Goal: Task Accomplishment & Management: Manage account settings

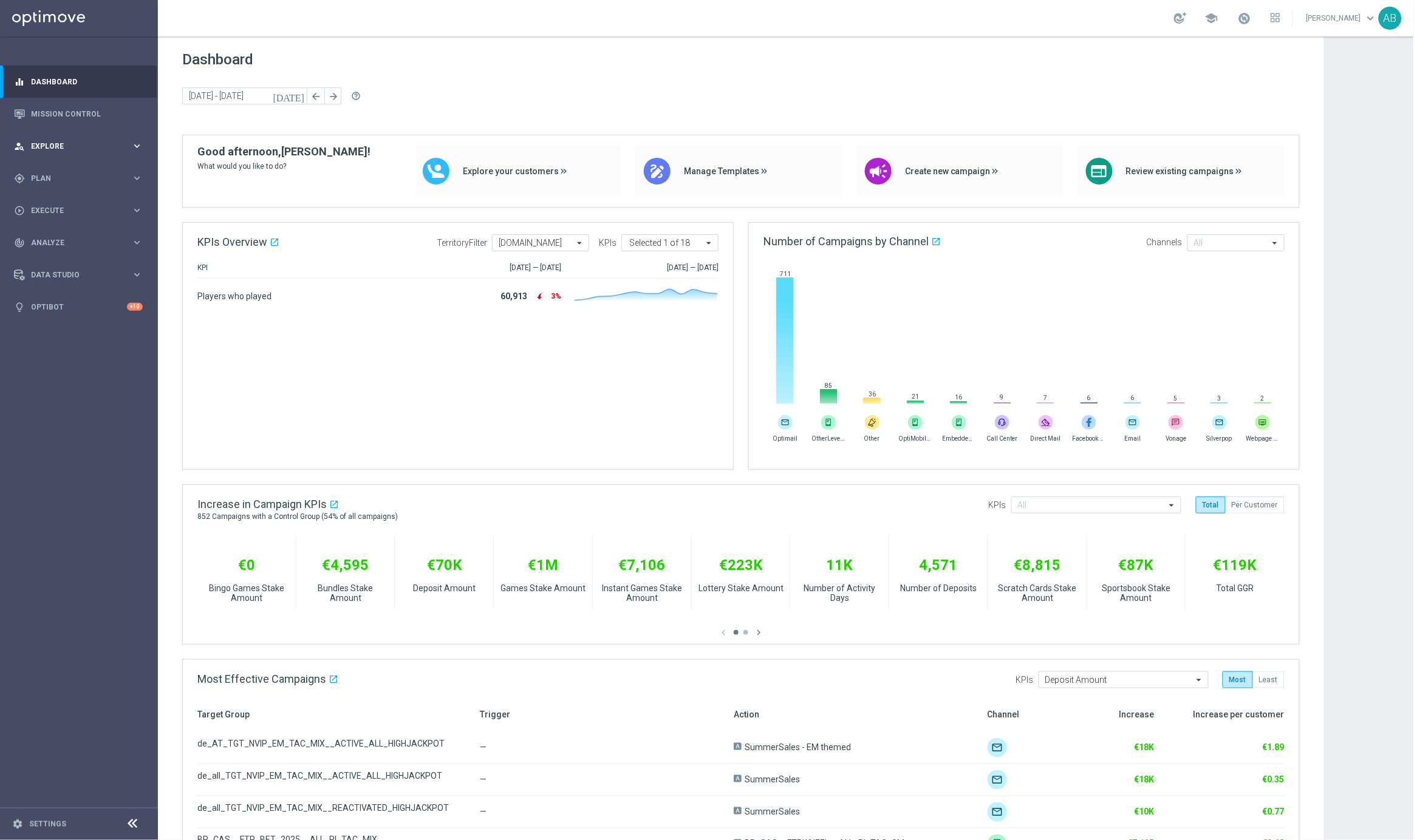
click at [56, 144] on span "Explore" at bounding box center [81, 146] width 100 height 7
click at [65, 169] on link "Customer Explorer" at bounding box center [79, 171] width 95 height 10
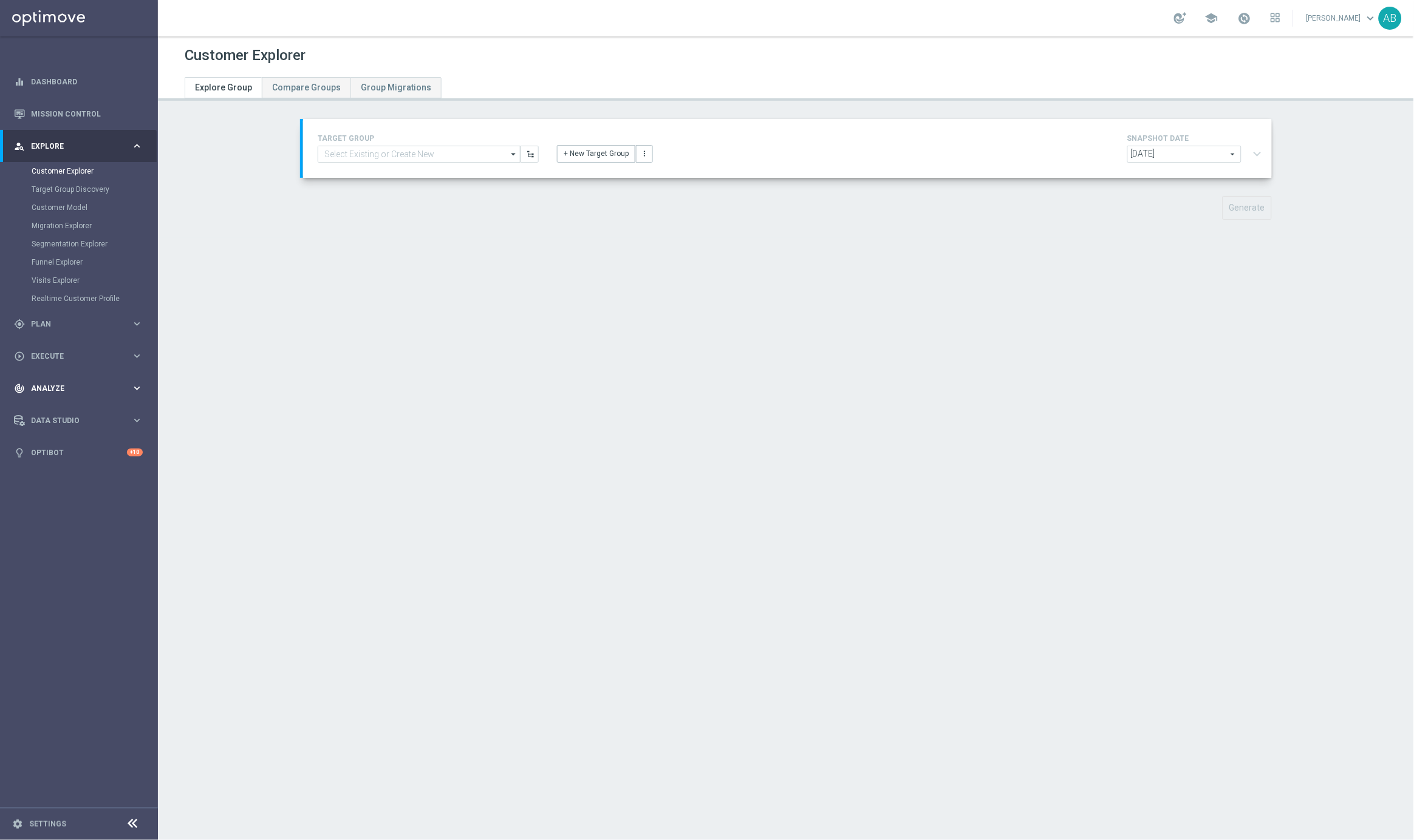
click at [76, 383] on div "track_changes Analyze" at bounding box center [73, 388] width 117 height 11
click at [62, 265] on link "Customer 360" at bounding box center [79, 267] width 95 height 10
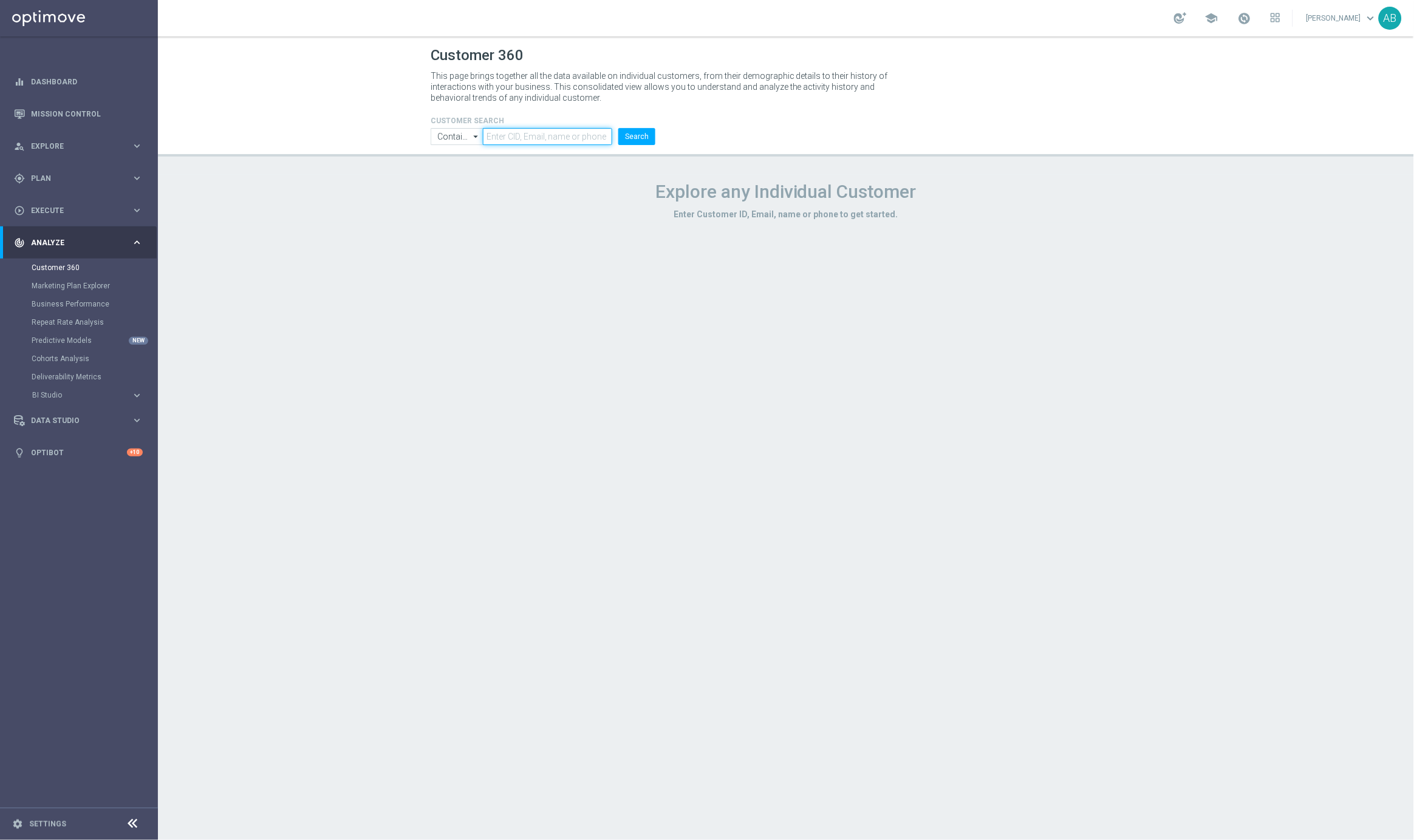
click at [509, 133] on input "text" at bounding box center [548, 137] width 130 height 17
paste input "62604145"
type input "62604145"
click at [642, 133] on button "Search" at bounding box center [636, 137] width 37 height 17
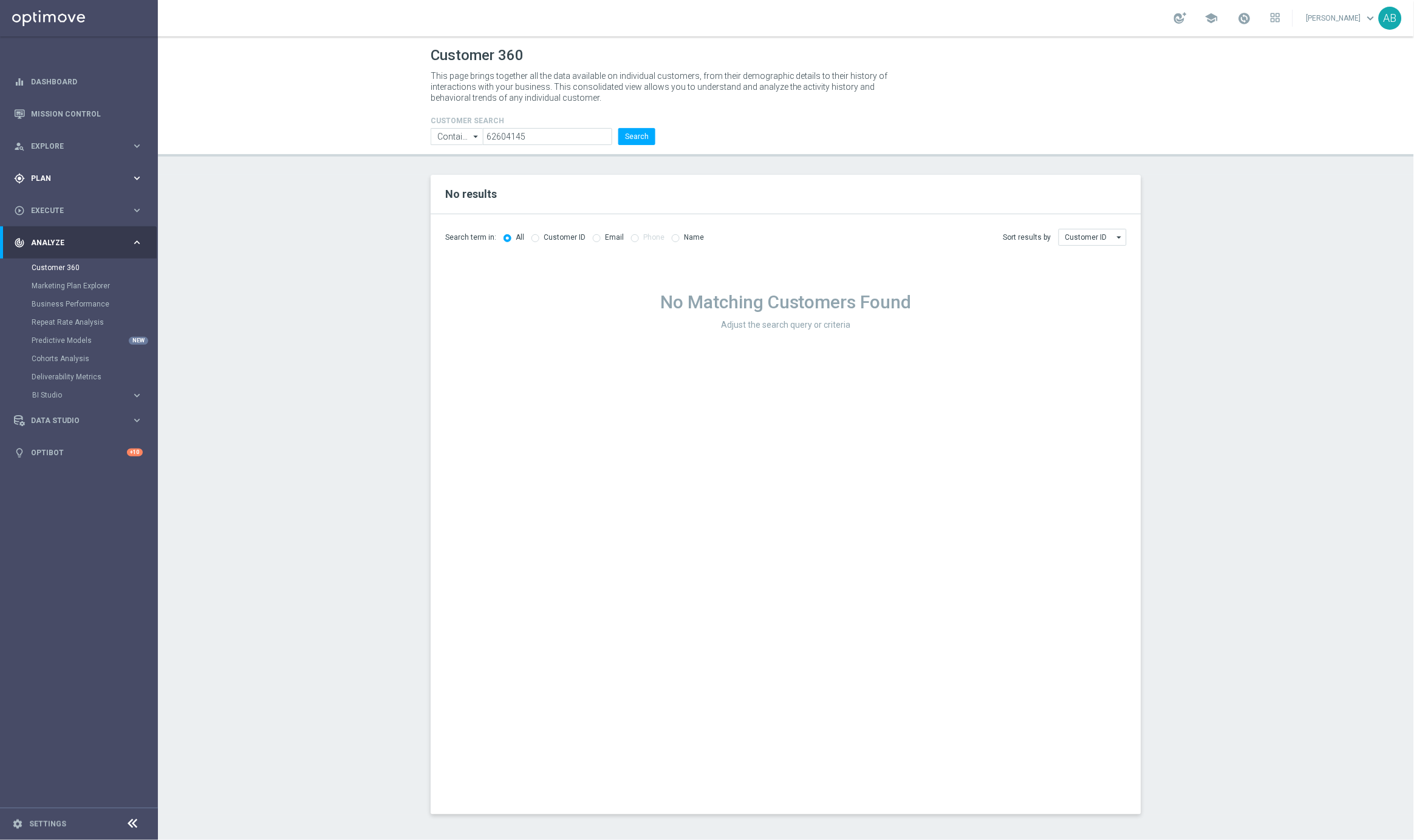
click at [64, 178] on span "Plan" at bounding box center [81, 178] width 100 height 7
click at [63, 198] on link "Target Groups" at bounding box center [79, 203] width 95 height 10
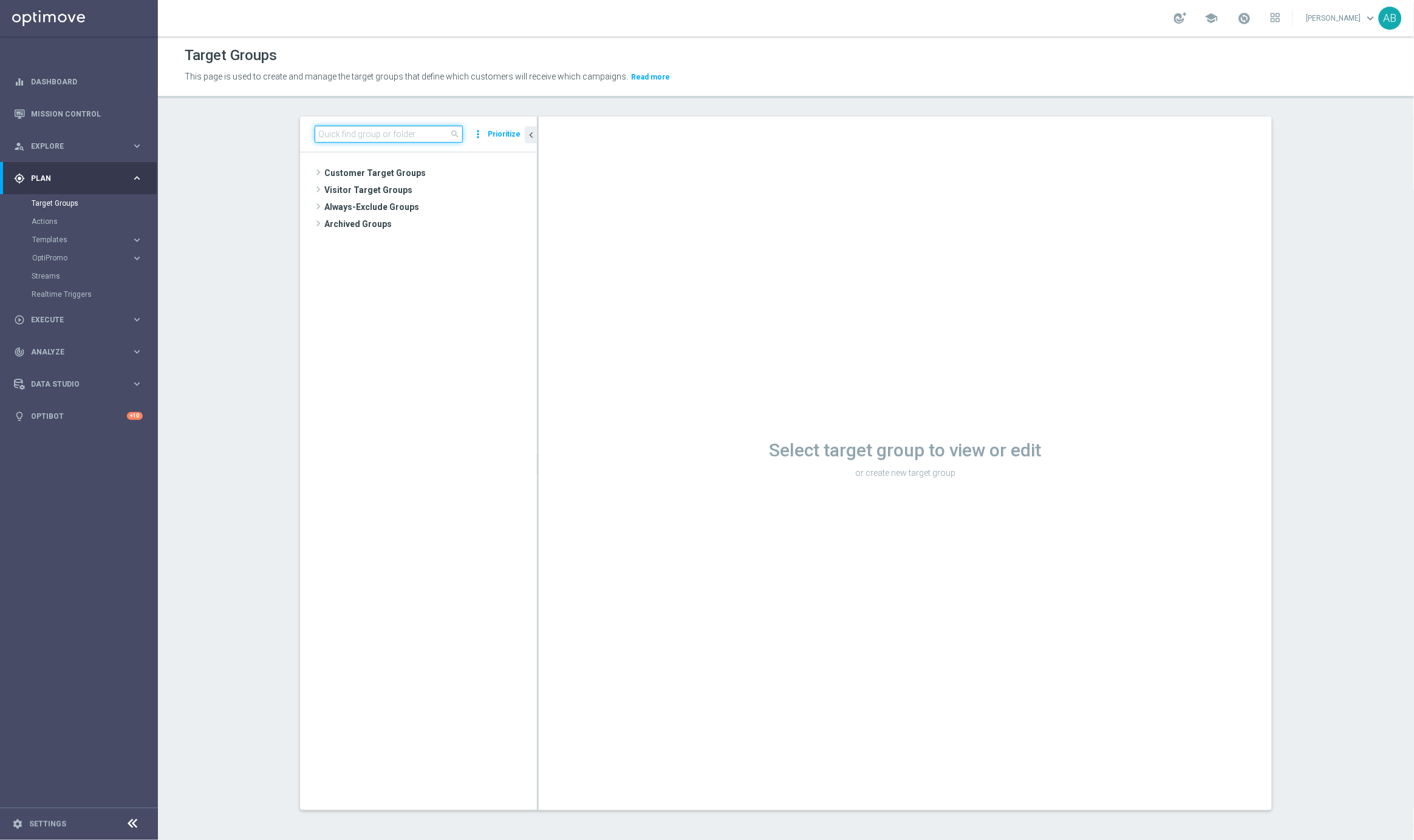
click at [398, 134] on input at bounding box center [388, 134] width 148 height 17
paste input "68addfc824e62919f2491aa7"
type input "68addfc824e62919f2491aa7"
click at [410, 126] on input "68addfc824e62919f2491aa7" at bounding box center [388, 134] width 148 height 17
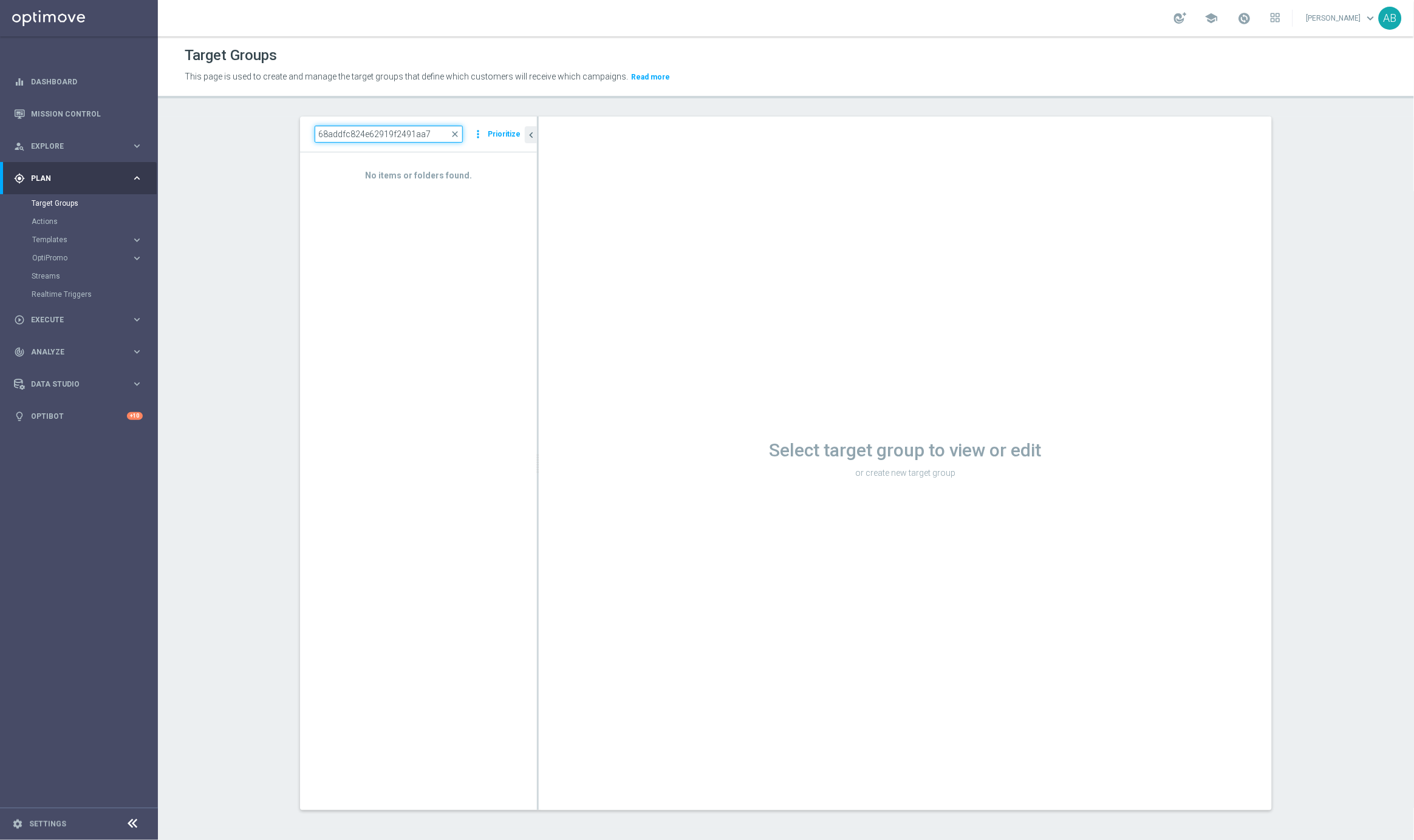
click at [410, 128] on input "68addfc824e62919f2491aa7" at bounding box center [388, 134] width 148 height 17
paste input "UK_CASINO_EMAIL | Games React | 15 Free Spins | Excl. Sports, Live Casino"
type input "UK_CASINO_EMAIL | Games React | 15 Free Spins | Excl. Sports, Live Casino"
click at [417, 227] on span "UK_CASINO_EMAIL | Games React | 15 Free Spins | Excl. Sports, Live Casino" at bounding box center [441, 225] width 136 height 10
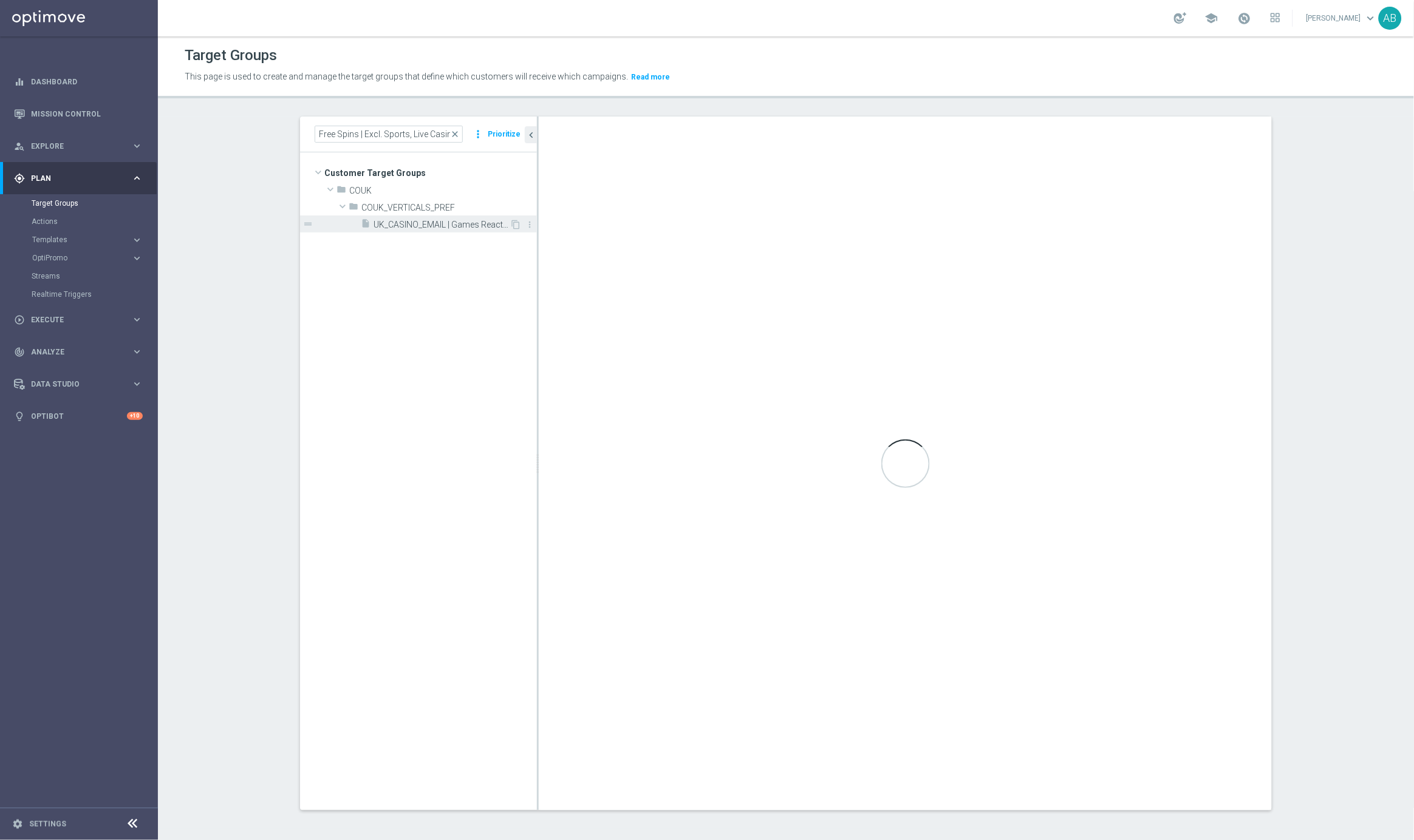
scroll to position [0, 0]
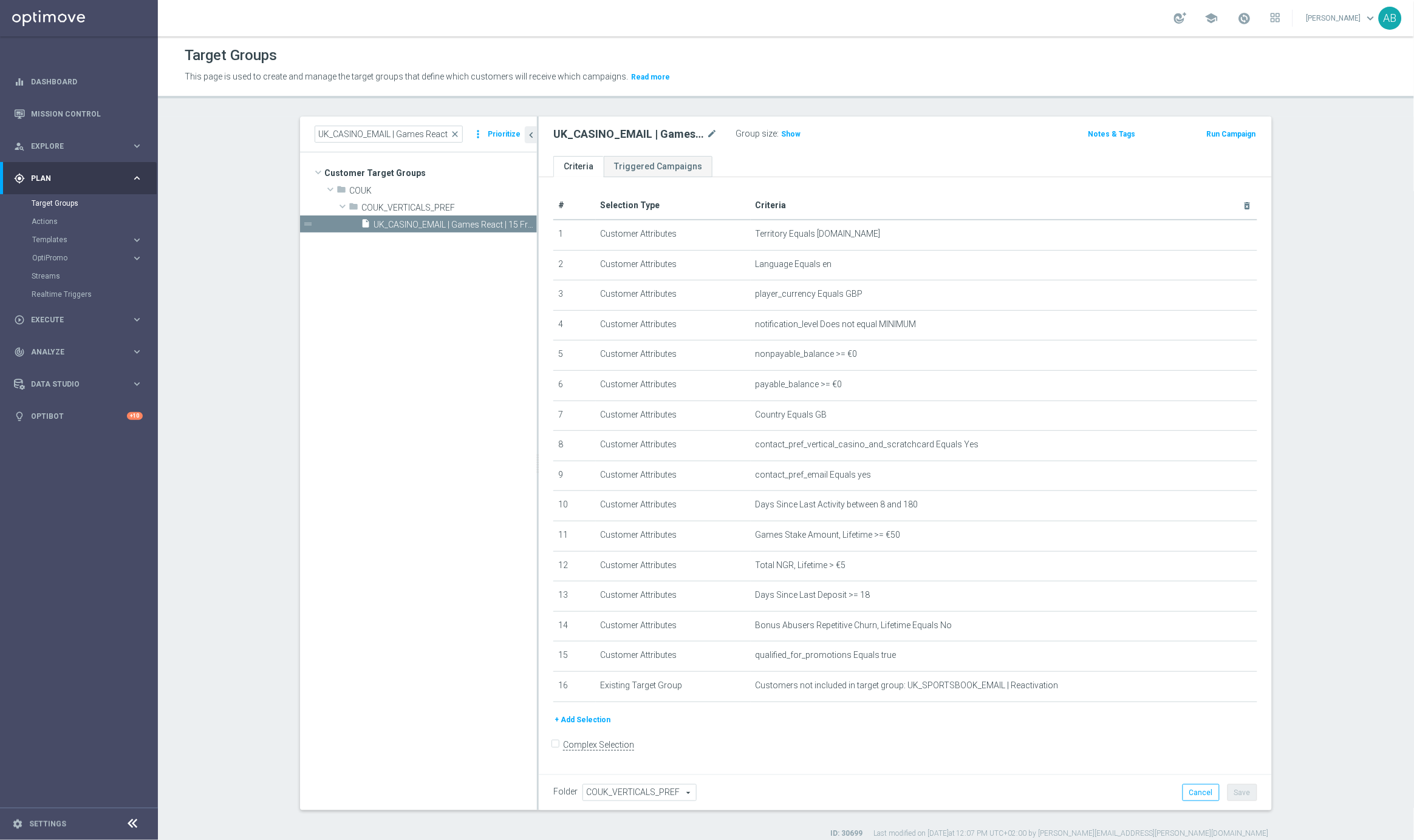
click at [595, 137] on h2 "UK_CASINO_EMAIL | Games React | 15 Free Spins | Excl. Sports, Live Casino" at bounding box center [629, 134] width 150 height 14
copy div "UK_CASINO_EMAIL | Games React | 15 Free Spins | Excl. Sports, Live Casino"
click at [796, 131] on span "Show" at bounding box center [791, 134] width 19 height 8
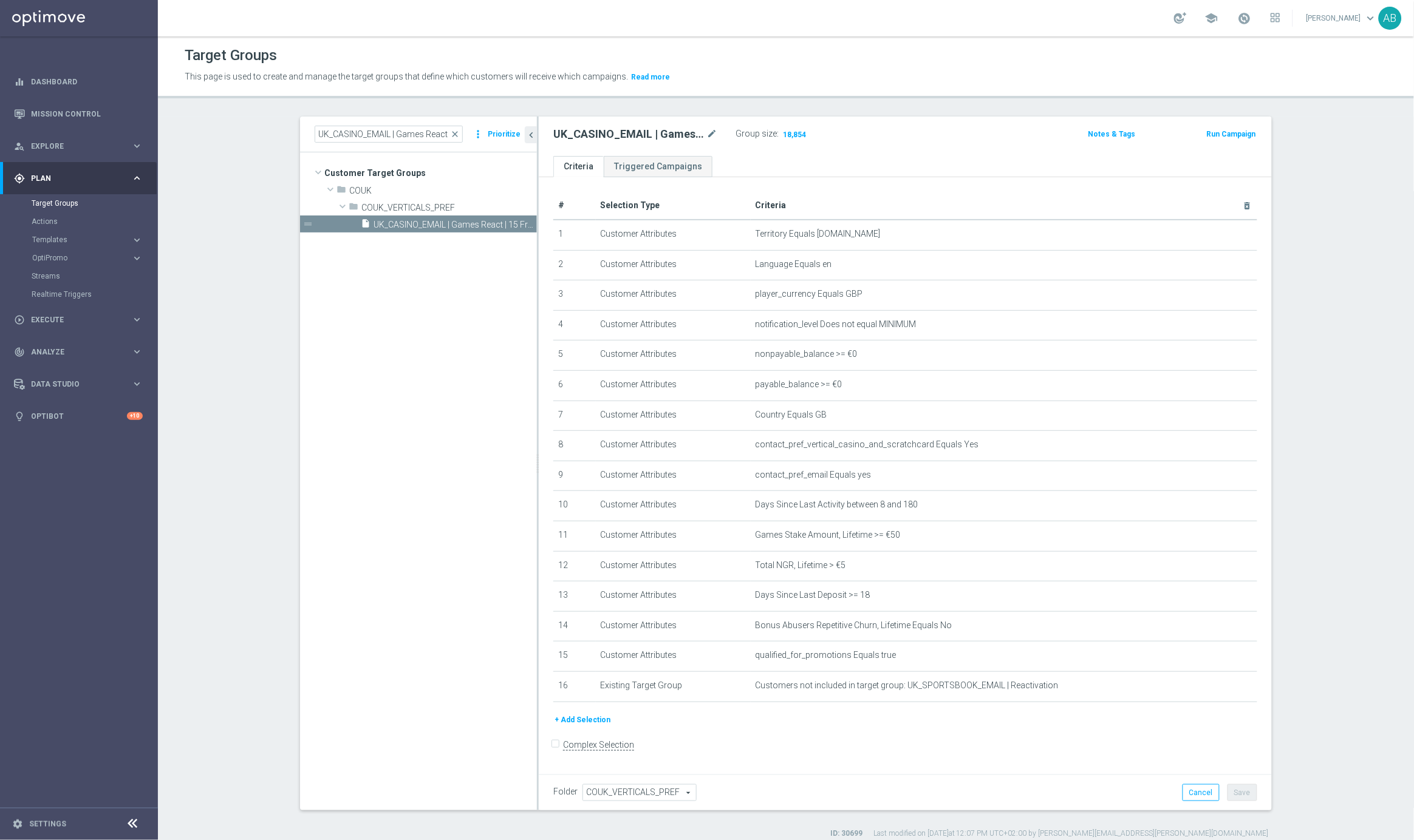
click at [824, 755] on form "Complex Selection Invalid Expression" at bounding box center [905, 758] width 704 height 45
click at [586, 713] on button "+ Add Selection" at bounding box center [583, 720] width 58 height 14
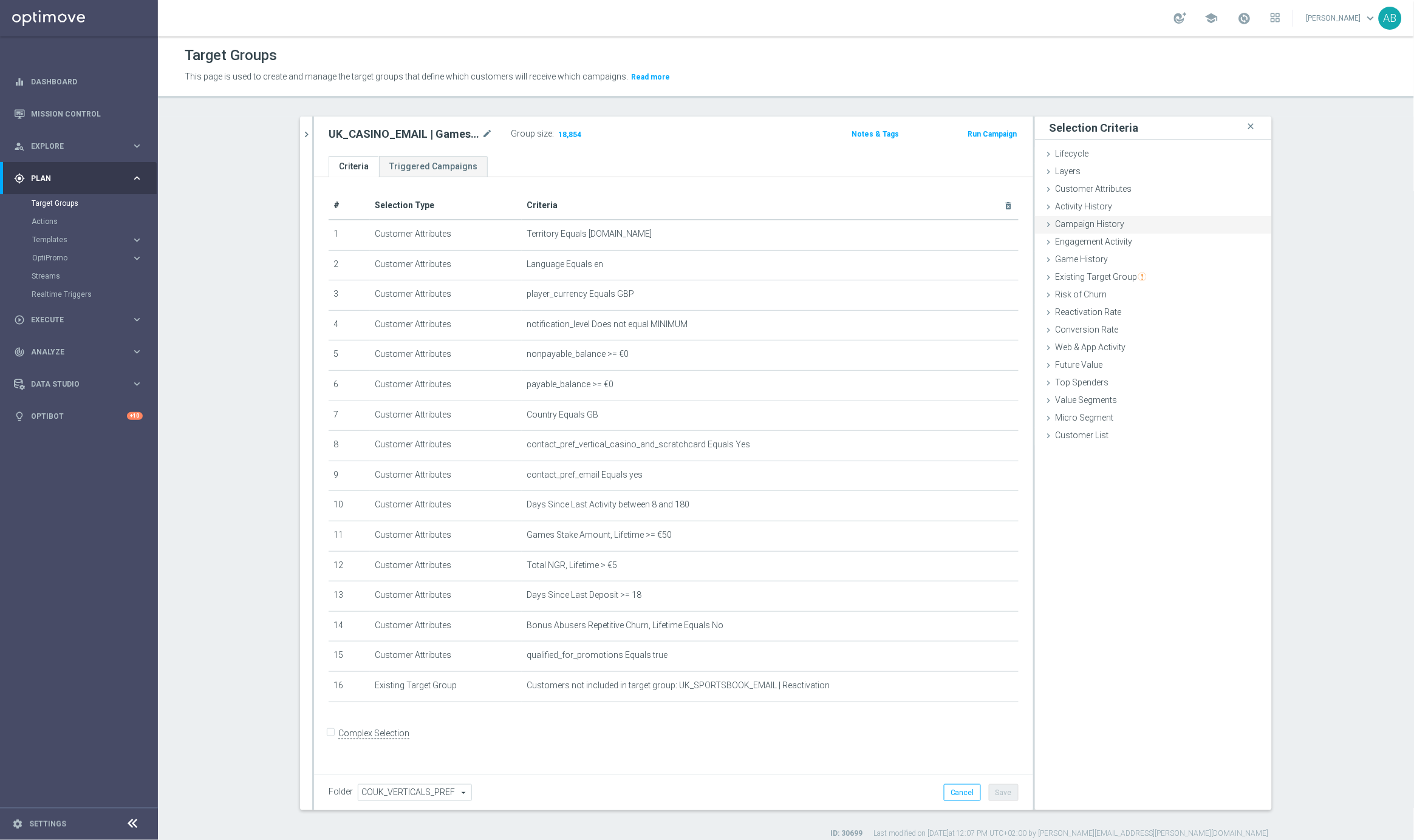
click at [1087, 225] on span "Campaign History" at bounding box center [1090, 223] width 69 height 10
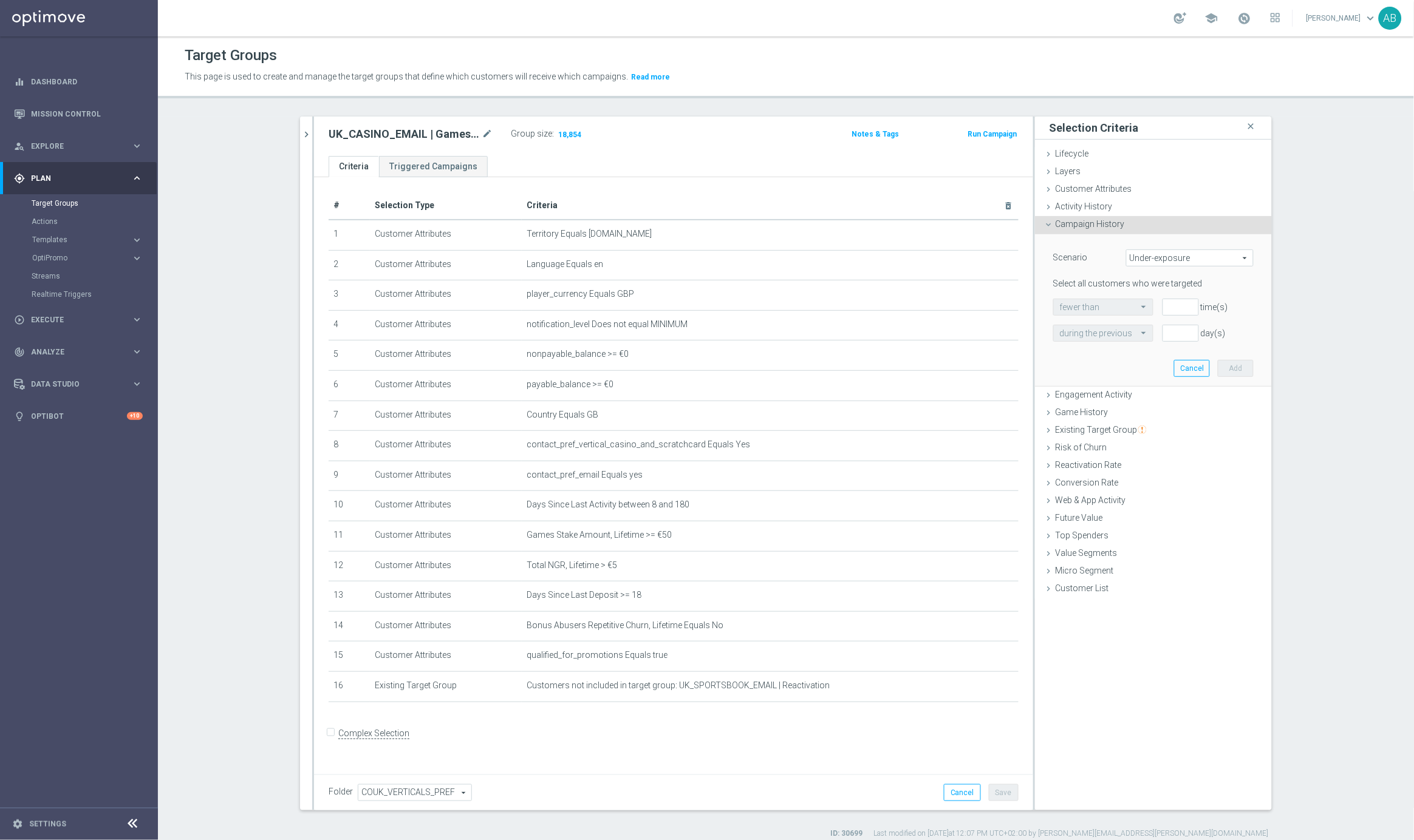
click at [430, 122] on div "UK_CASINO_EMAIL | Games React | 15 Free Spins | Excl. Sports, Live Casino mode_…" at bounding box center [674, 136] width 719 height 40
click at [429, 127] on h2 "UK_CASINO_EMAIL | Games React | 15 Free Spins | Excl. Sports, Live Casino" at bounding box center [404, 134] width 150 height 14
copy div "UK_CASINO_EMAIL | Games React | 15 Free Spins | Excl. Sports, Live Casino"
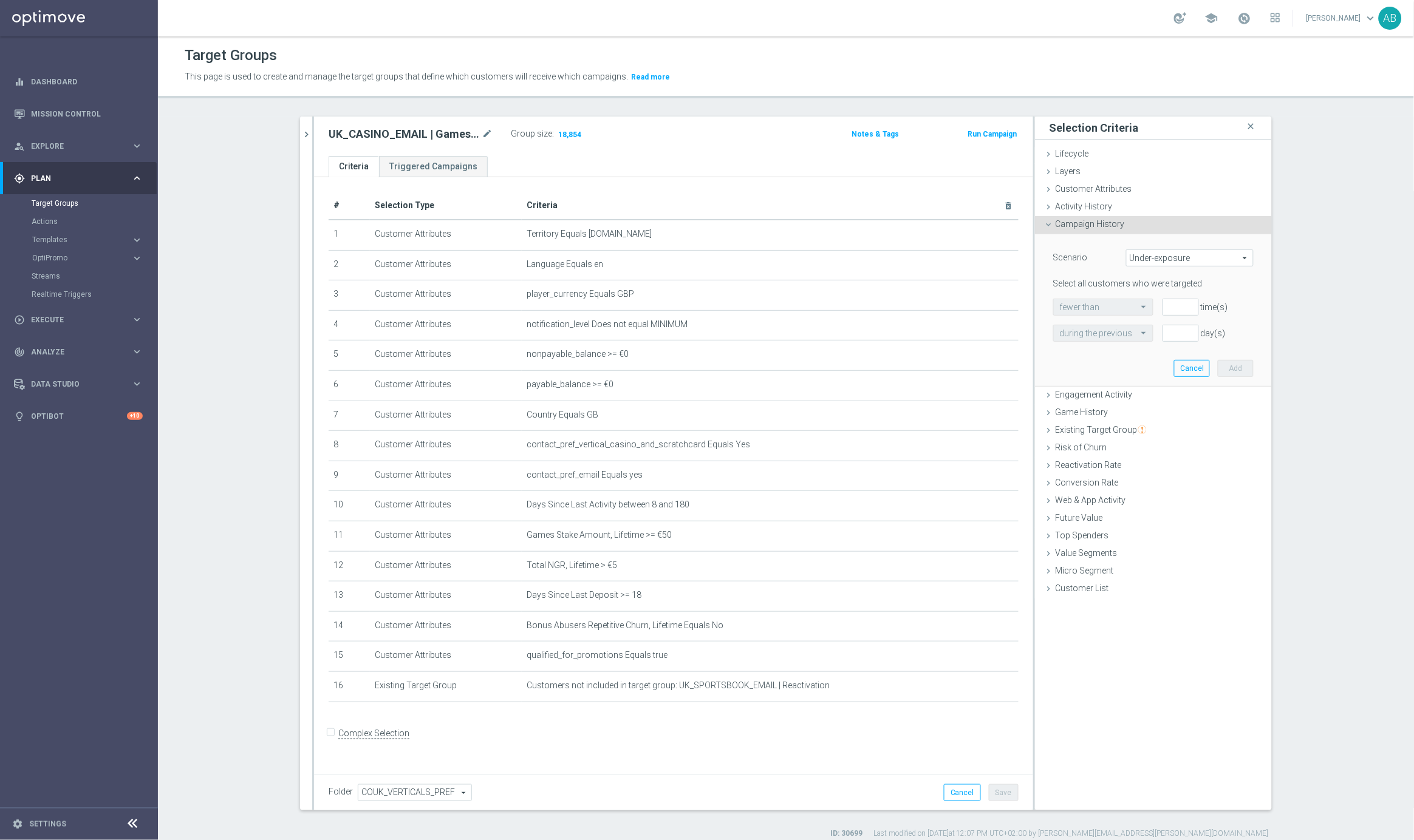
click at [1139, 254] on span "Under-exposure" at bounding box center [1190, 258] width 126 height 16
click at [1159, 321] on span "Targeted while in a target group" at bounding box center [1190, 323] width 114 height 10
click at [1103, 306] on span "test group customers" at bounding box center [1153, 307] width 199 height 16
click at [1174, 288] on div "Select all customers who were" at bounding box center [1153, 283] width 218 height 11
click at [1118, 341] on div "responded to responded to arrow_drop_down search" at bounding box center [1153, 333] width 200 height 17
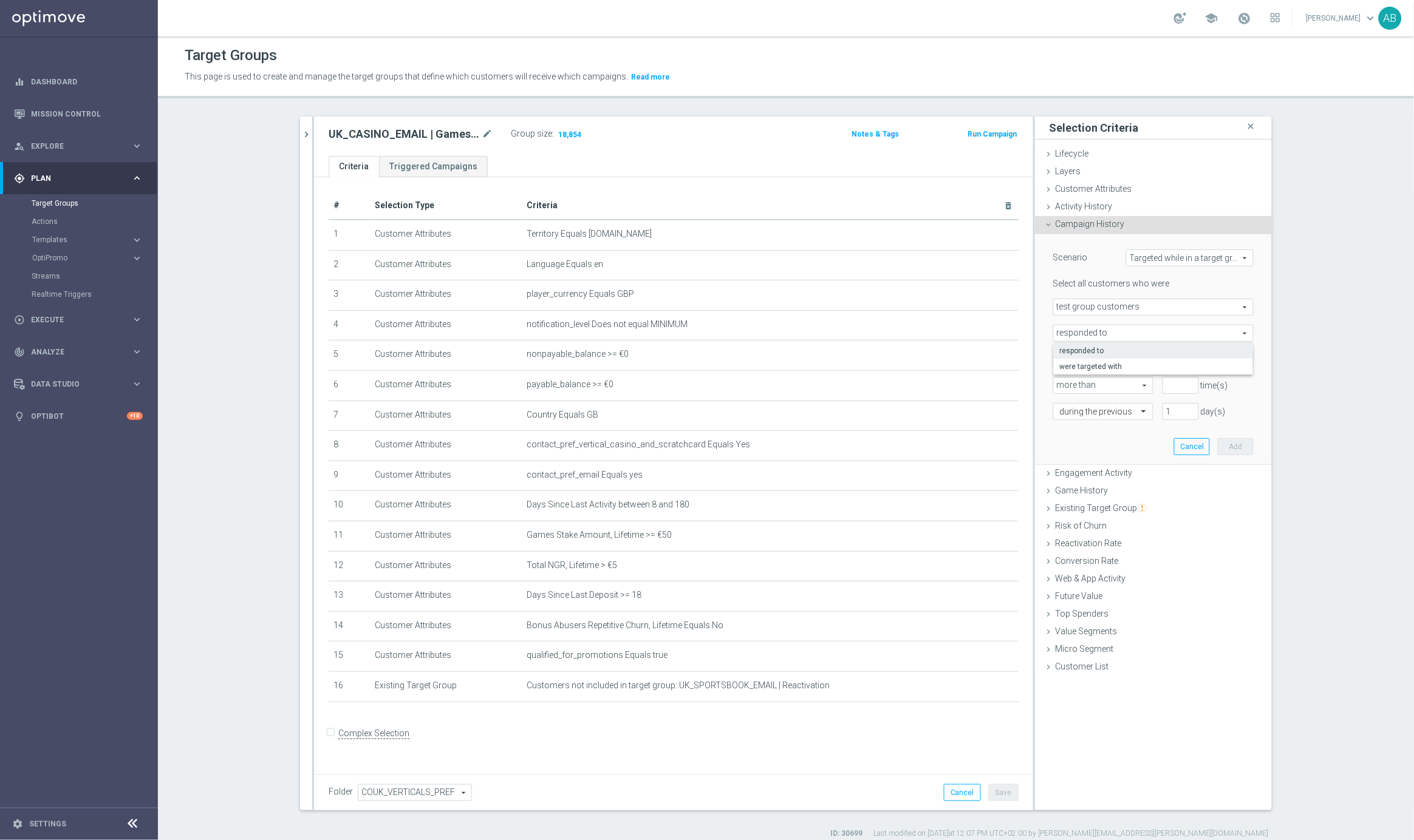
click at [1121, 332] on span "responded to" at bounding box center [1153, 333] width 199 height 16
click at [1166, 266] on span "Targeted while in a target group" at bounding box center [1190, 258] width 126 height 16
click at [1150, 335] on span "Custom" at bounding box center [1190, 338] width 114 height 10
type input "Custom"
click at [1179, 300] on span "responded to" at bounding box center [1199, 307] width 108 height 16
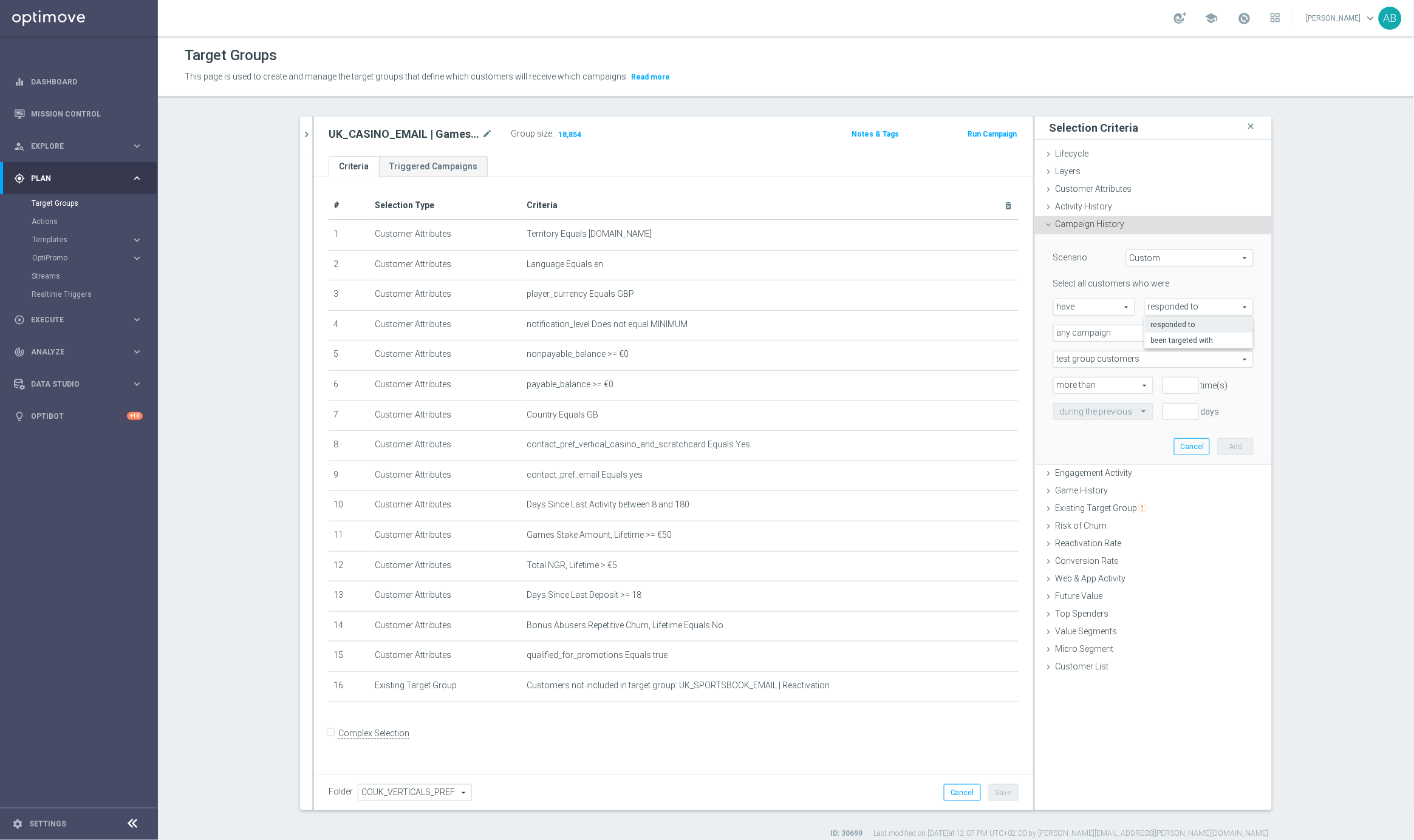
click at [1100, 311] on span "have" at bounding box center [1094, 307] width 81 height 16
click at [1082, 341] on span "have not" at bounding box center [1094, 340] width 69 height 10
type input "have not"
click at [1177, 309] on span "responded to" at bounding box center [1199, 307] width 108 height 16
click at [1175, 340] on span "been targeted with" at bounding box center [1199, 340] width 96 height 10
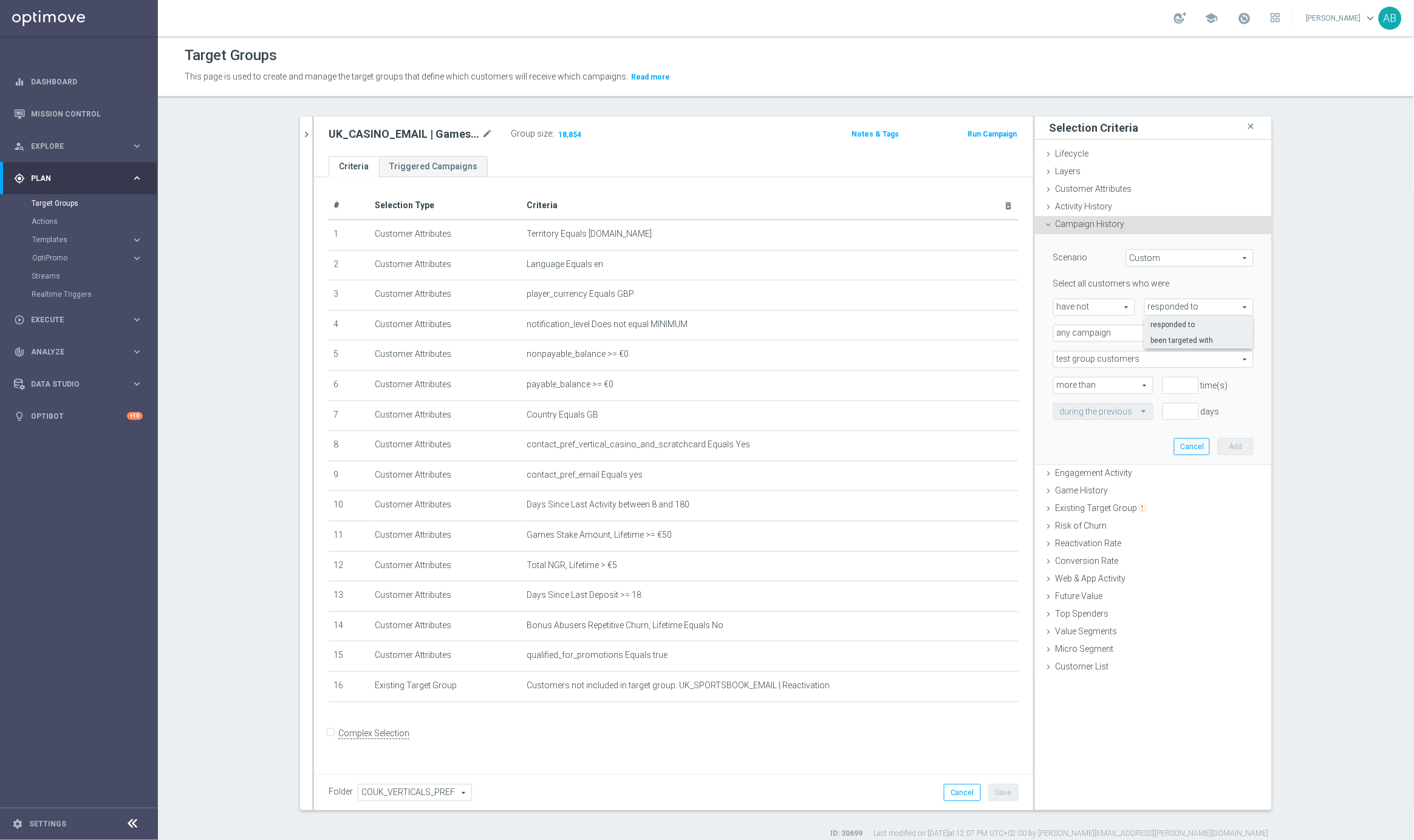
type input "been targeted with"
click at [1086, 334] on span "any campaign" at bounding box center [1153, 333] width 199 height 16
click at [1113, 365] on span "any campaign while a member of the specified target group(s)" at bounding box center [1153, 367] width 187 height 10
type input "any campaign while a member of the specified target group(s)"
click at [1093, 389] on span at bounding box center [1153, 385] width 199 height 16
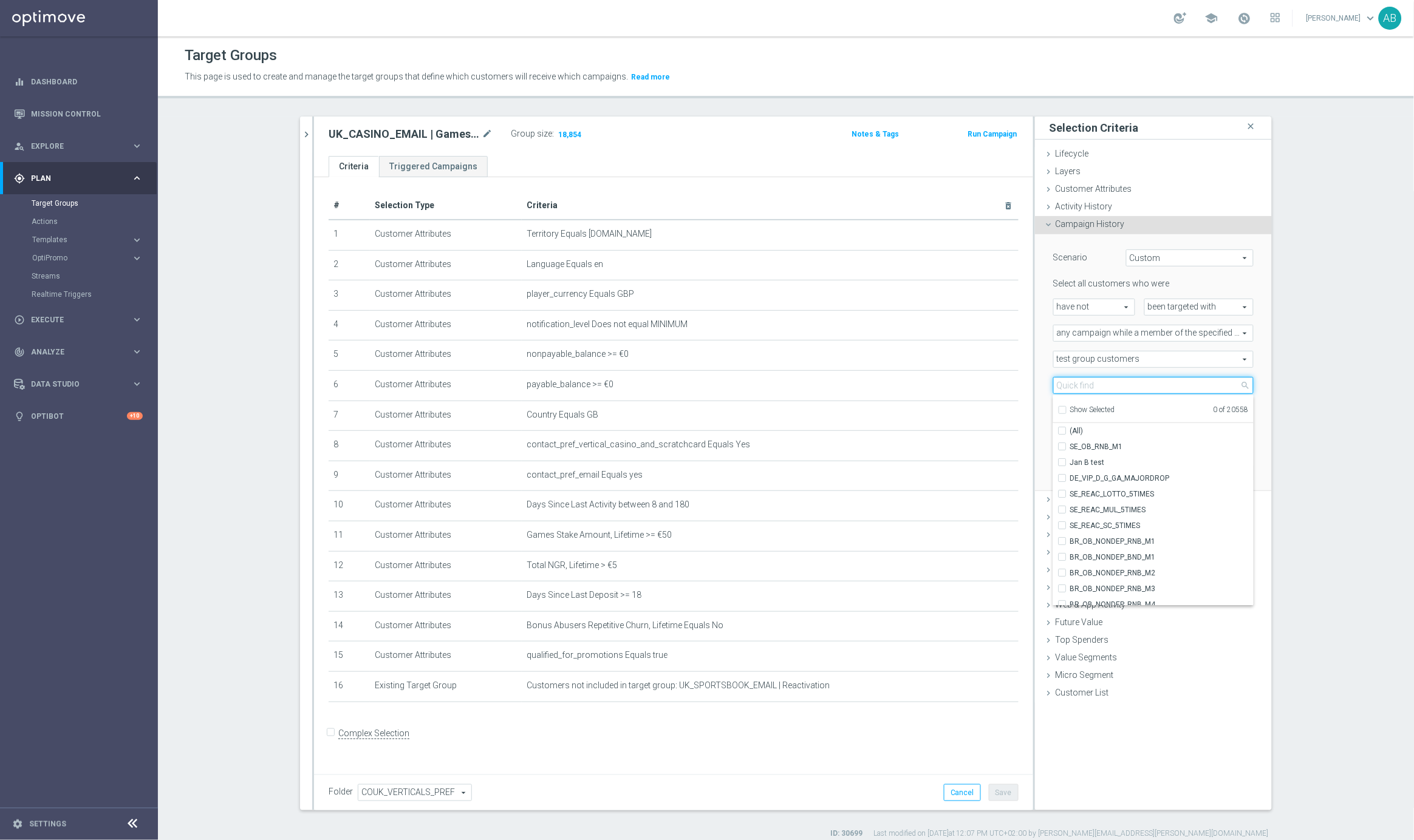
click at [1093, 389] on input "search" at bounding box center [1153, 385] width 200 height 17
paste input "UK_CASINO_EMAIL | Games React | 15 Free Spins | Excl. Sports, Live Casino"
type input "UK_CASINO_EMAIL | Games React | 15 Free Spins | Excl. Sports, Live Casino"
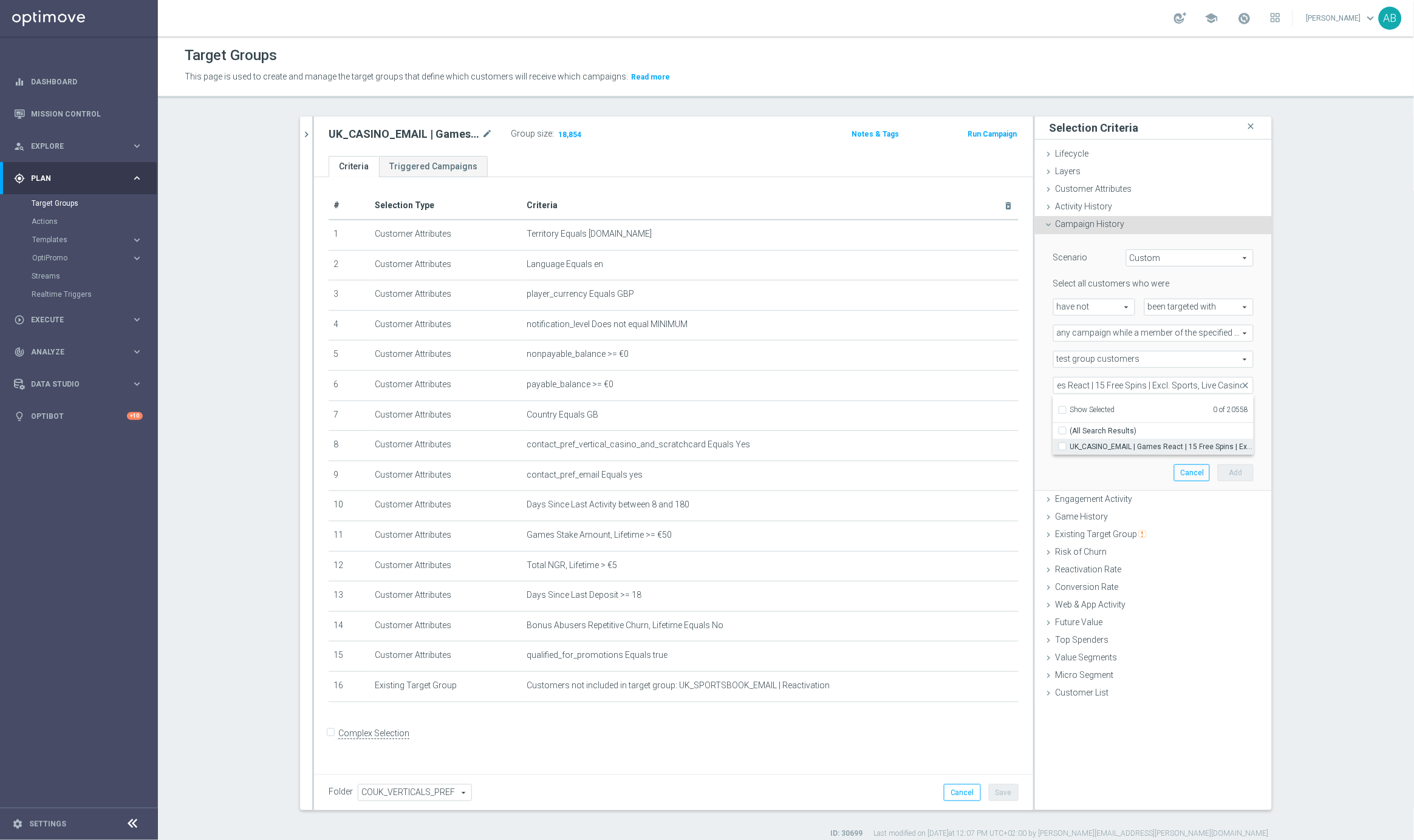
click at [1099, 446] on span "UK_CASINO_EMAIL | Games React | 15 Free Spins | Excl. Sports, Live Casino" at bounding box center [1161, 446] width 183 height 10
click at [1070, 446] on input "UK_CASINO_EMAIL | Games React | 15 Free Spins | Excl. Sports, Live Casino" at bounding box center [1066, 446] width 8 height 8
checkbox input "true"
type input "UK_CASINO_EMAIL | Games React | 15 Free Spins | Excl. Sports, Live Casino"
checkbox input "true"
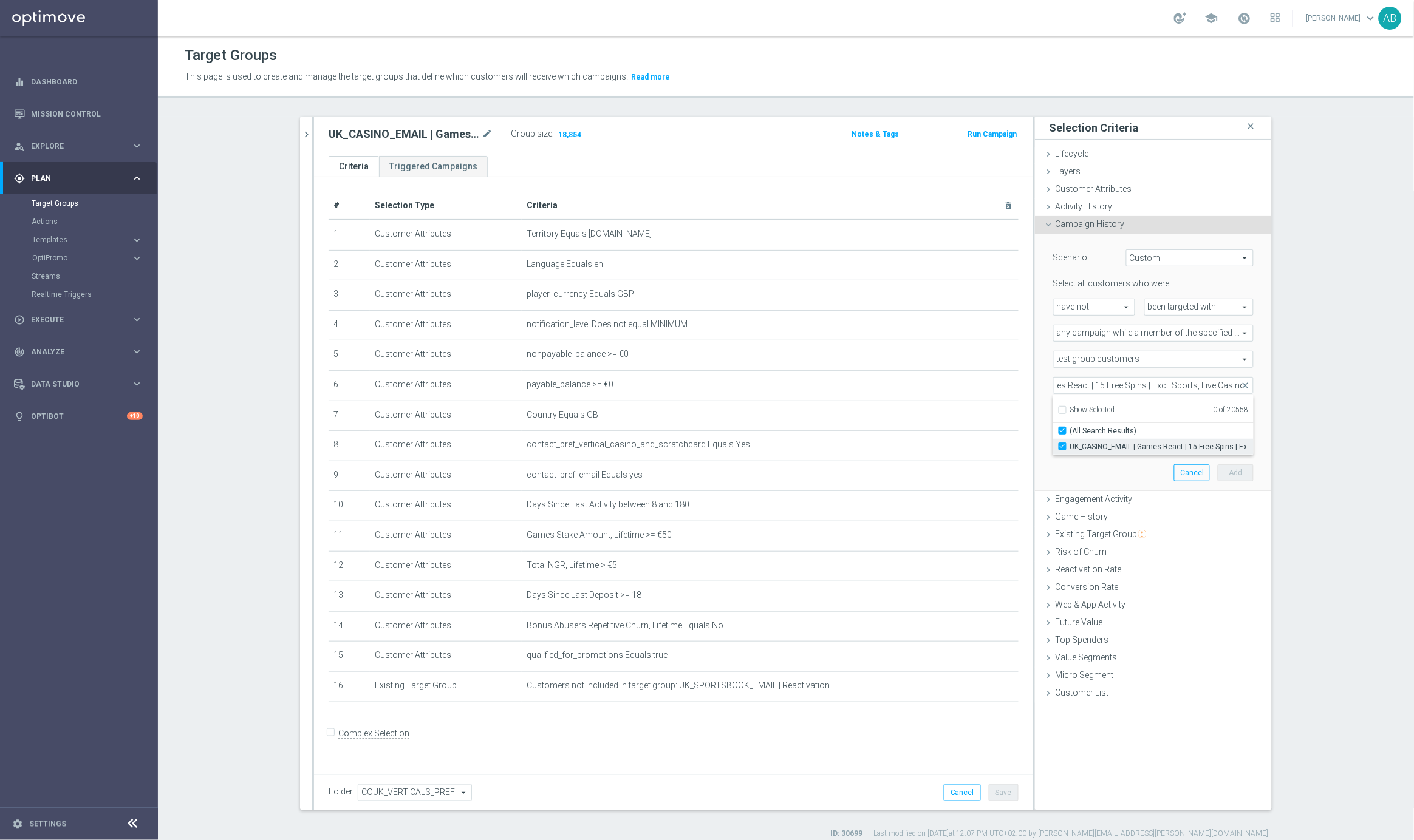
scroll to position [0, 0]
click at [1047, 422] on div "Scenario Custom Custom arrow_drop_down search Select all customers who were hav…" at bounding box center [1153, 363] width 218 height 256
click at [1168, 411] on input "number" at bounding box center [1181, 411] width 36 height 17
type input "0"
drag, startPoint x: 1174, startPoint y: 441, endPoint x: 1142, endPoint y: 438, distance: 32.1
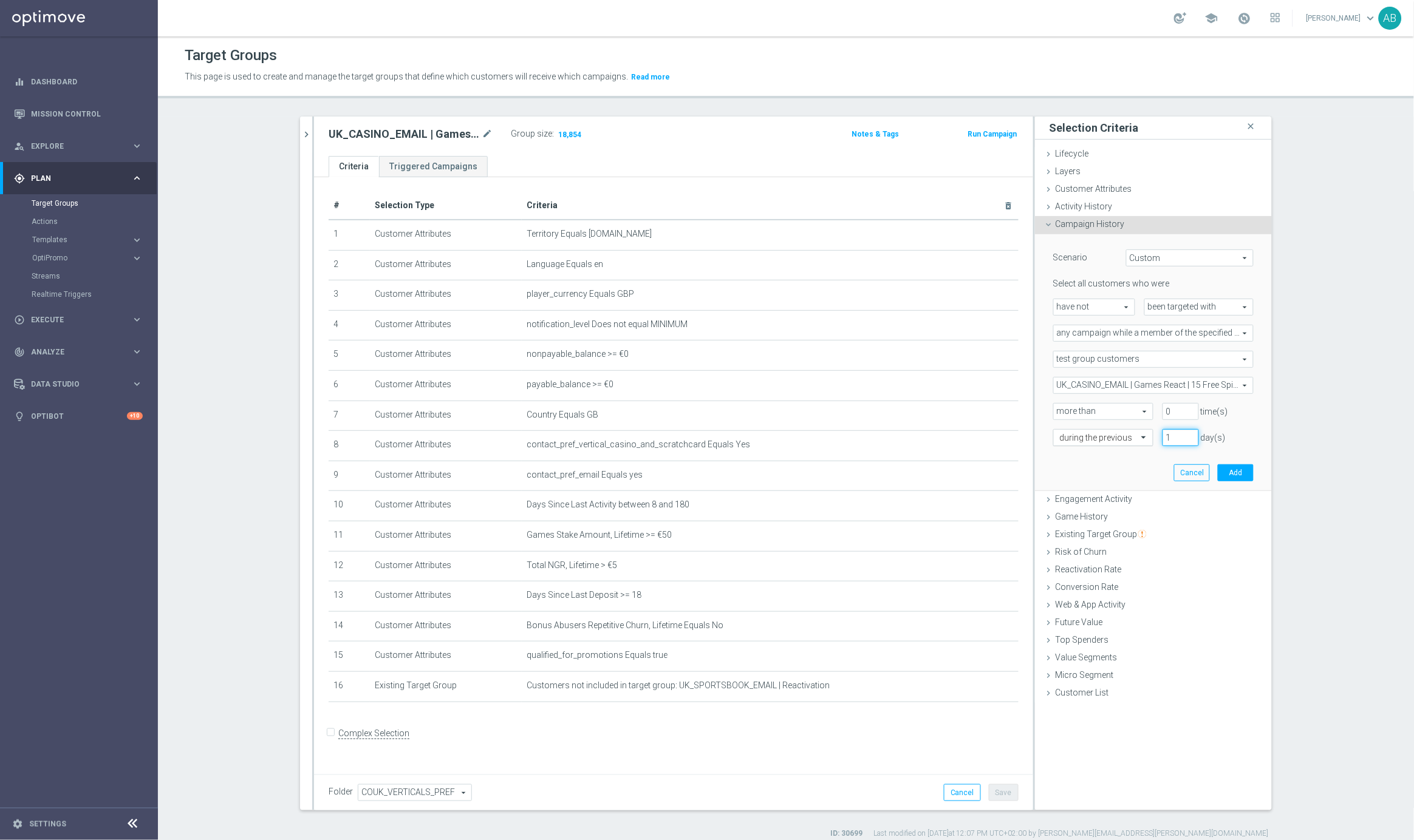
click at [1143, 438] on div "during the previous 1 day(s)" at bounding box center [1153, 438] width 218 height 17
type input "21"
click at [1235, 475] on button "Add" at bounding box center [1235, 473] width 36 height 17
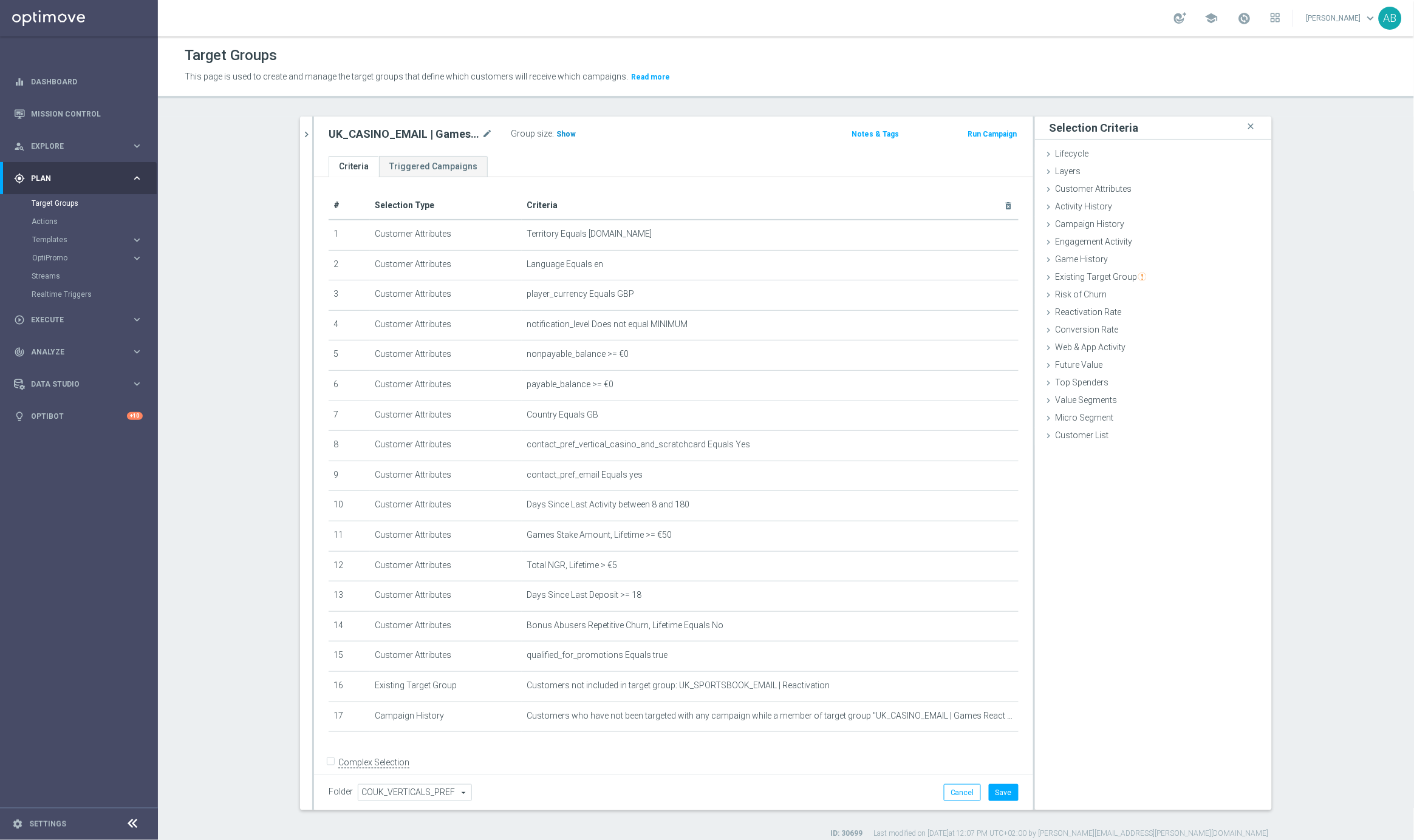
click at [563, 137] on span "Show" at bounding box center [566, 134] width 19 height 8
drag, startPoint x: 520, startPoint y: 593, endPoint x: 669, endPoint y: 599, distance: 149.1
click at [669, 600] on tr "13 Customer Attributes Days Since Last Deposit >= 18 mode_edit delete_forever" at bounding box center [673, 596] width 690 height 30
click at [682, 595] on span "Days Since Last Deposit >= 18" at bounding box center [751, 595] width 448 height 10
drag, startPoint x: 590, startPoint y: 714, endPoint x: 879, endPoint y: 714, distance: 289.0
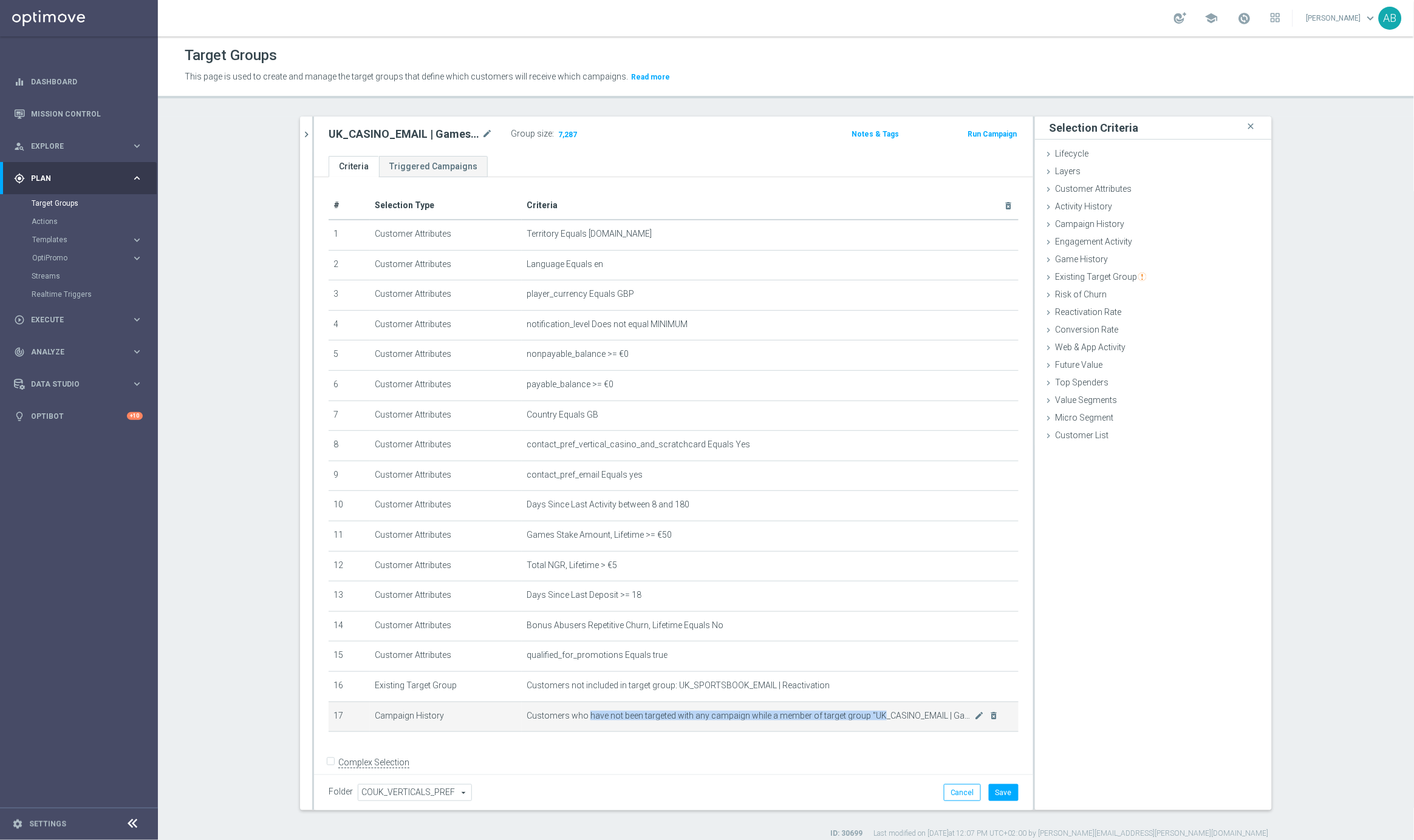
click at [879, 714] on span "Customers who have not been targeted with any campaign while a member of target…" at bounding box center [751, 716] width 448 height 10
click at [1092, 227] on span "Campaign History" at bounding box center [1090, 223] width 69 height 10
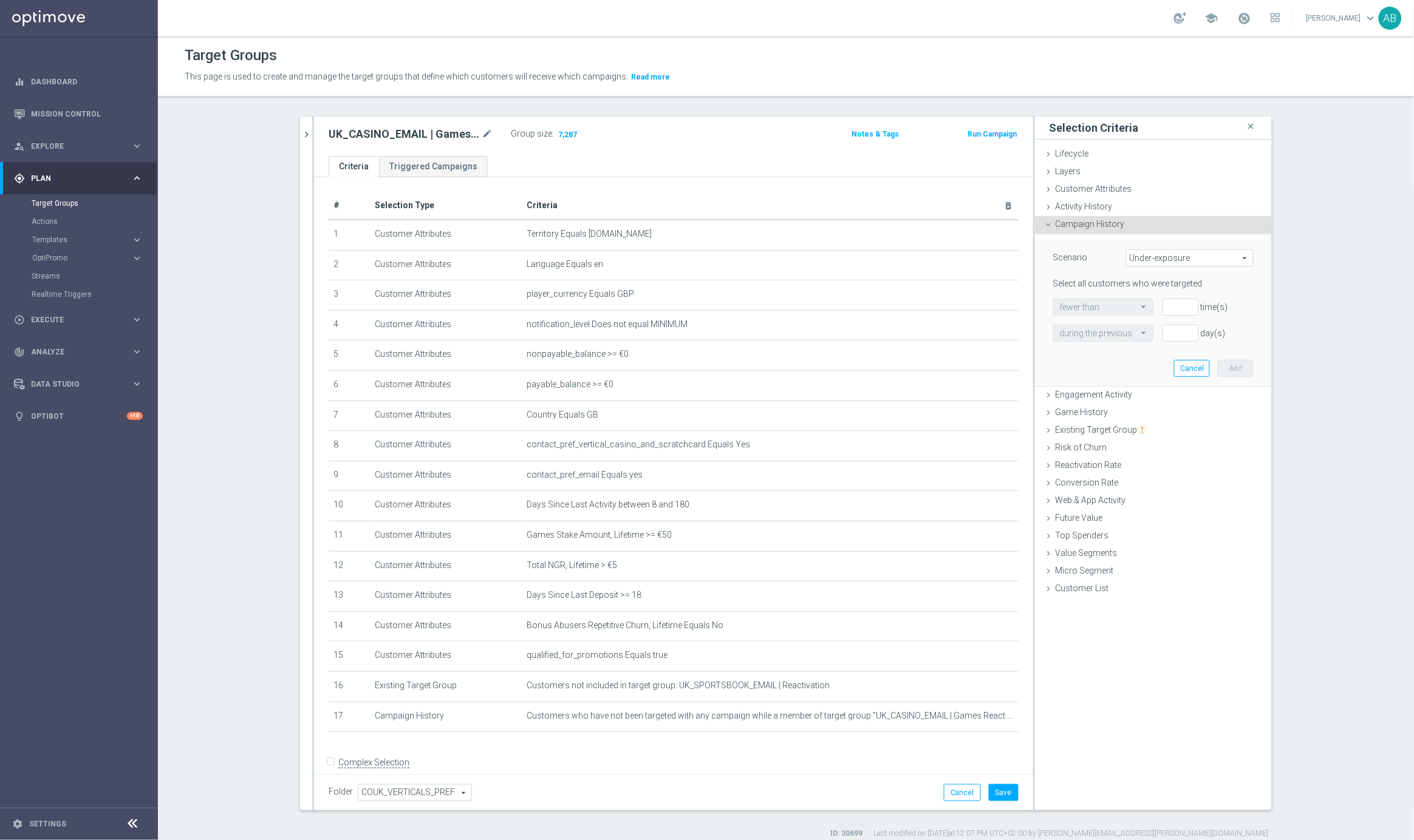
click at [1161, 262] on span "Under-exposure" at bounding box center [1190, 258] width 126 height 16
click at [1159, 292] on span "Infrequent responders" at bounding box center [1190, 291] width 114 height 10
click at [1142, 310] on span at bounding box center [1144, 306] width 15 height 11
click at [1182, 308] on input "number" at bounding box center [1181, 307] width 36 height 17
click at [1141, 255] on span "Infrequent responders" at bounding box center [1190, 258] width 126 height 16
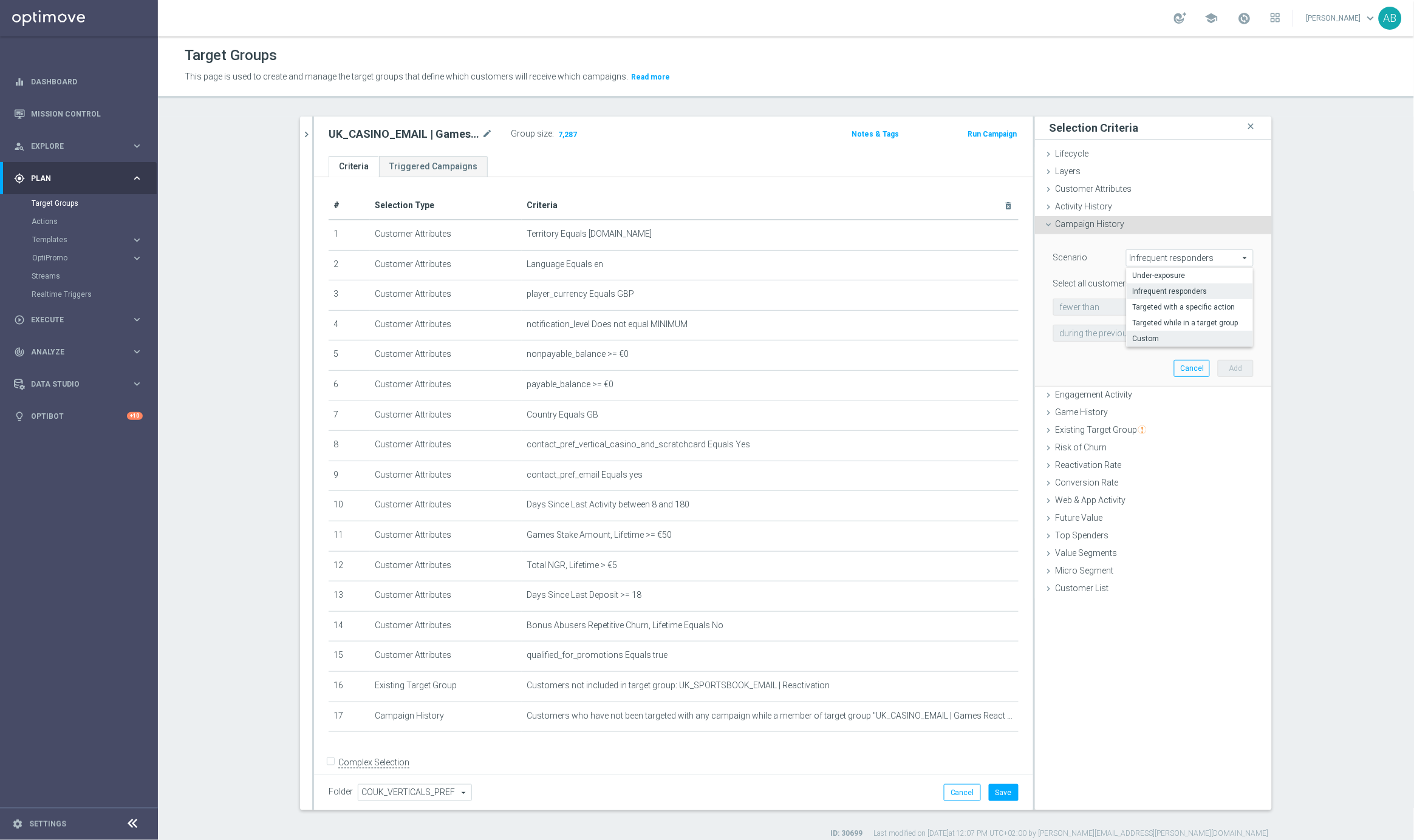
click at [1152, 335] on span "Custom" at bounding box center [1190, 338] width 114 height 10
type input "Custom"
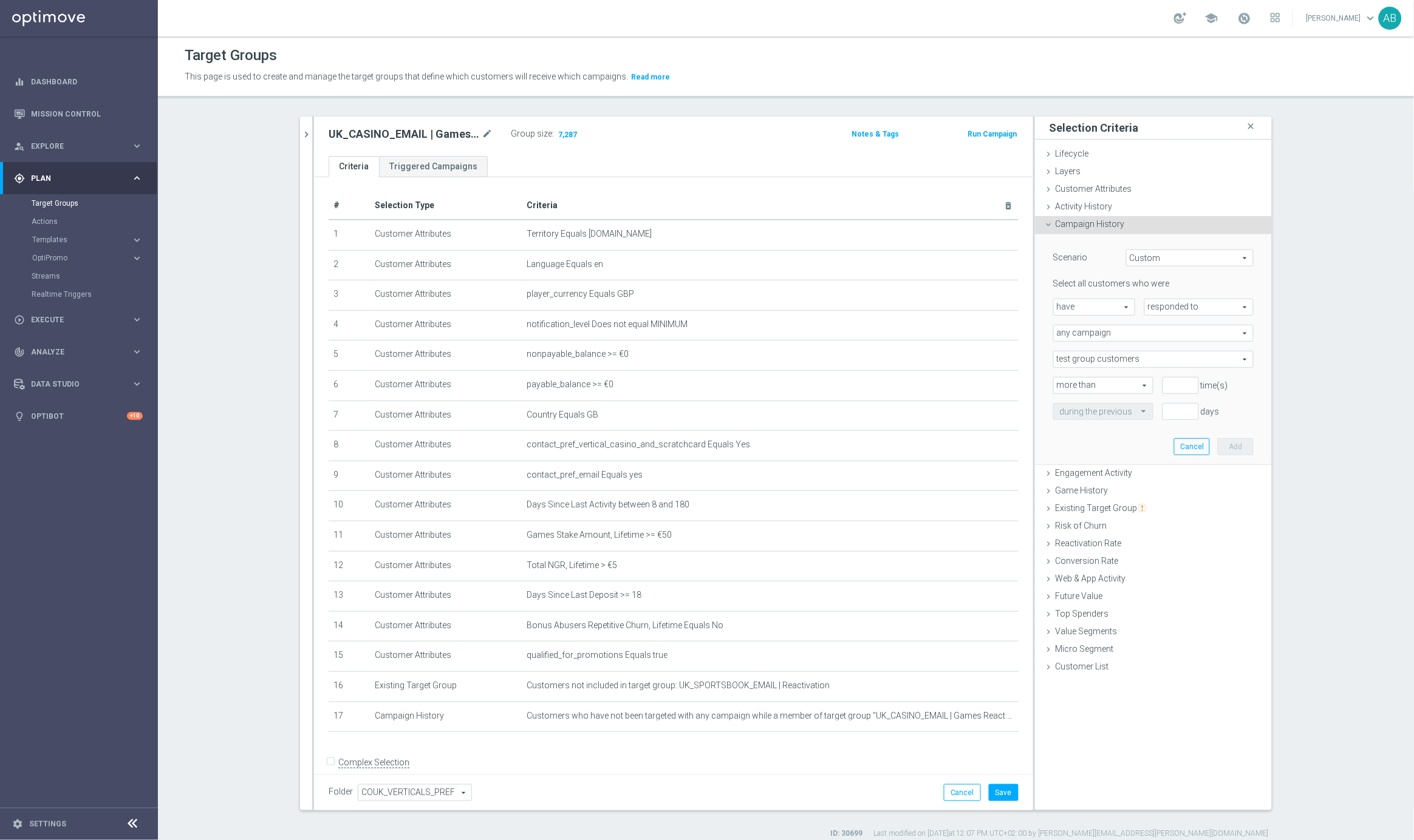
click at [1161, 262] on span "Custom" at bounding box center [1190, 258] width 126 height 16
click at [1118, 304] on span "have" at bounding box center [1094, 307] width 81 height 16
click at [1098, 341] on span "have not" at bounding box center [1094, 340] width 69 height 10
type input "have not"
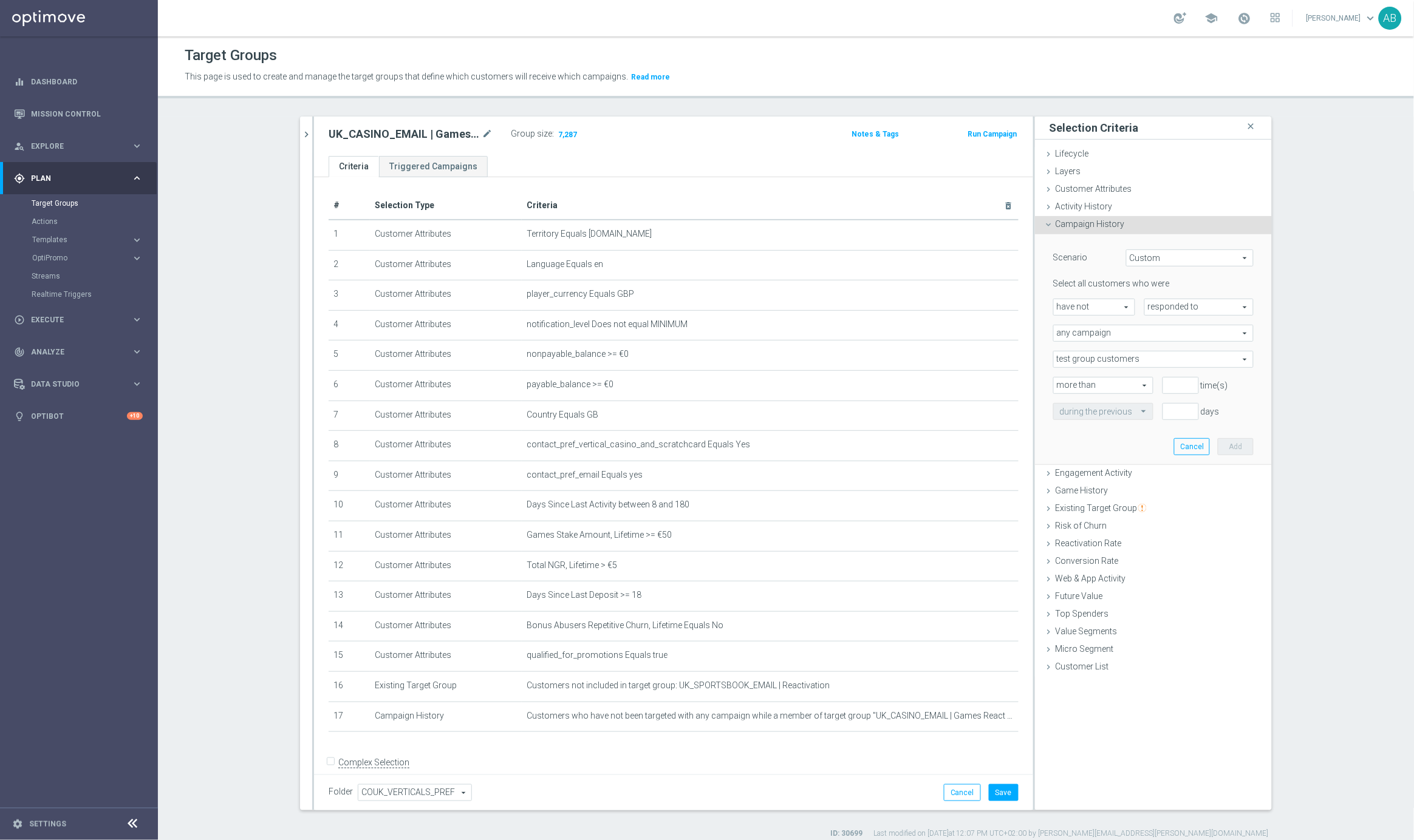
click at [1172, 308] on span "responded to" at bounding box center [1199, 307] width 108 height 16
click at [1079, 227] on span "Campaign History" at bounding box center [1090, 223] width 69 height 10
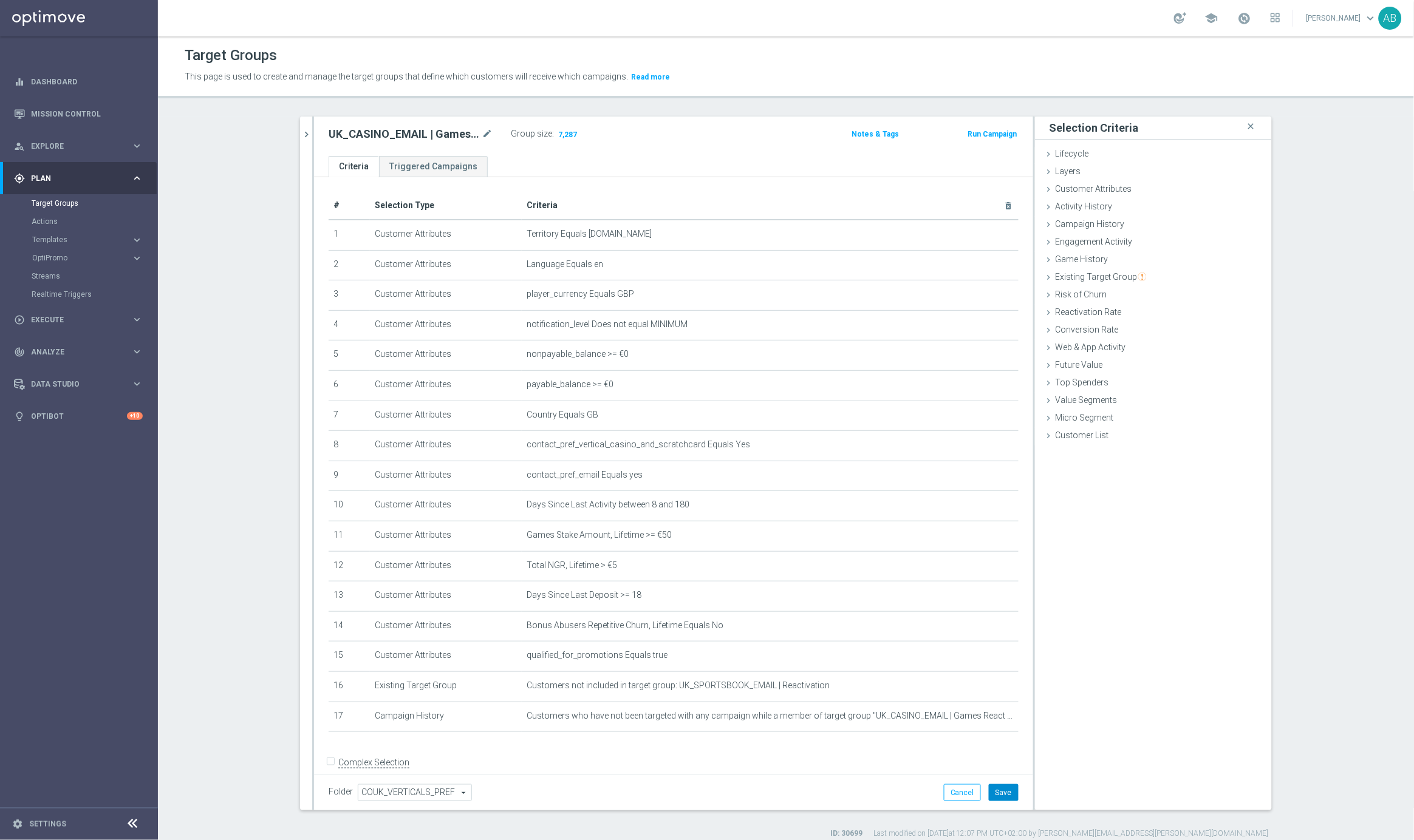
click at [1013, 793] on button "Save" at bounding box center [1004, 793] width 30 height 17
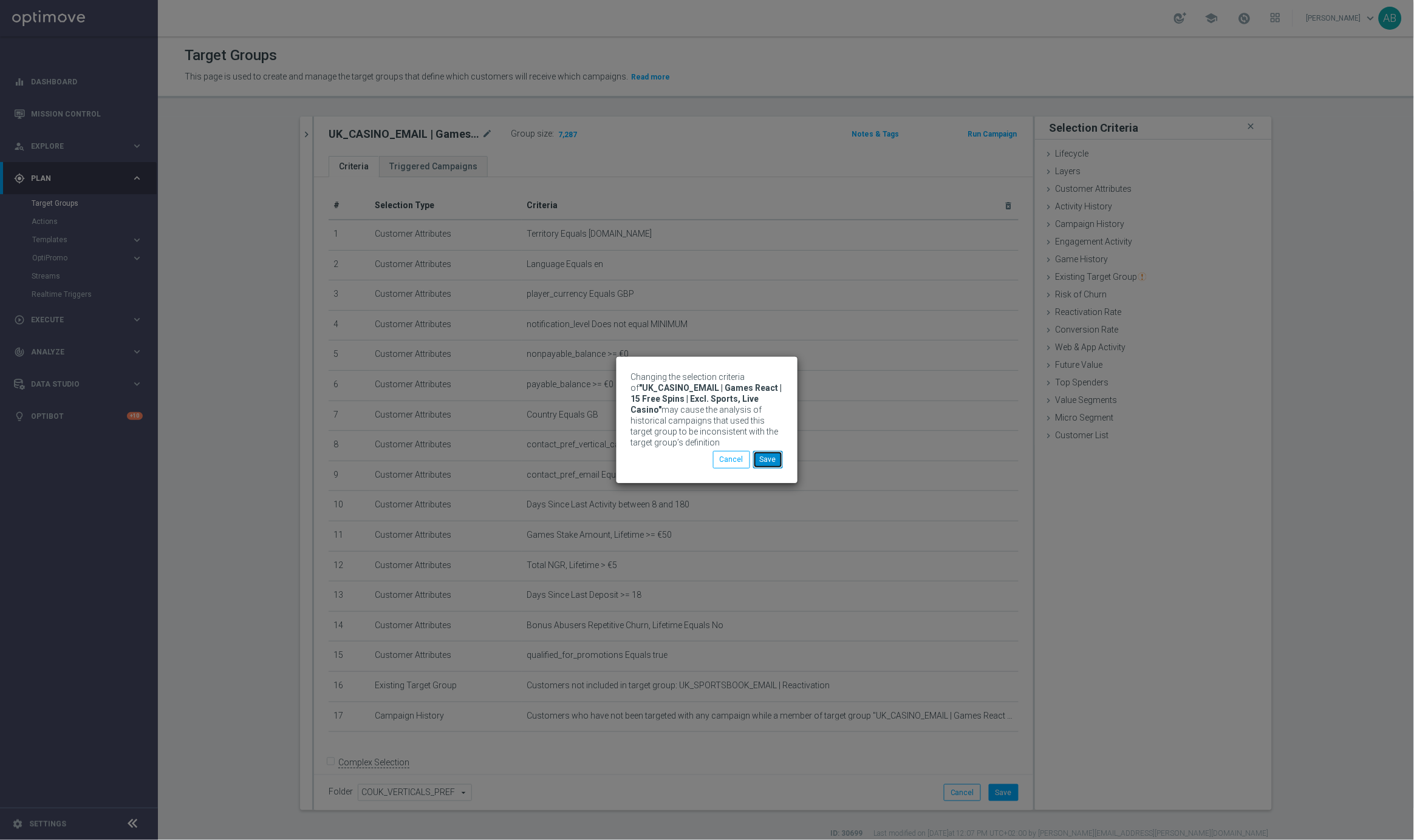
click at [771, 462] on button "Save" at bounding box center [768, 459] width 30 height 17
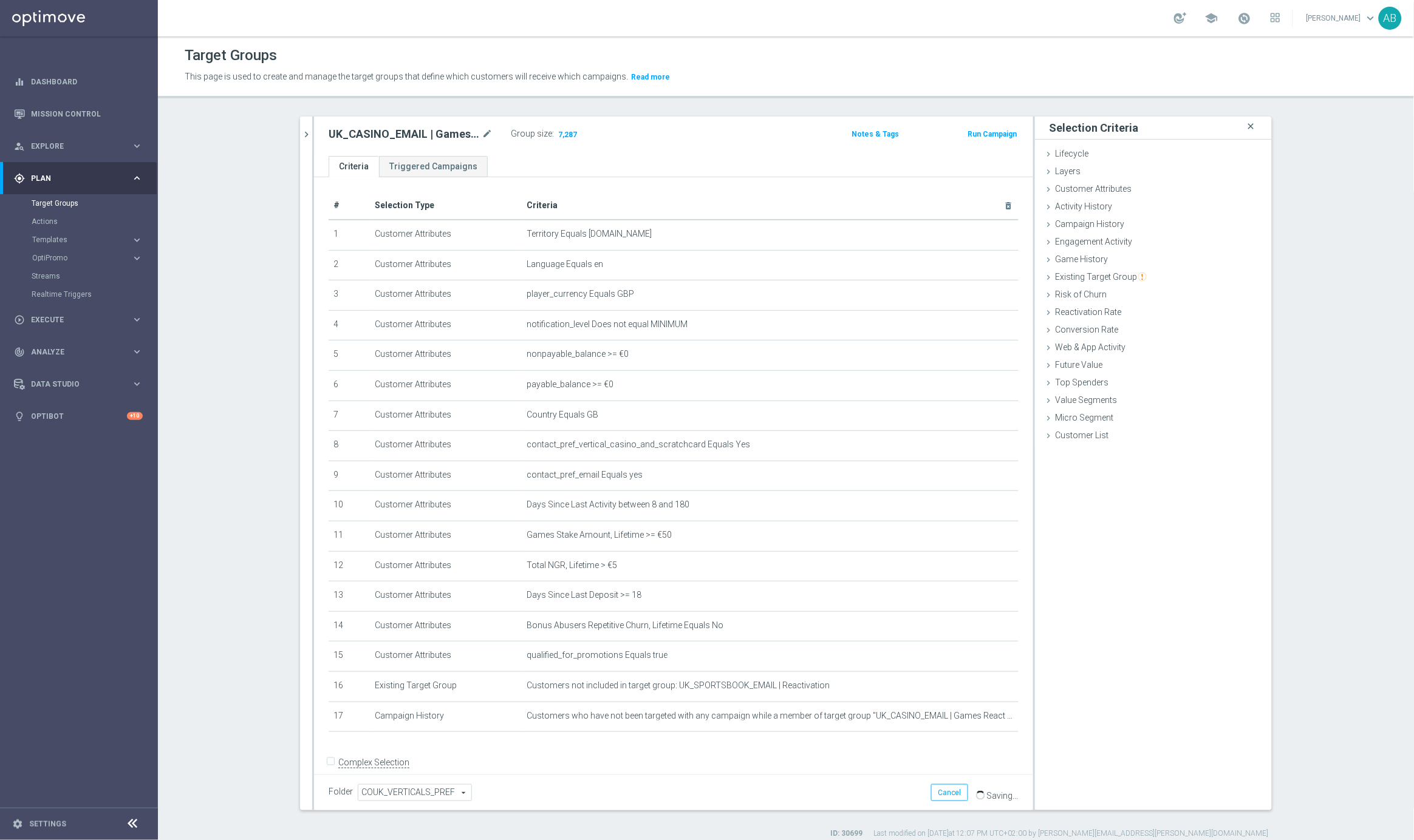
click at [1253, 122] on icon "close" at bounding box center [1251, 126] width 12 height 16
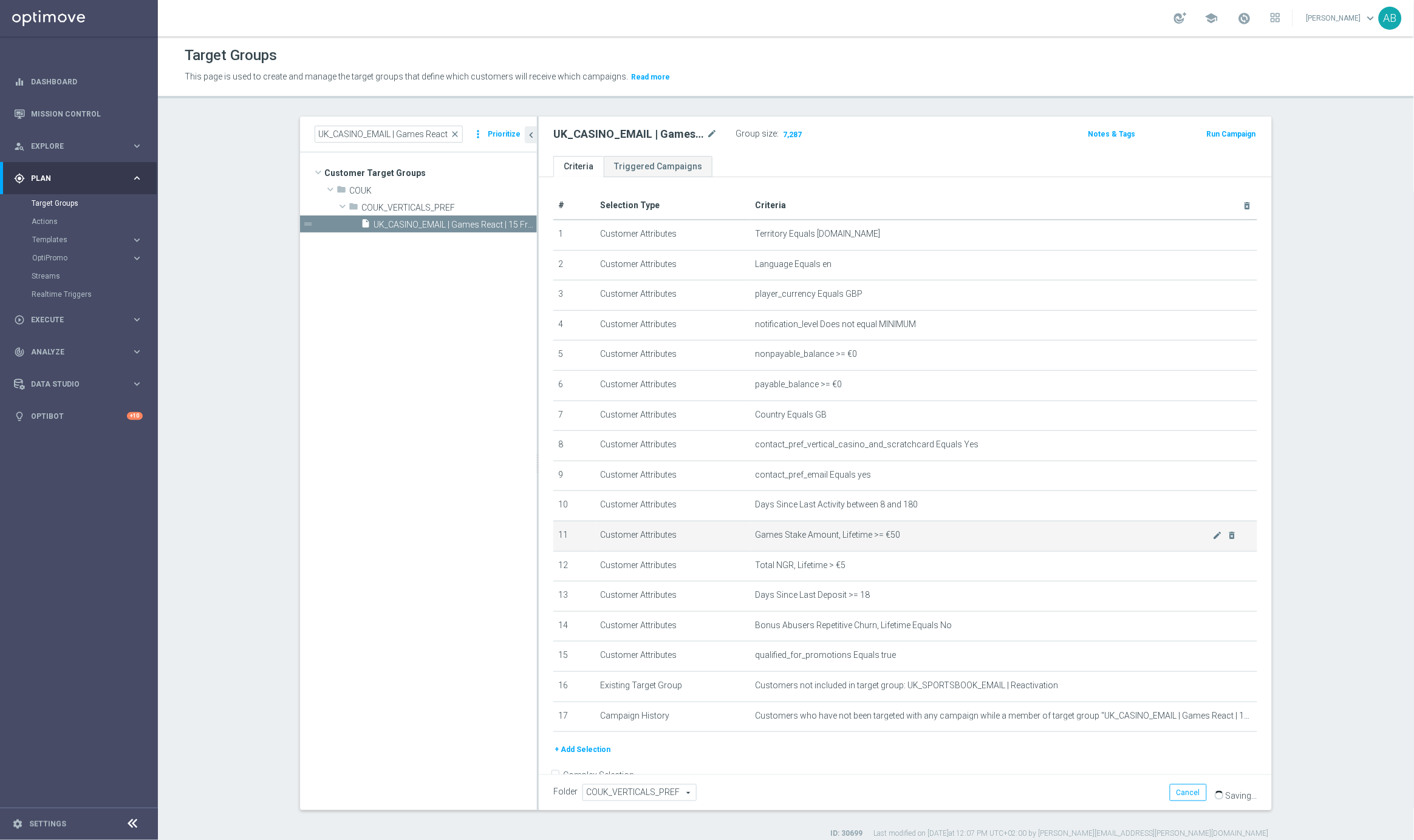
scroll to position [23, 0]
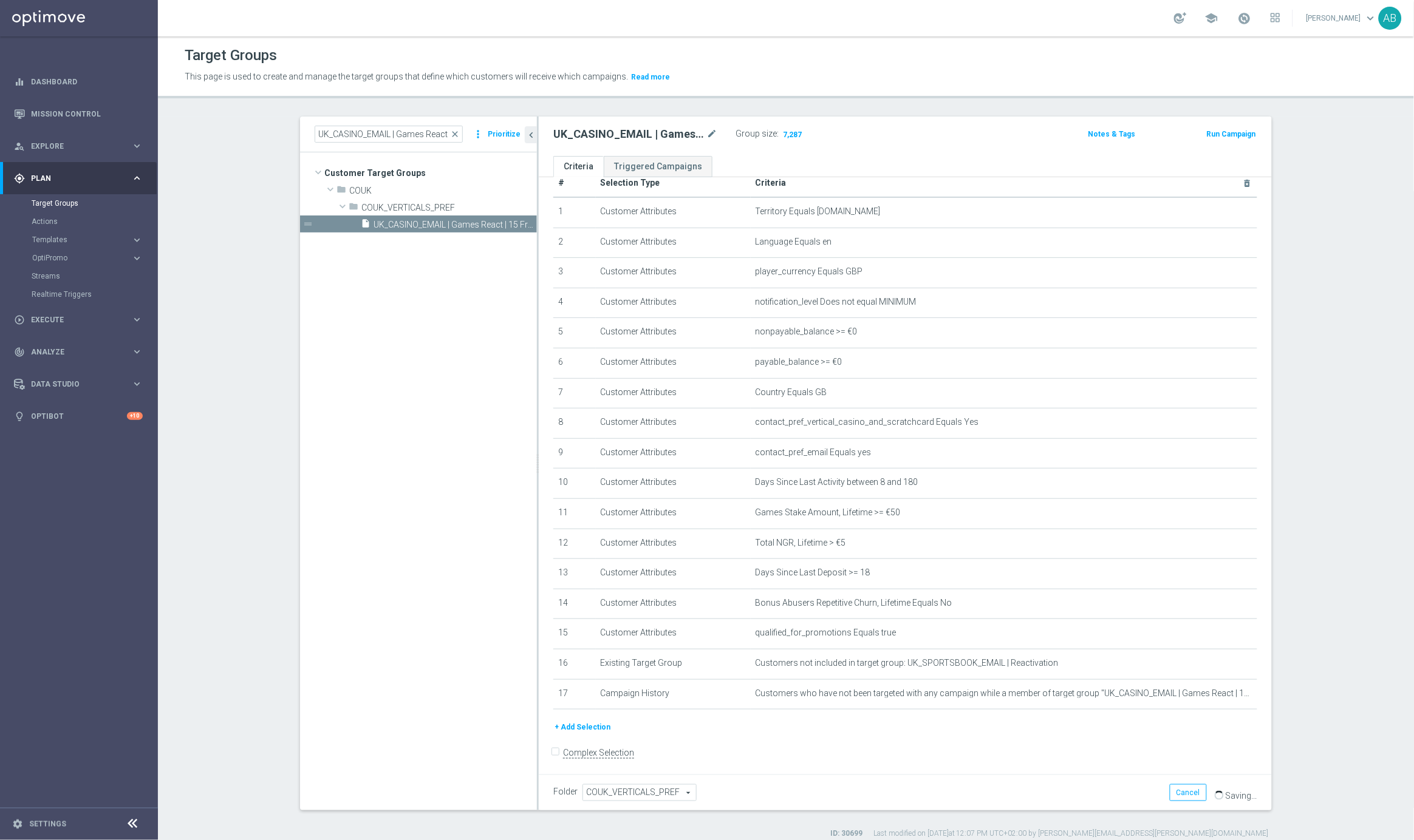
click at [586, 721] on button "+ Add Selection" at bounding box center [583, 727] width 58 height 14
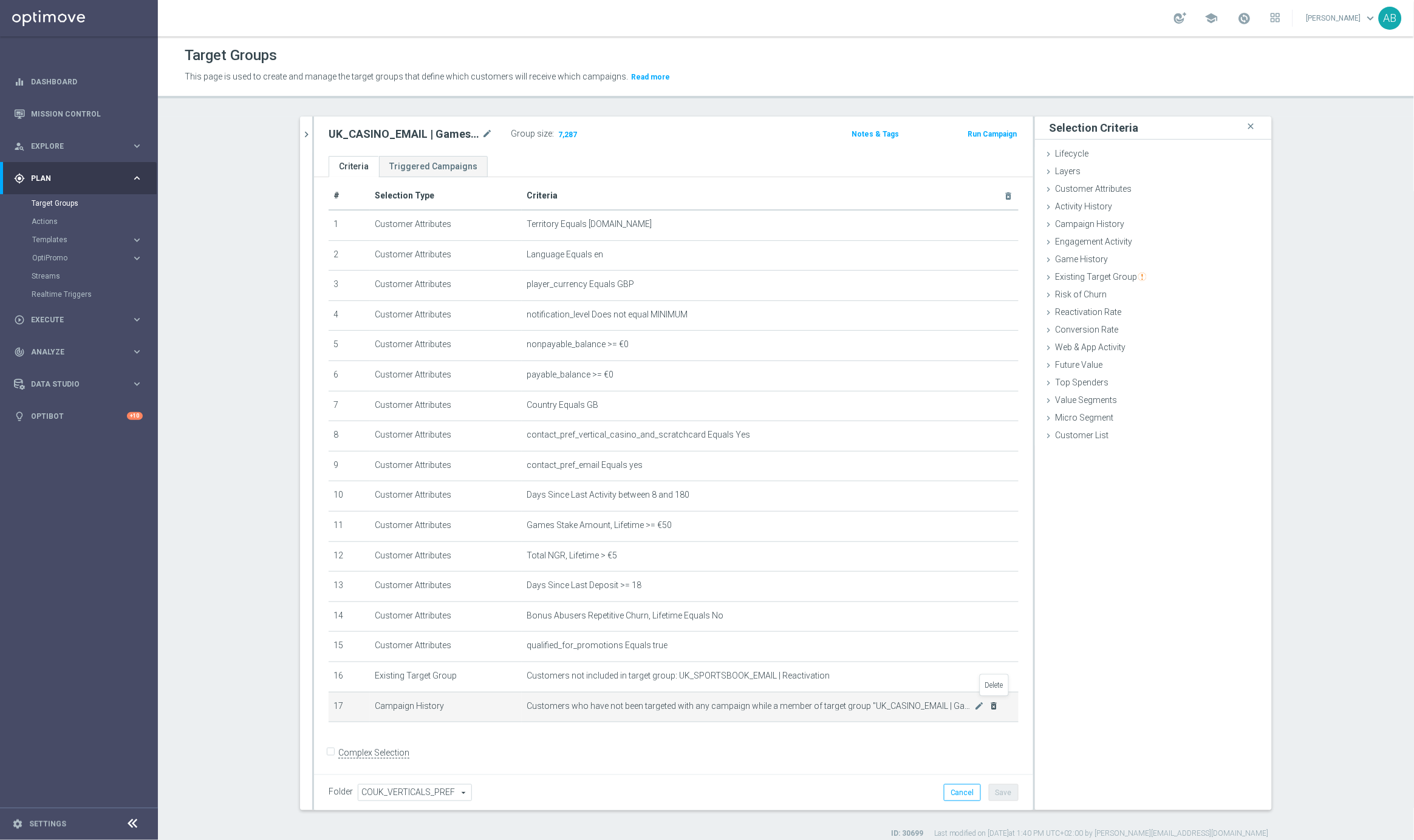
click at [993, 705] on icon "delete_forever" at bounding box center [994, 706] width 10 height 10
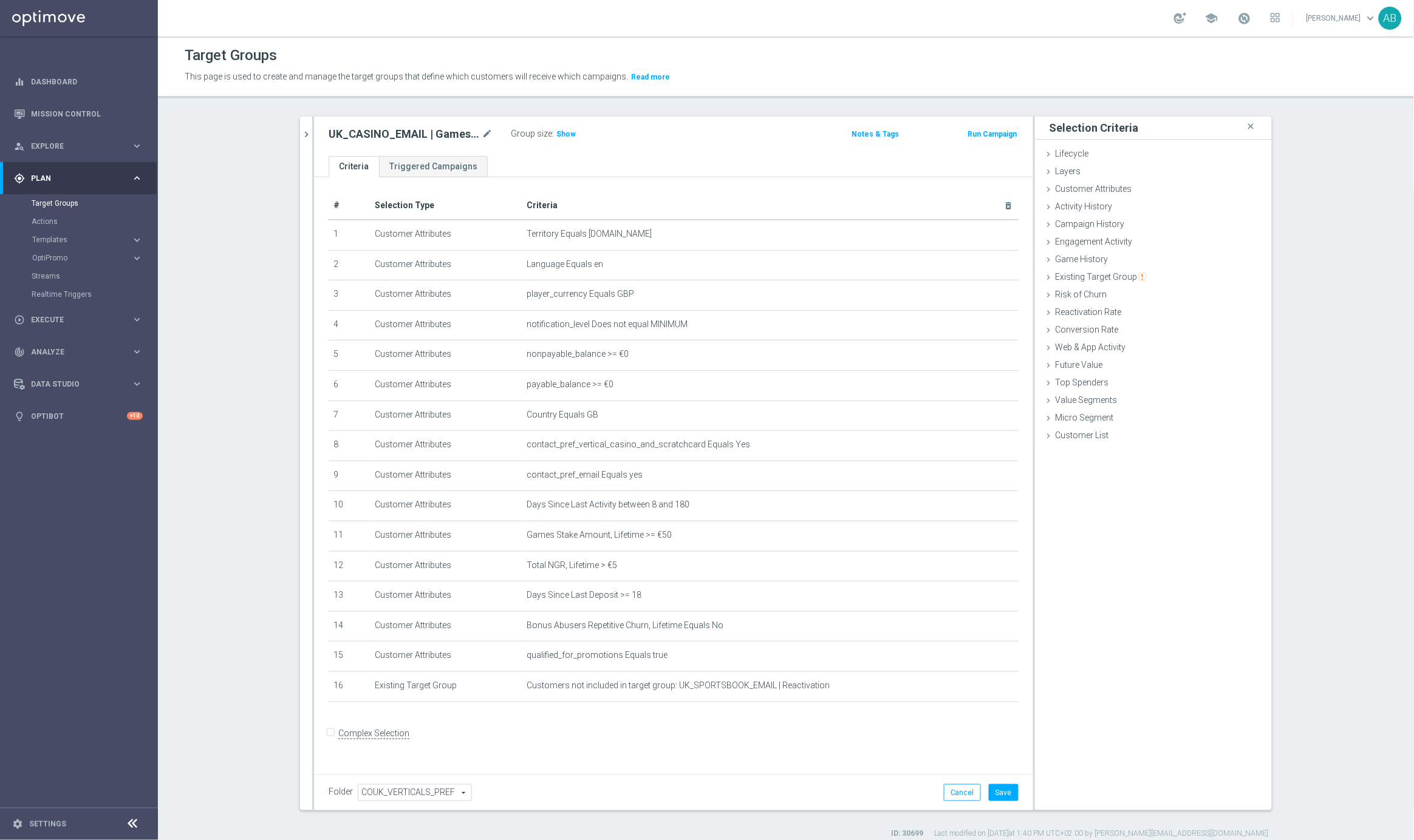
click at [393, 136] on h2 "UK_CASINO_EMAIL | Games React | 15 Free Spins | Excl. Sports, Live Casino" at bounding box center [404, 134] width 150 height 14
copy div "UK_CASINO_EMAIL | Games React | 15 Free Spins | Excl. Sports, Live Casino"
click at [1253, 125] on icon "close" at bounding box center [1251, 126] width 12 height 16
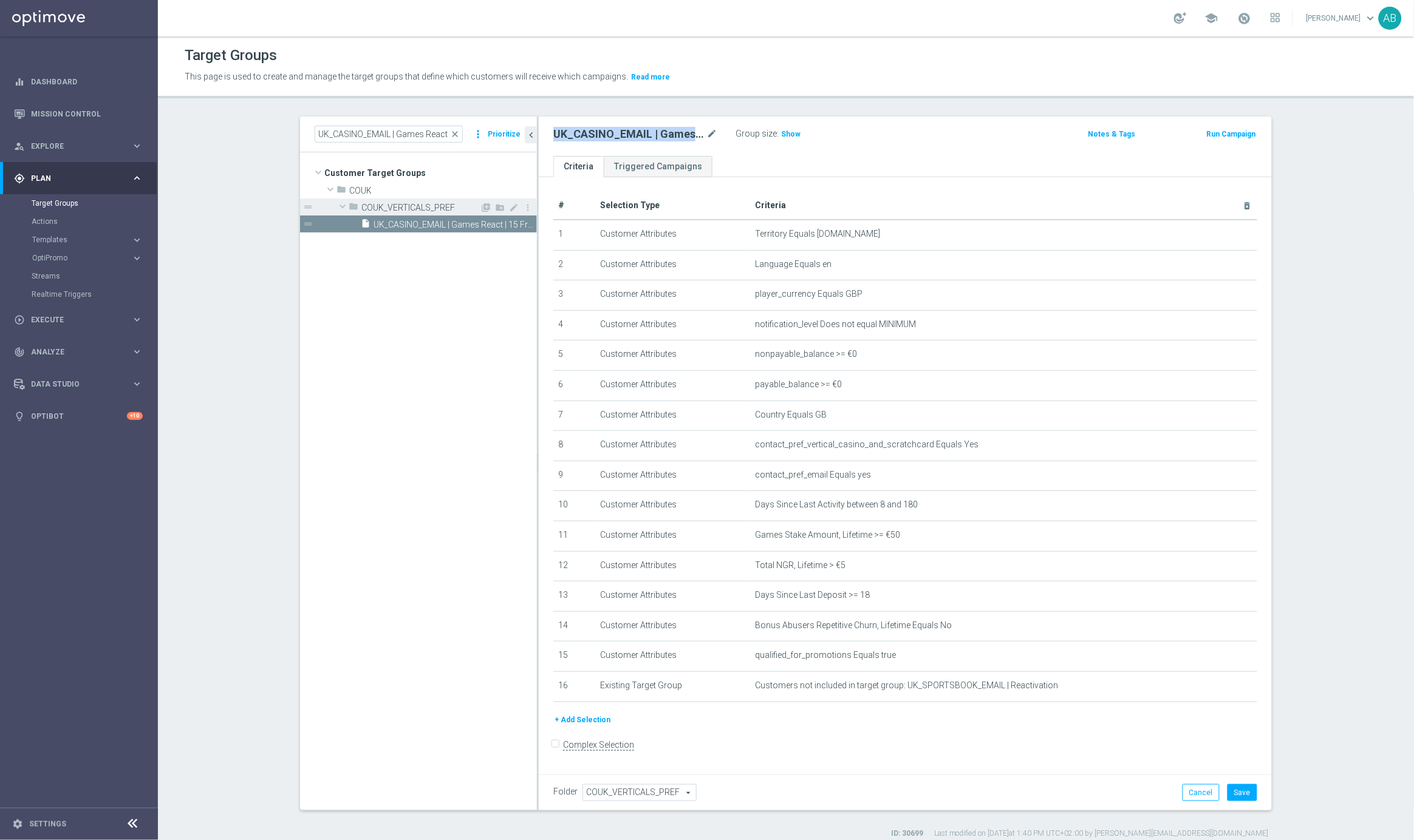
click at [395, 205] on span "COUK_VERTICALS_PREF" at bounding box center [421, 208] width 119 height 10
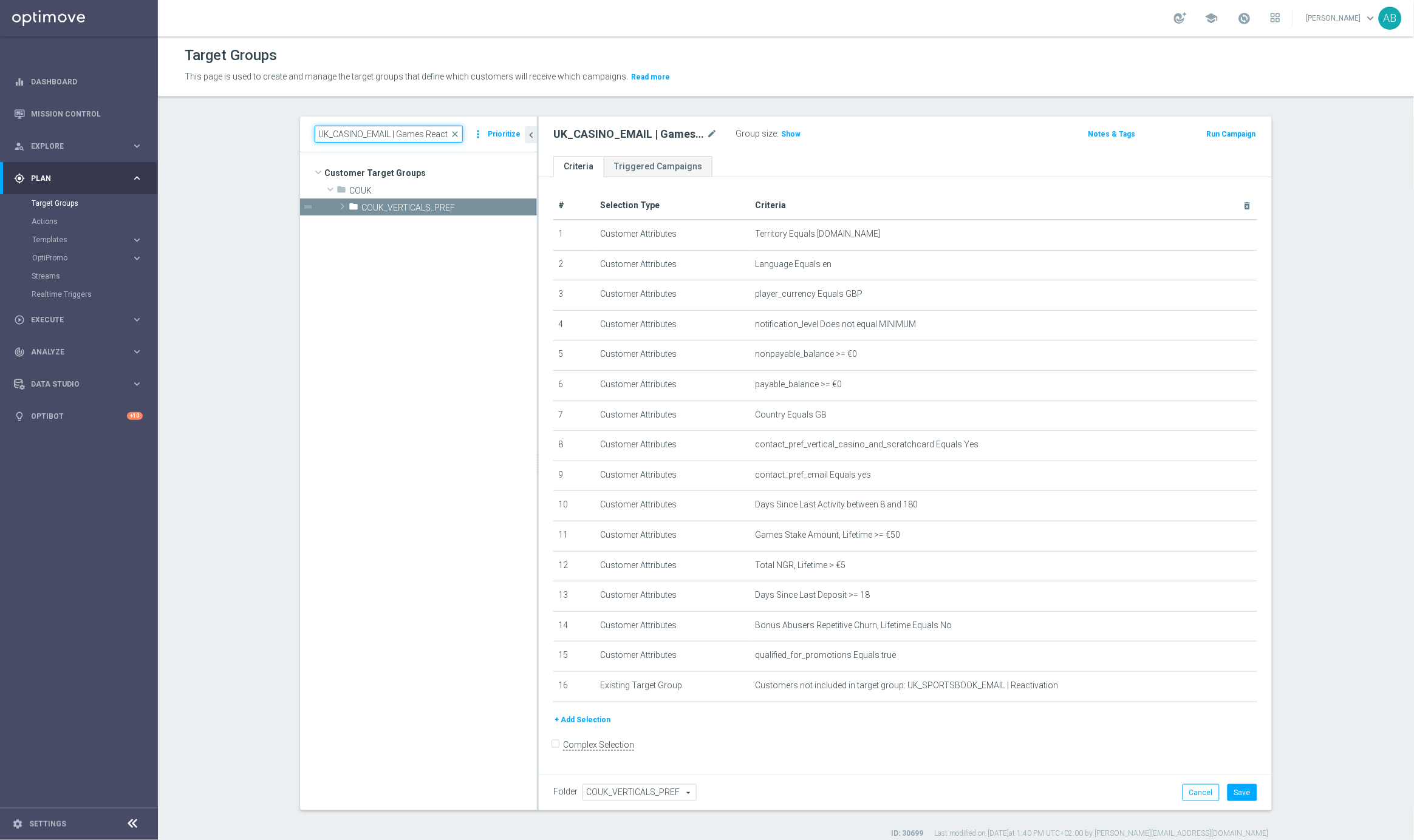
click at [397, 131] on input "UK_CASINO_EMAIL | Games React | 15 Free Spins | Excl. Sports, Live Casino" at bounding box center [388, 134] width 148 height 17
click at [438, 208] on span "COUK_VERTICALS_PREF" at bounding box center [421, 208] width 119 height 10
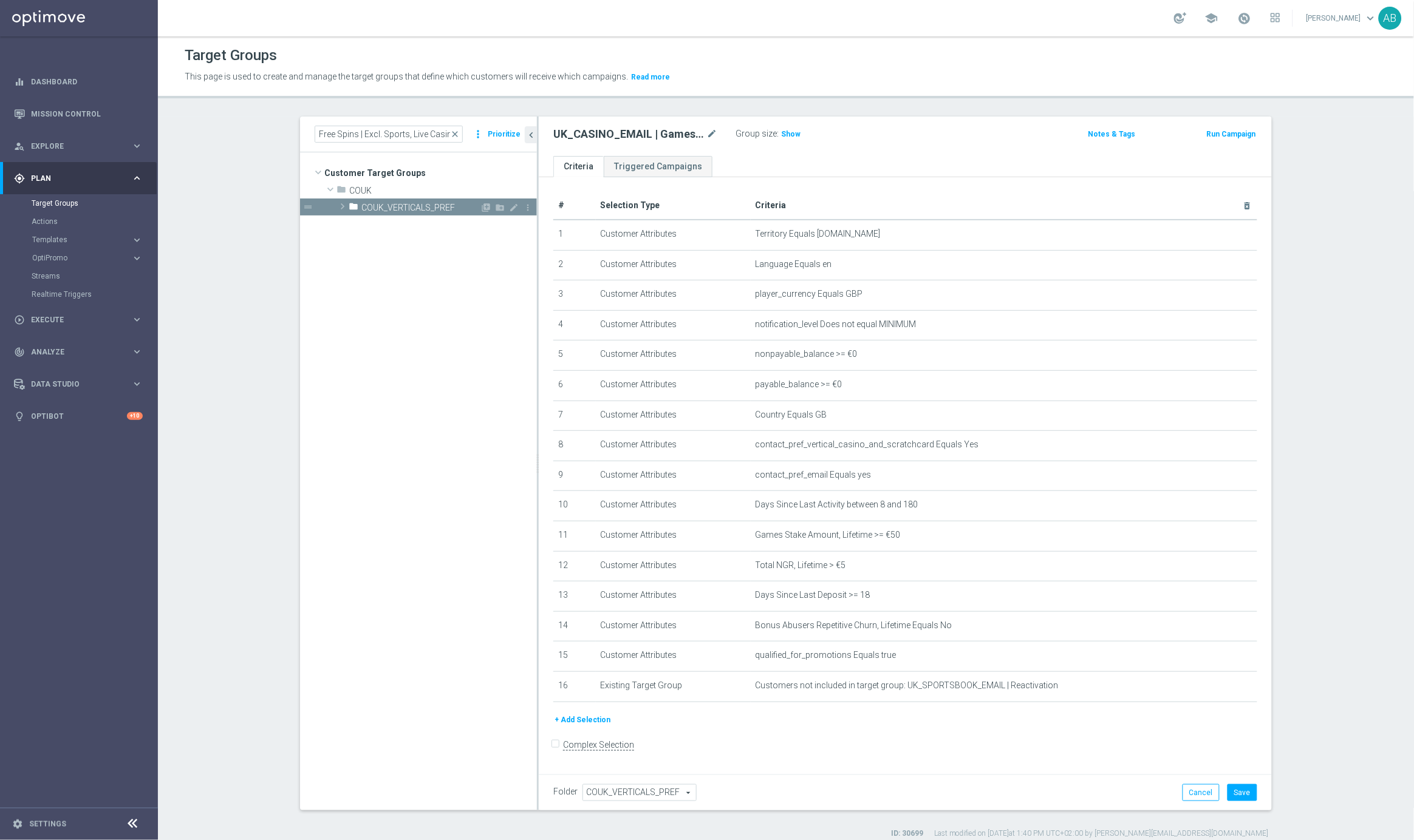
scroll to position [0, 0]
click at [434, 227] on span "UK_CASINO_EMAIL | Games React | 15 Free Spins | Excl. Sports, Live Casino" at bounding box center [441, 225] width 136 height 10
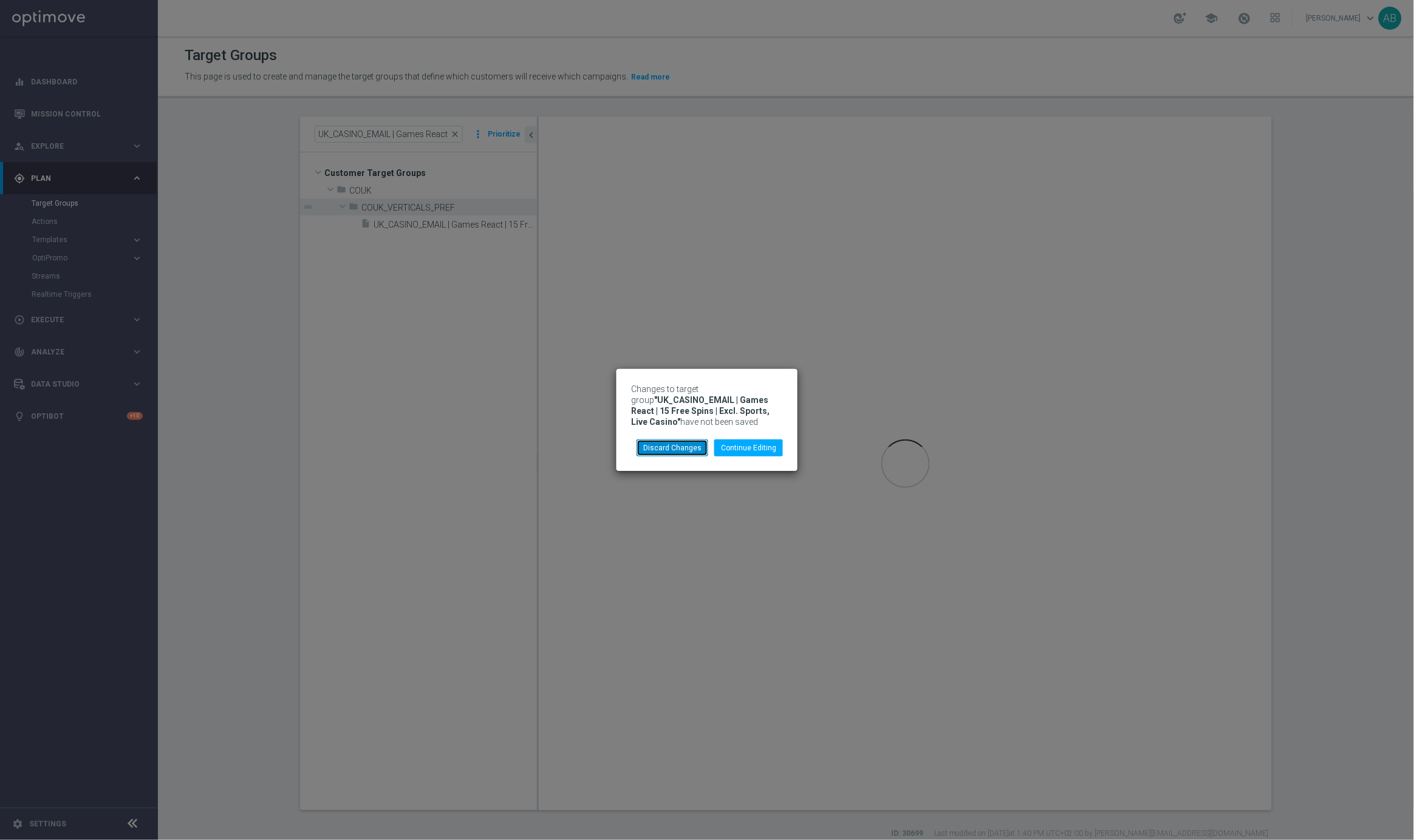
click at [692, 451] on button "Discard Changes" at bounding box center [672, 448] width 72 height 17
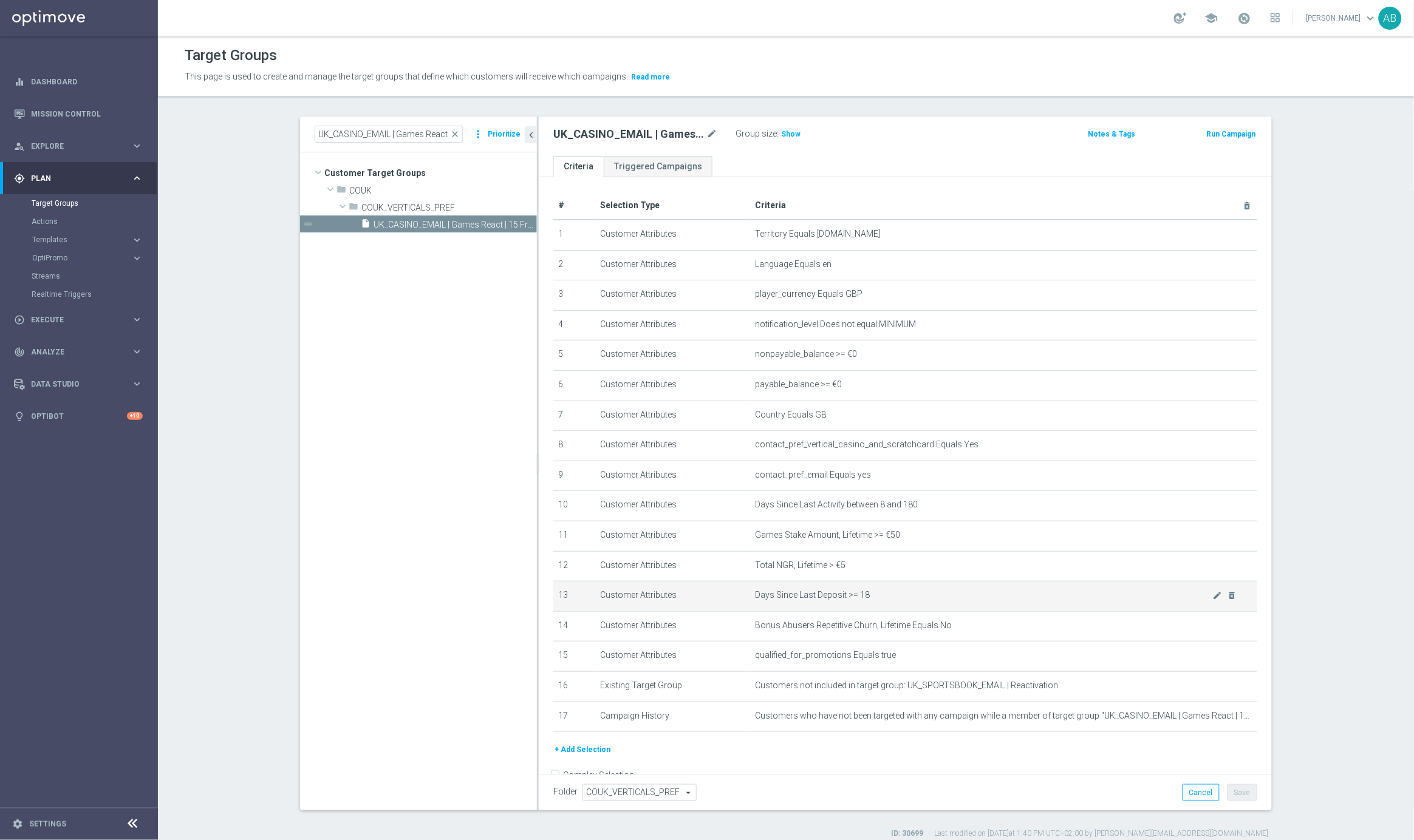
scroll to position [23, 0]
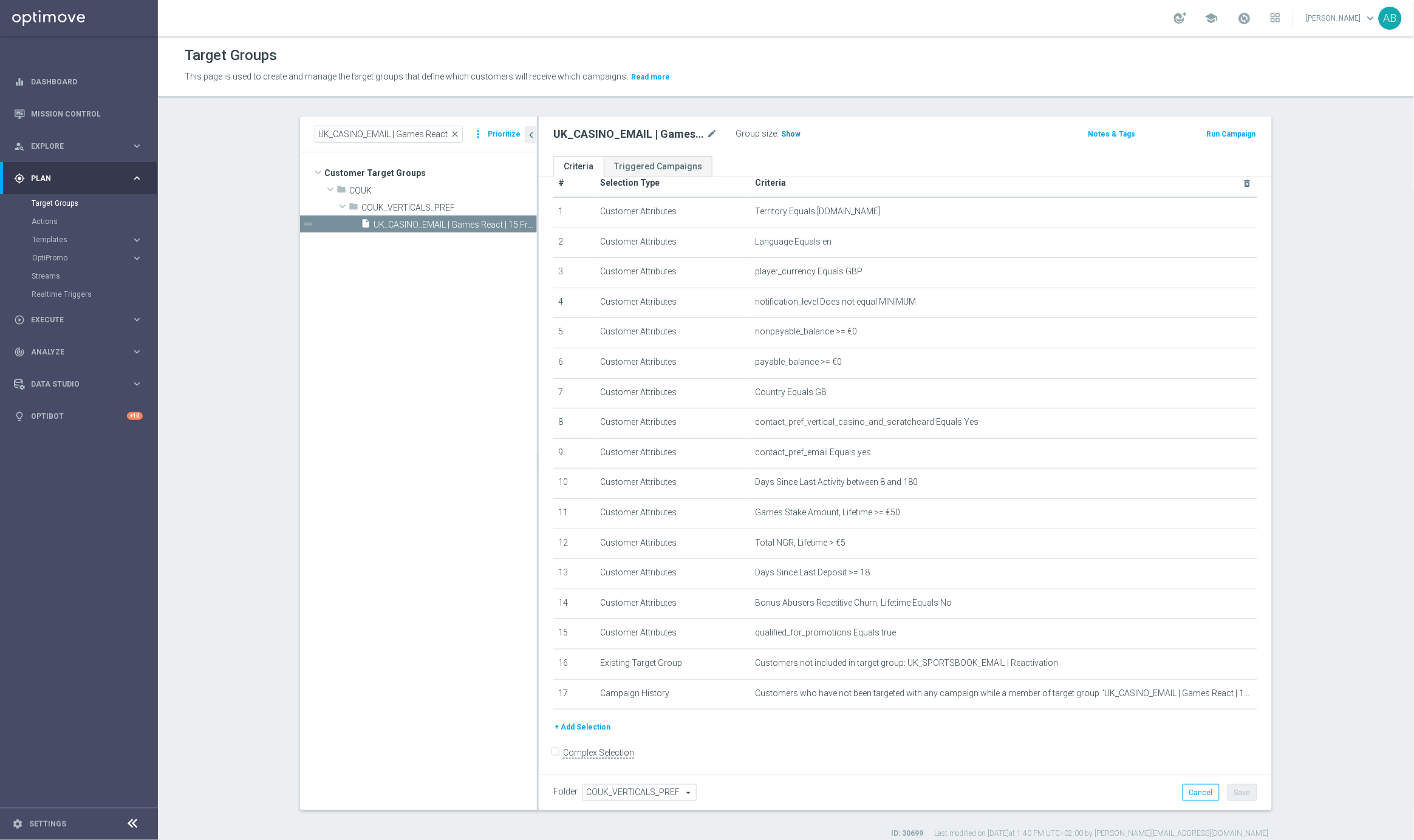
click at [789, 131] on span "Show" at bounding box center [791, 134] width 19 height 8
click at [871, 660] on span "Customers not included in target group: UK_SPORTSBOOK_EMAIL | Reactivation" at bounding box center [984, 663] width 458 height 10
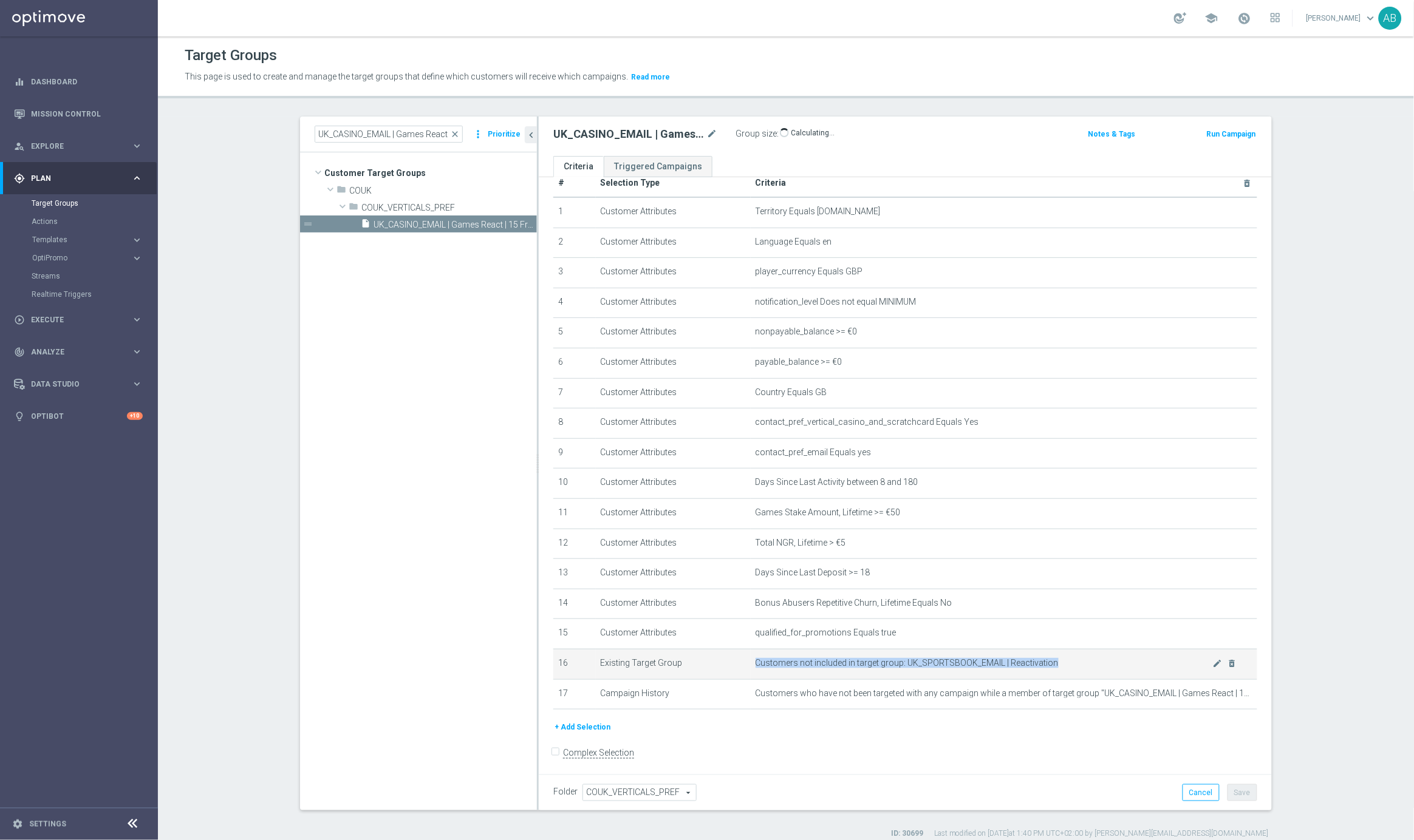
click at [871, 660] on span "Customers not included in target group: UK_SPORTSBOOK_EMAIL | Reactivation" at bounding box center [984, 663] width 458 height 10
click at [844, 660] on span "Customers not included in target group: UK_SPORTSBOOK_EMAIL | Reactivation" at bounding box center [984, 663] width 458 height 10
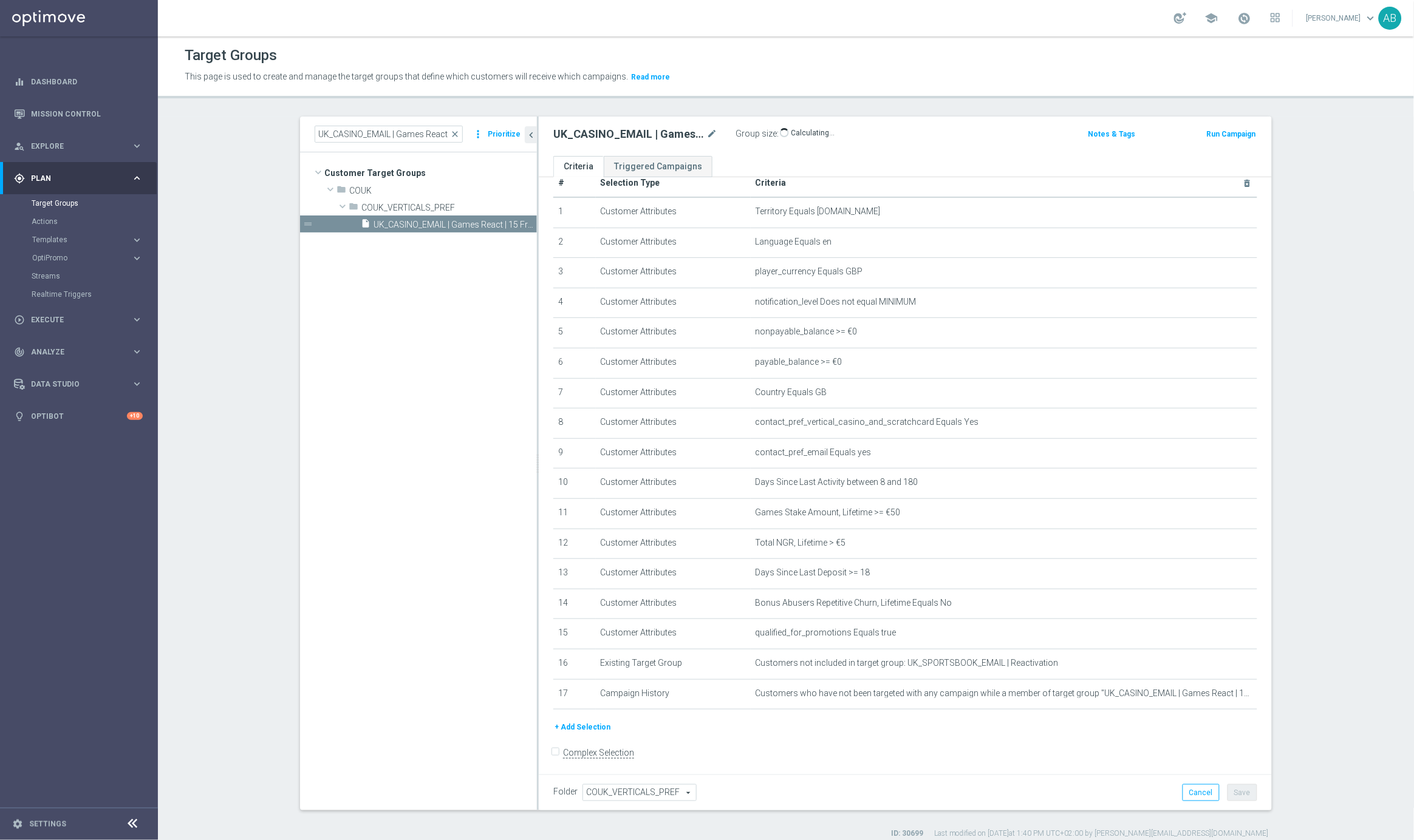
click at [586, 726] on button "+ Add Selection" at bounding box center [583, 727] width 58 height 14
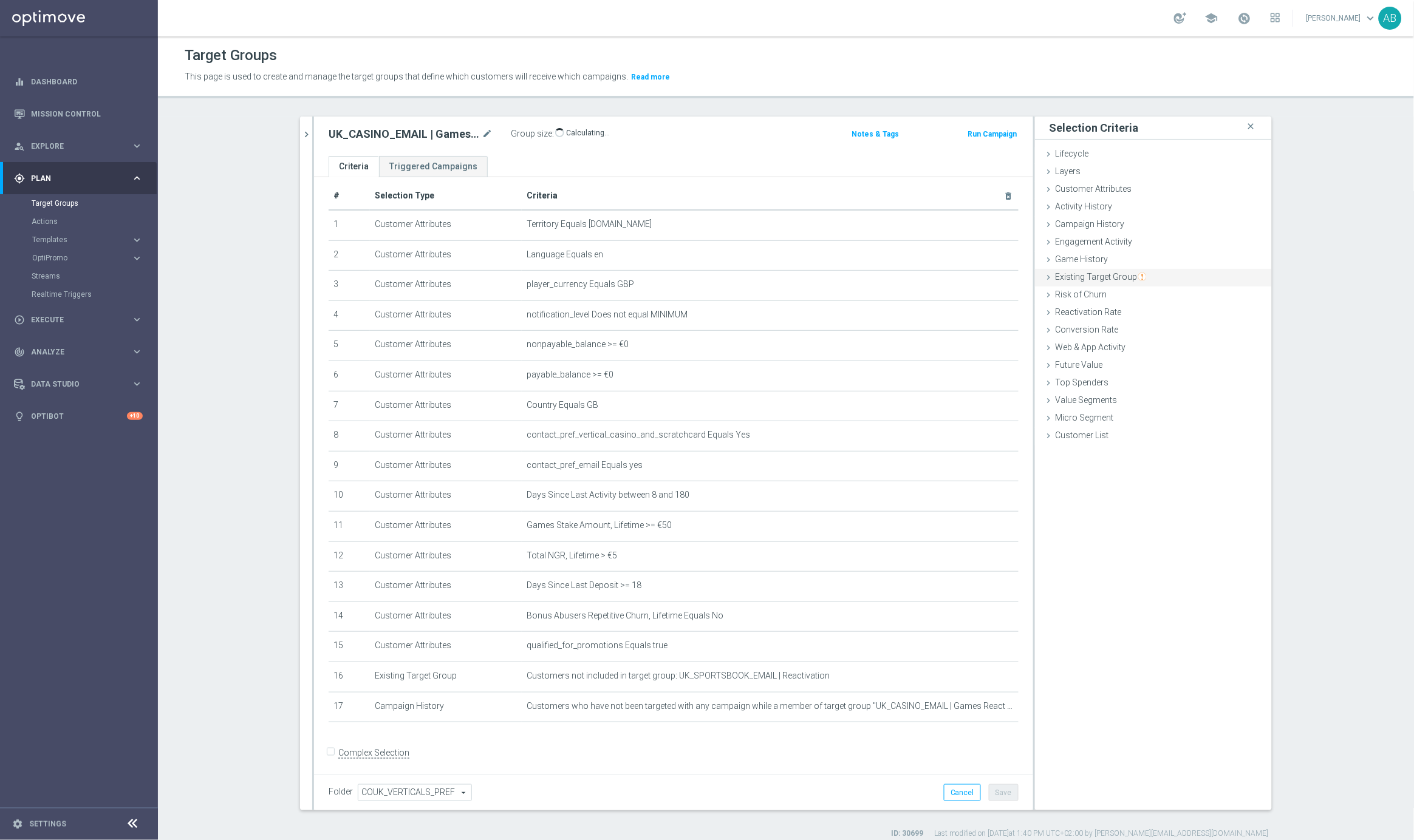
click at [1114, 275] on span "Existing Target Group" at bounding box center [1101, 277] width 91 height 10
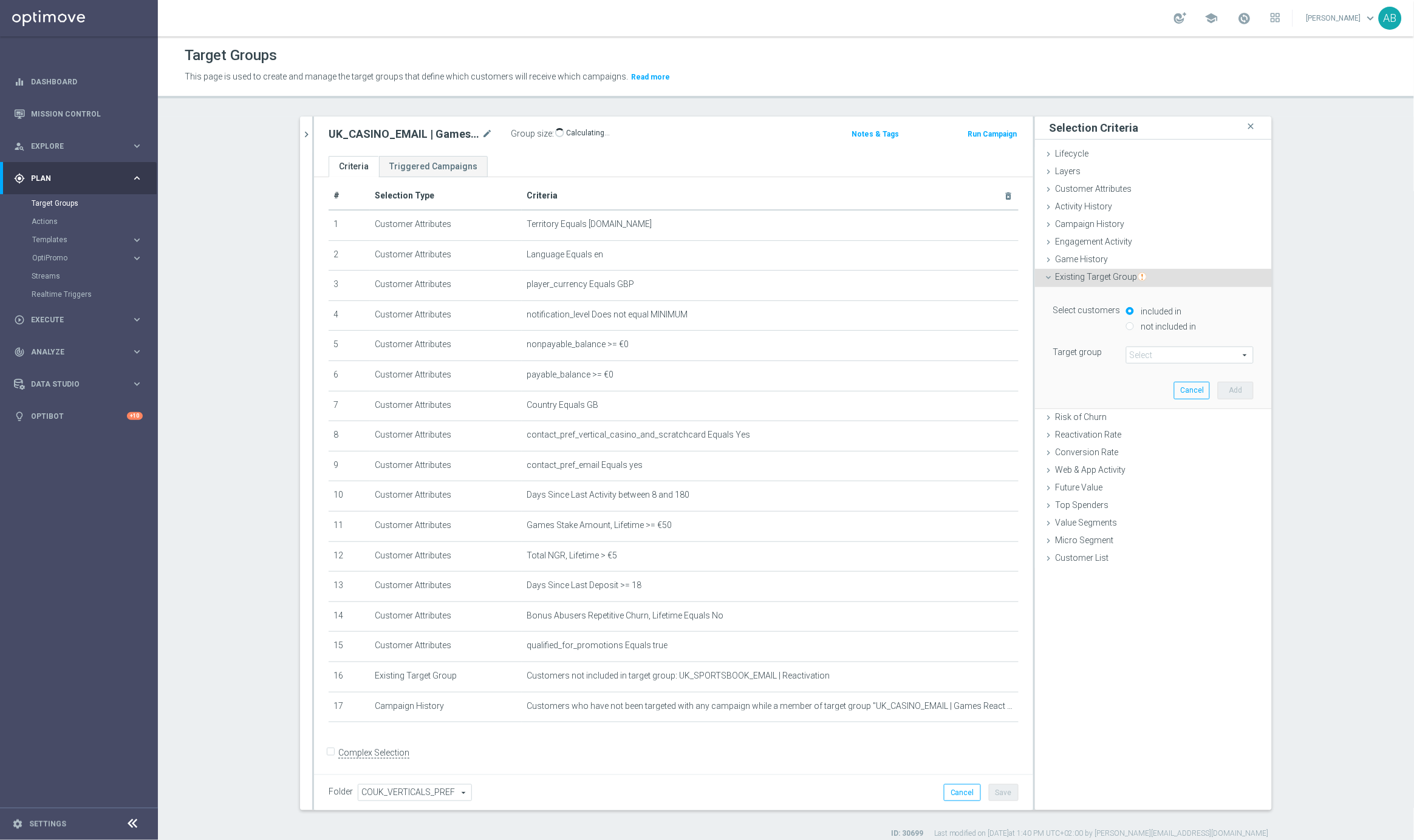
click at [1144, 327] on label "not included in" at bounding box center [1167, 326] width 58 height 11
click at [1134, 327] on input "not included in" at bounding box center [1130, 326] width 8 height 8
radio input "true"
click at [1147, 358] on span at bounding box center [1190, 355] width 126 height 16
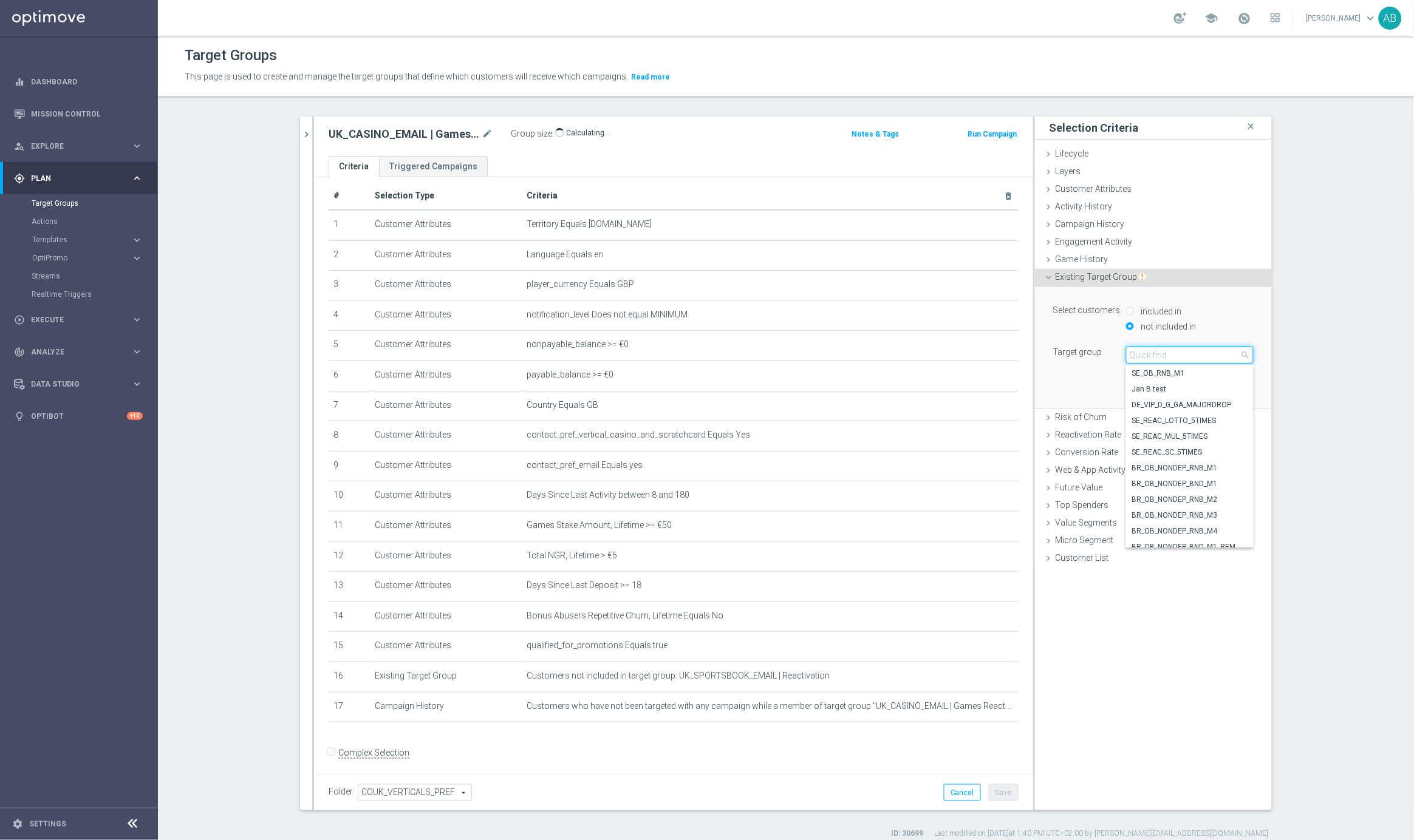
click at [1147, 358] on input "search" at bounding box center [1190, 355] width 128 height 17
paste input "UK_CASINO_EMAIL | Games React | 15 Free Spins | Excl. Sports, Live Casino"
type input "UK_CASINO_EMAIL | Games React | 15 Free Spins | Excl. Sports, Live Casino"
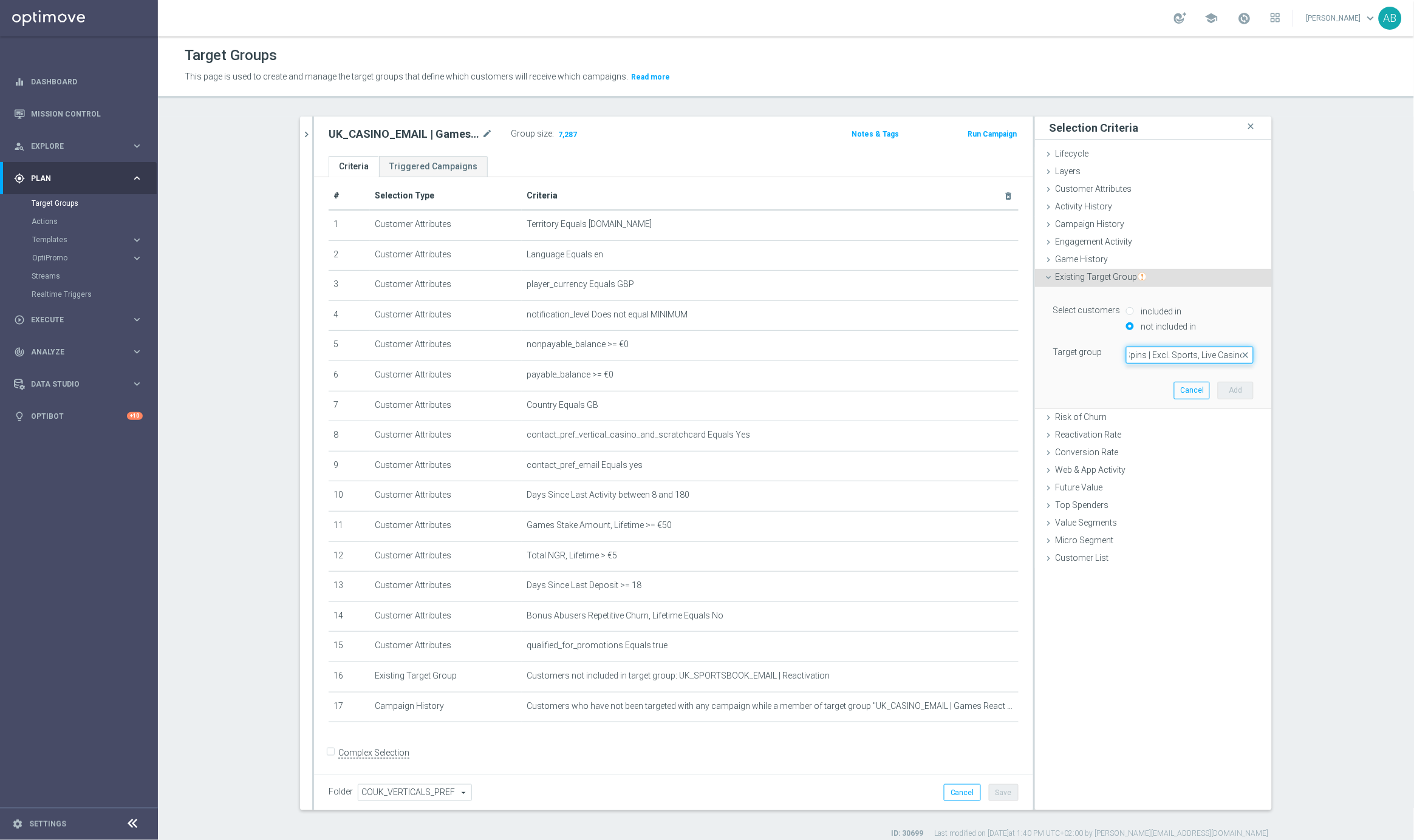
click at [1147, 356] on input "UK_CASINO_EMAIL | Games React | 15 Free Spins | Excl. Sports, Live Casino" at bounding box center [1190, 355] width 128 height 17
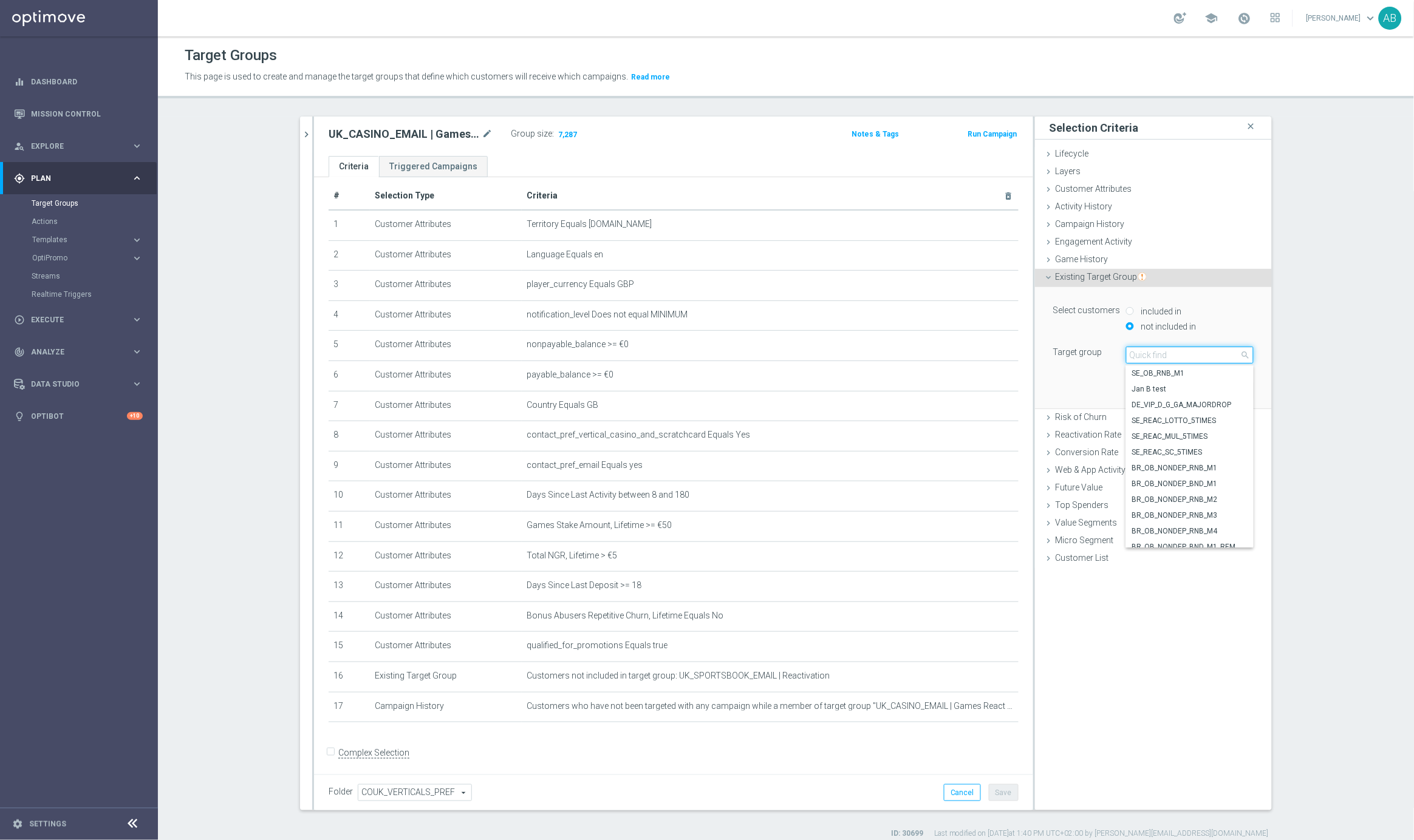
paste input "UK_CASINO_EMAIL | HV | LIVE CASINO | REACT"
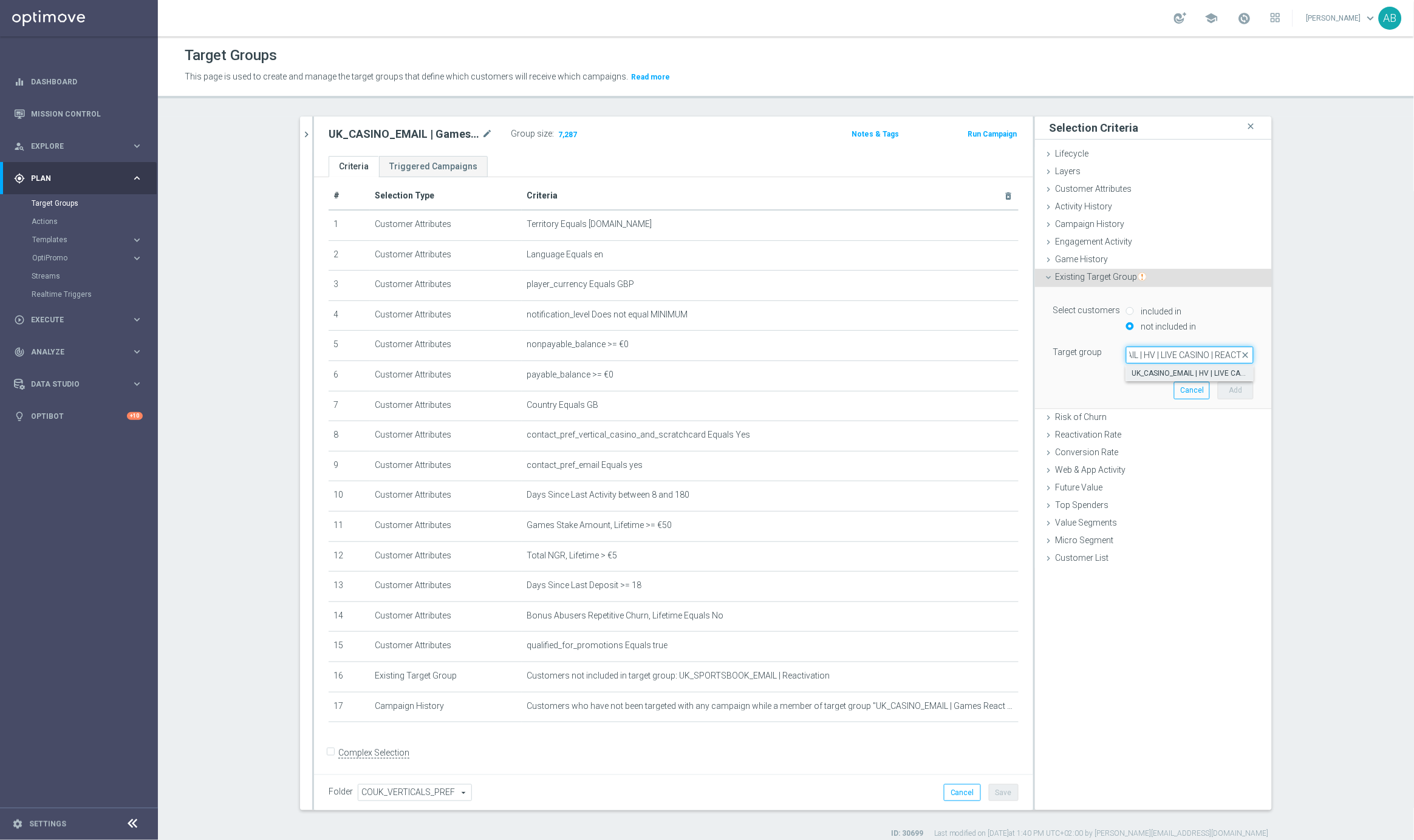
type input "UK_CASINO_EMAIL | HV | LIVE CASINO | REACT"
click at [1168, 376] on span "UK_CASINO_EMAIL | HV | LIVE CASINO | REACT" at bounding box center [1190, 373] width 115 height 10
type input "UK_CASINO_EMAIL | HV | LIVE CASINO | REACT"
click at [1233, 387] on button "Add" at bounding box center [1235, 391] width 36 height 17
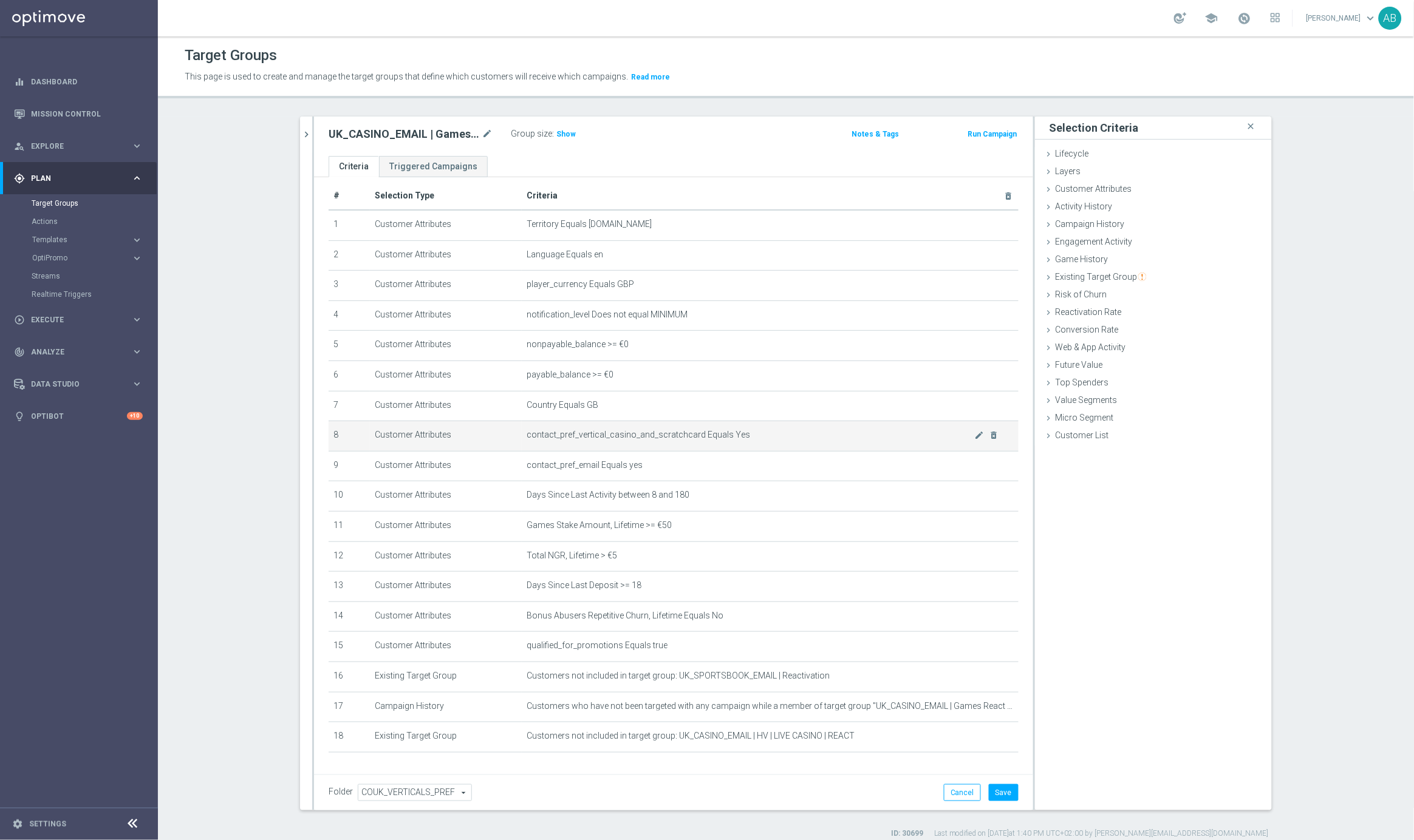
scroll to position [40, 0]
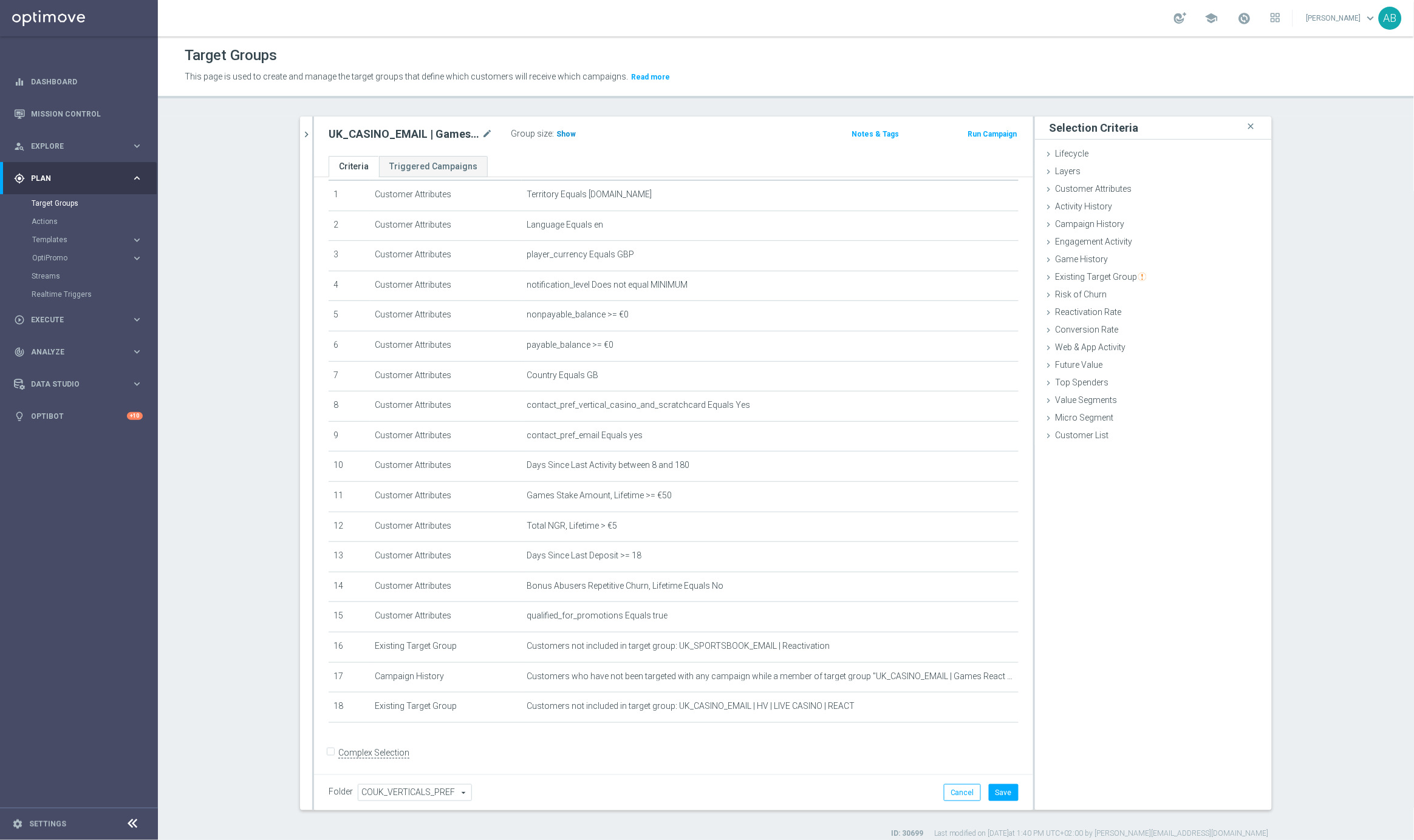
click at [565, 137] on span "Show" at bounding box center [566, 134] width 19 height 8
click at [999, 795] on button "Save" at bounding box center [1004, 793] width 30 height 17
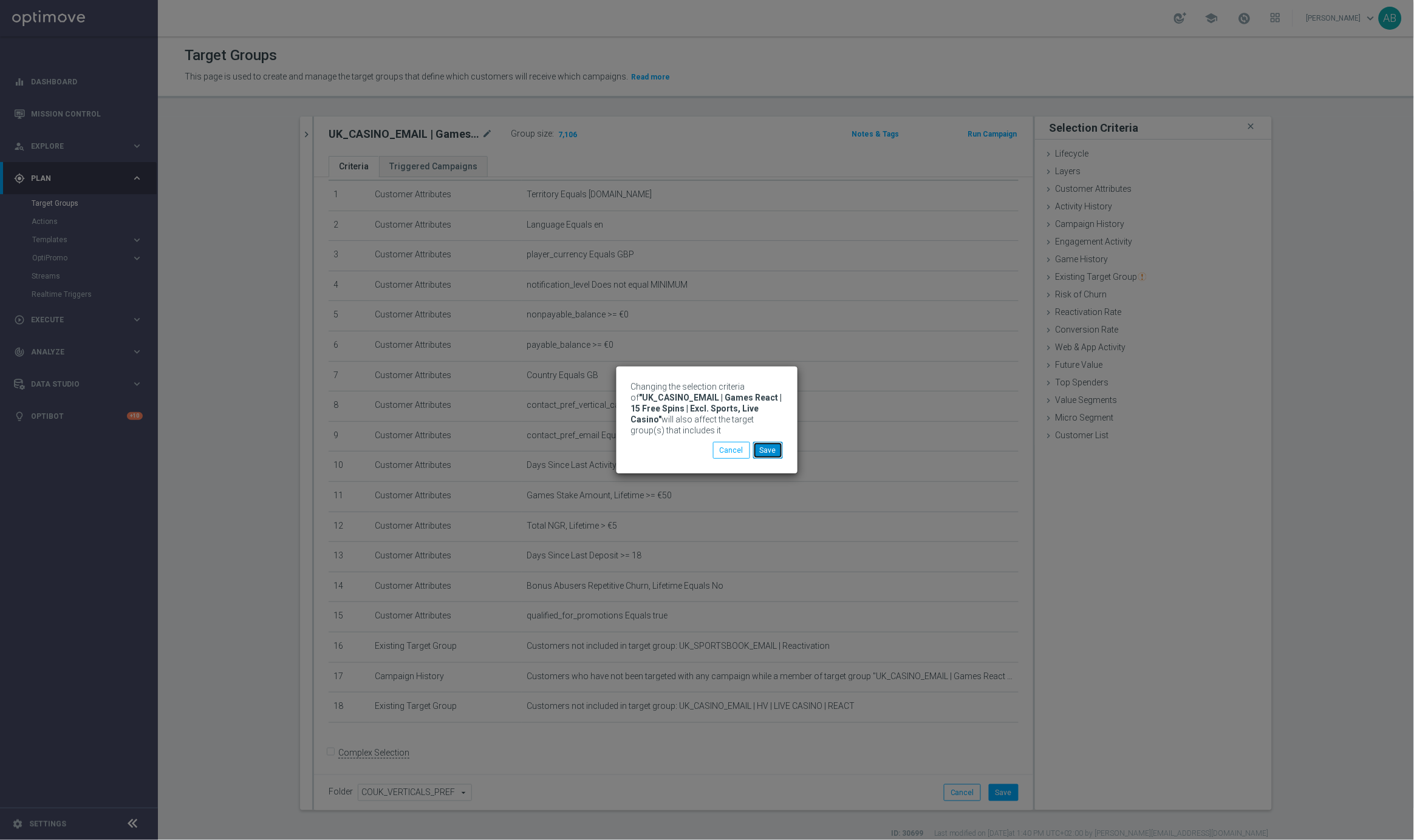
click at [768, 449] on button "Save" at bounding box center [768, 450] width 30 height 17
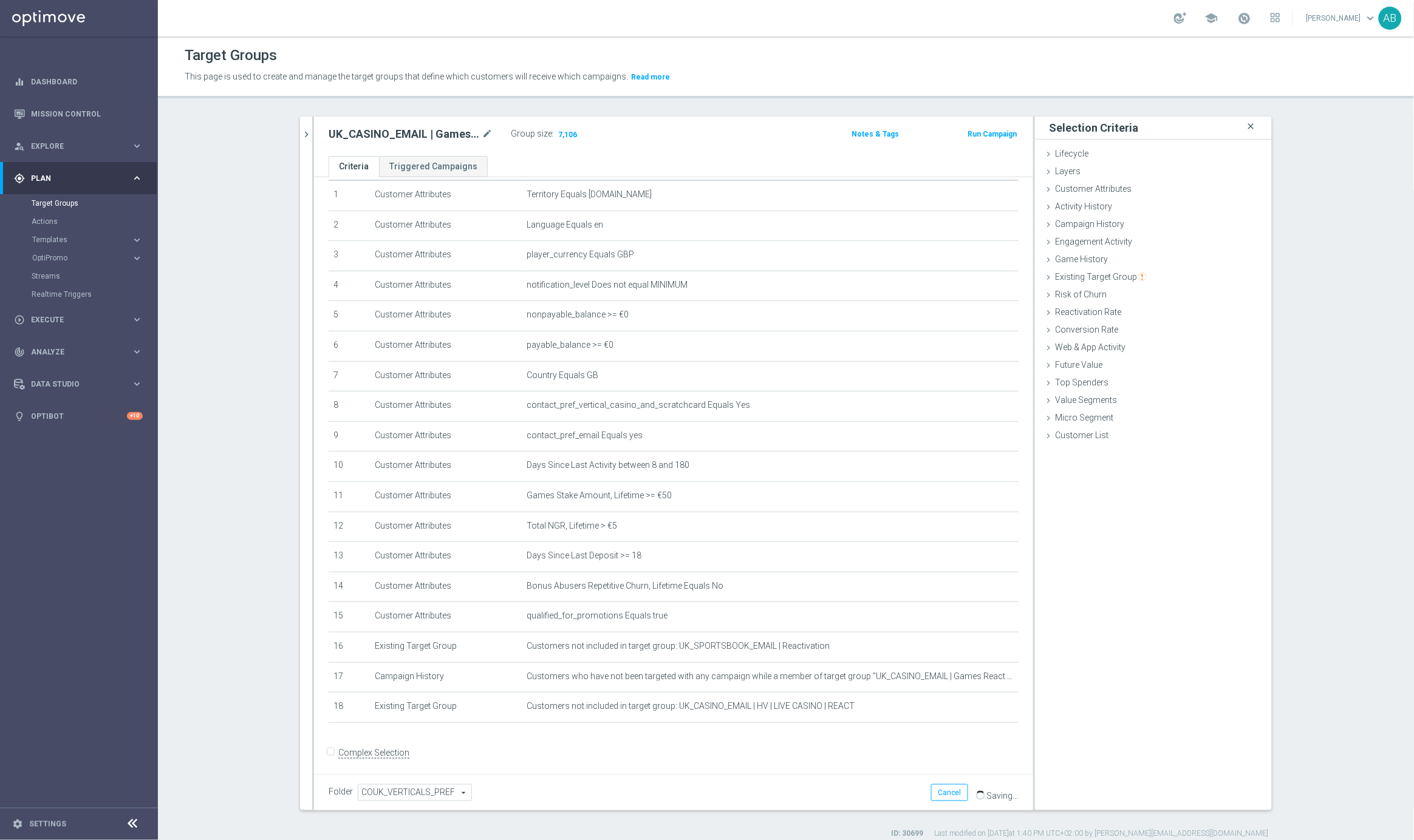
click at [1253, 128] on icon "close" at bounding box center [1251, 126] width 12 height 16
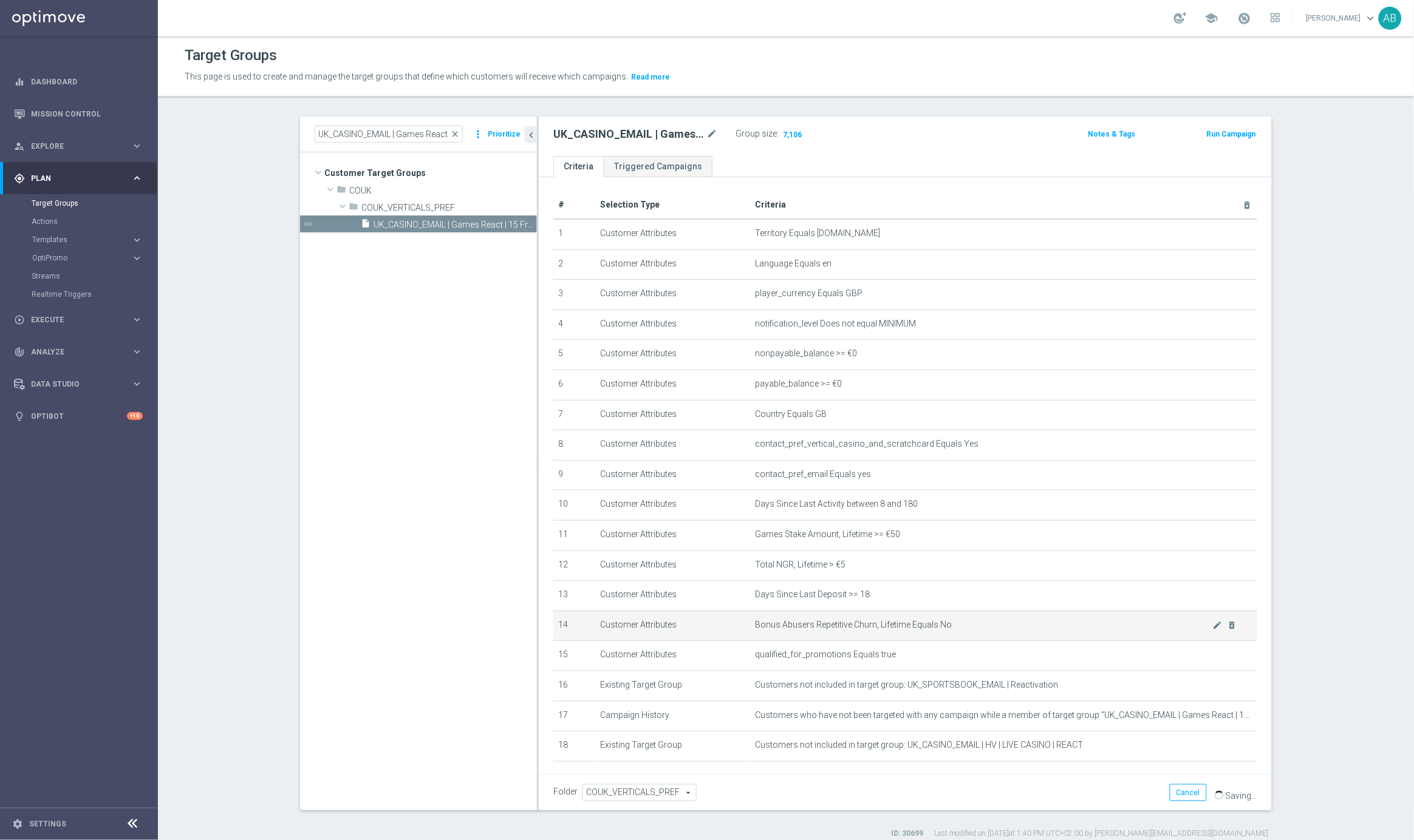
scroll to position [53, 0]
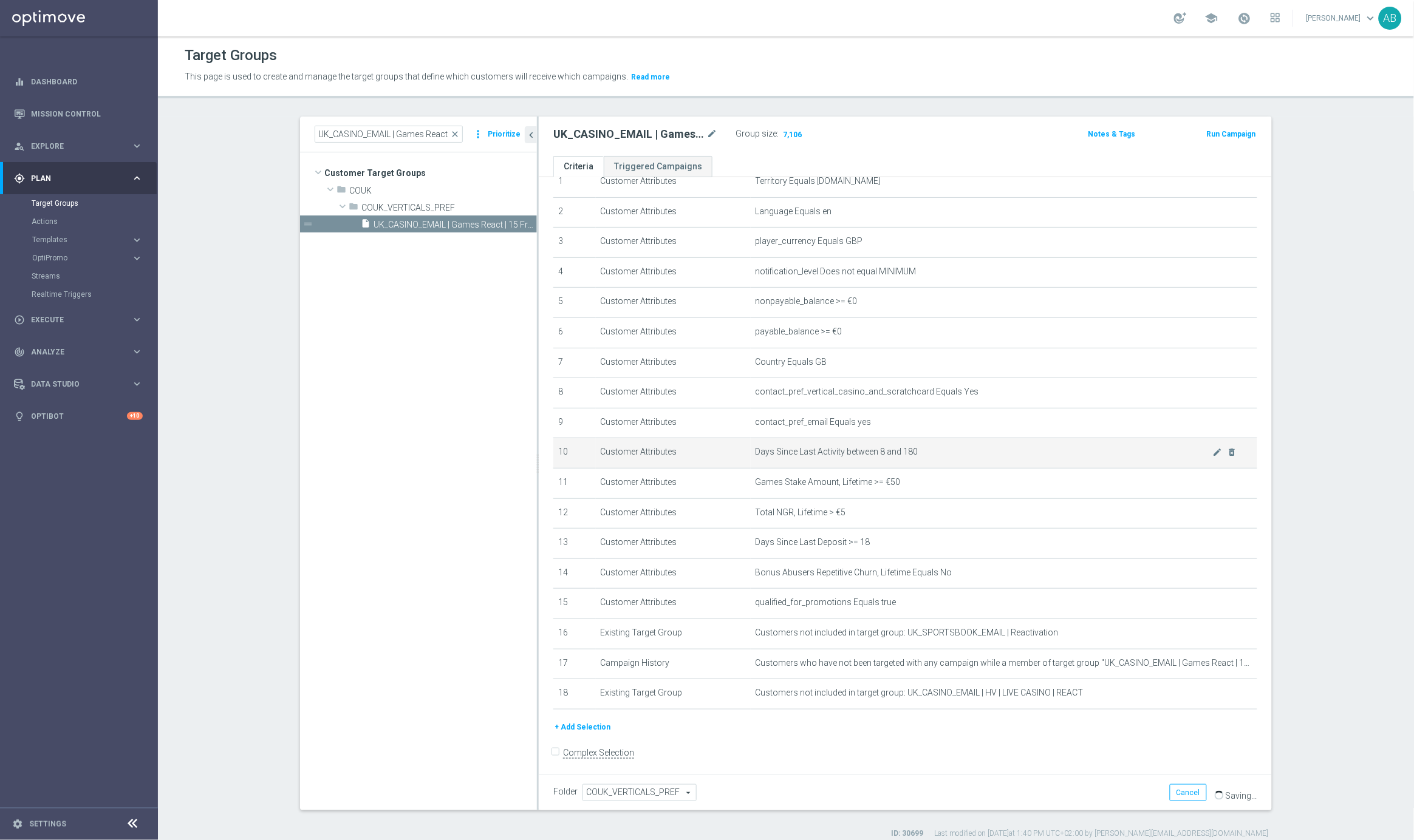
drag, startPoint x: 929, startPoint y: 447, endPoint x: 696, endPoint y: 460, distance: 233.4
click at [696, 460] on tr "10 Customer Attributes Days Since Last Activity between 8 and 180 mode_edit del…" at bounding box center [905, 453] width 704 height 30
click at [796, 131] on span "7,106" at bounding box center [792, 136] width 21 height 12
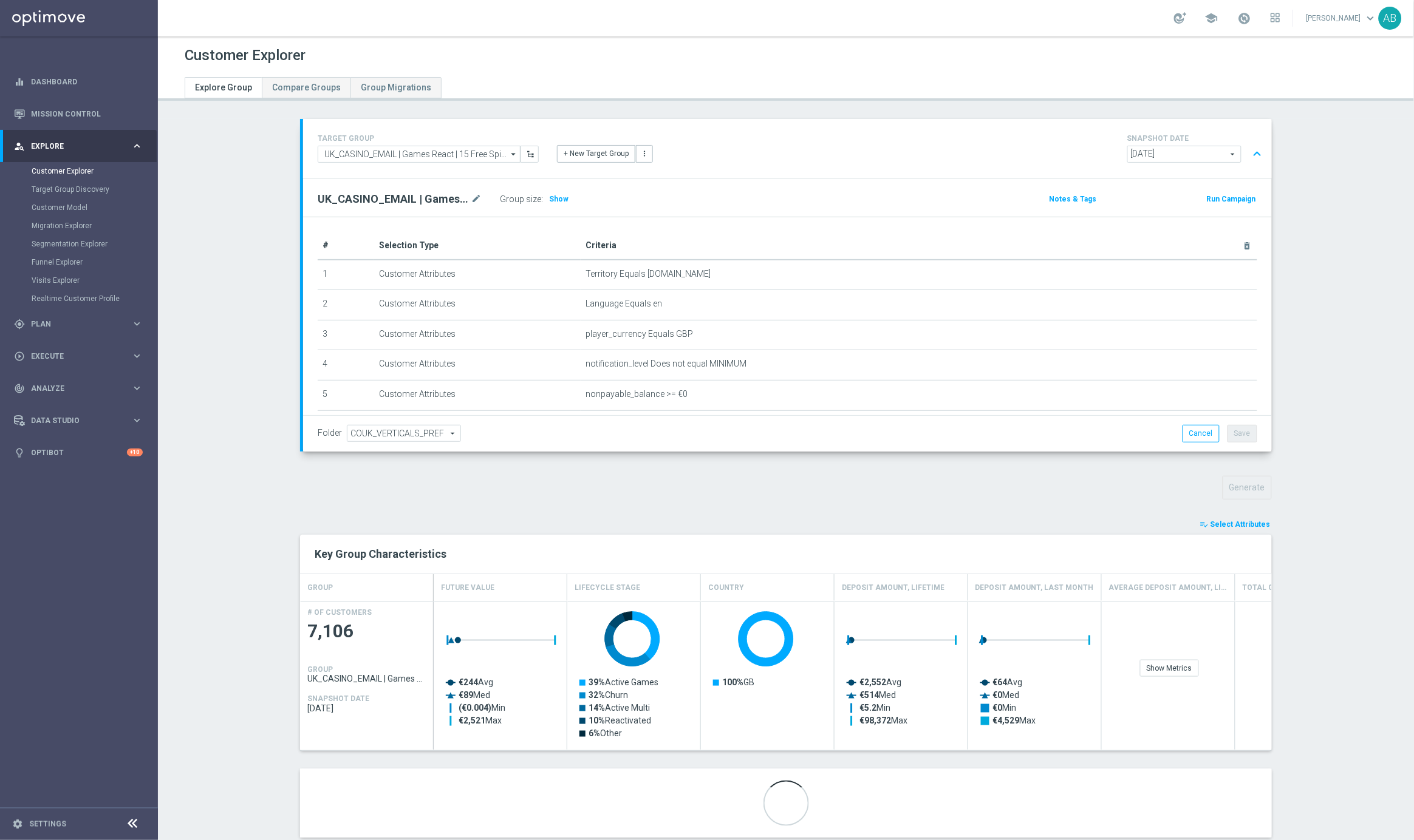
click at [1238, 521] on span "Select Attributes" at bounding box center [1240, 524] width 60 height 8
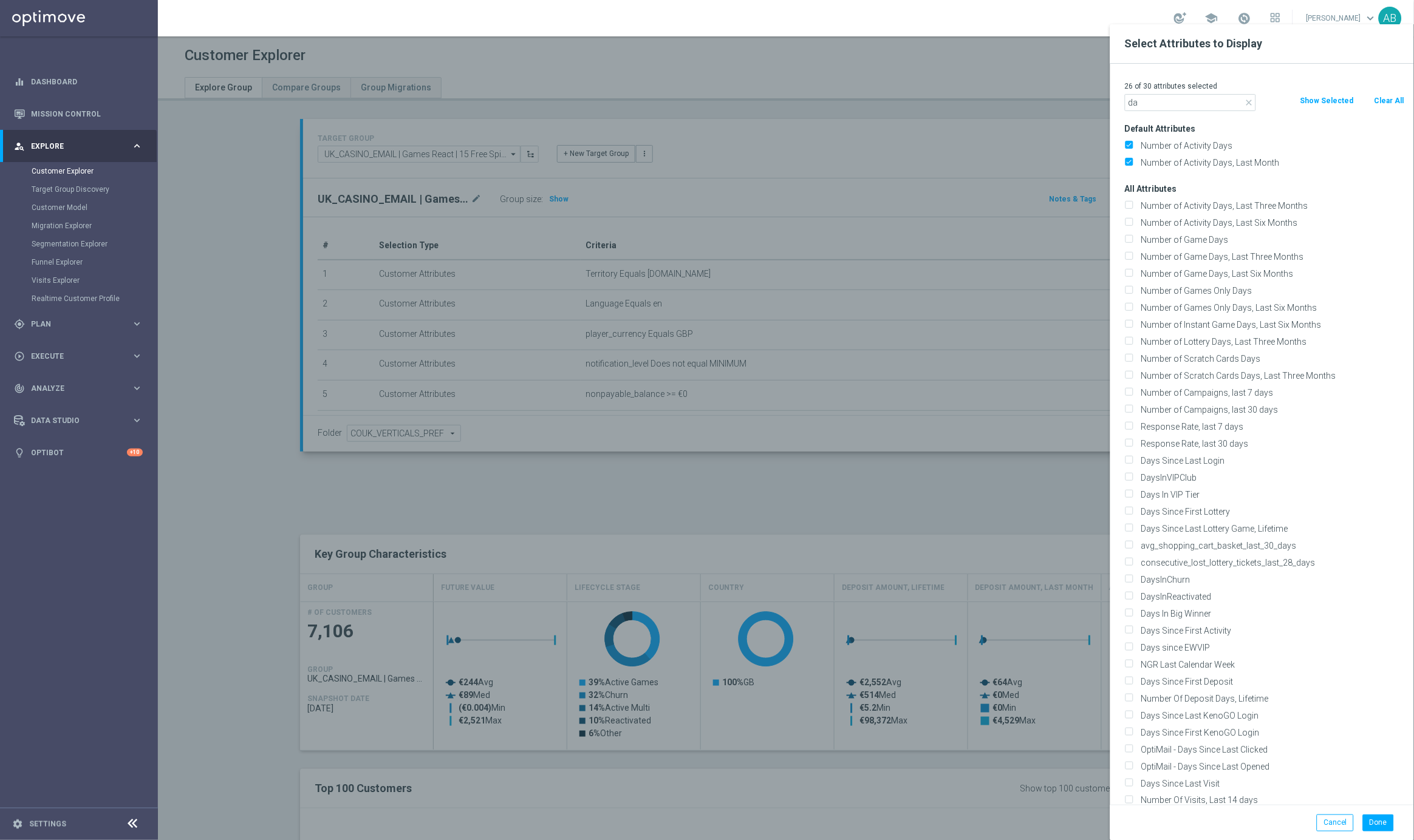
type input "d"
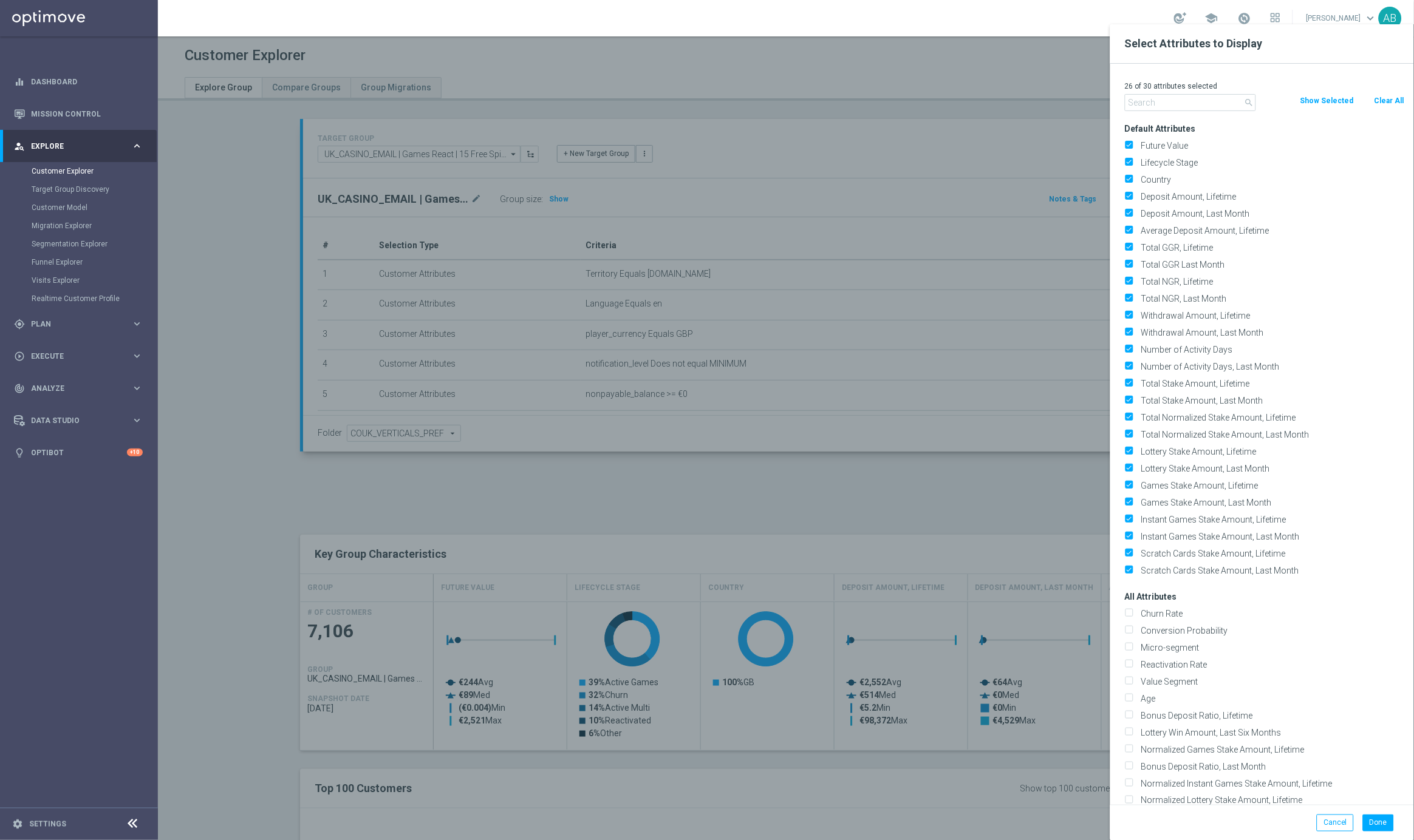
click at [1396, 96] on button "Clear All" at bounding box center [1389, 100] width 32 height 14
checkbox input "false"
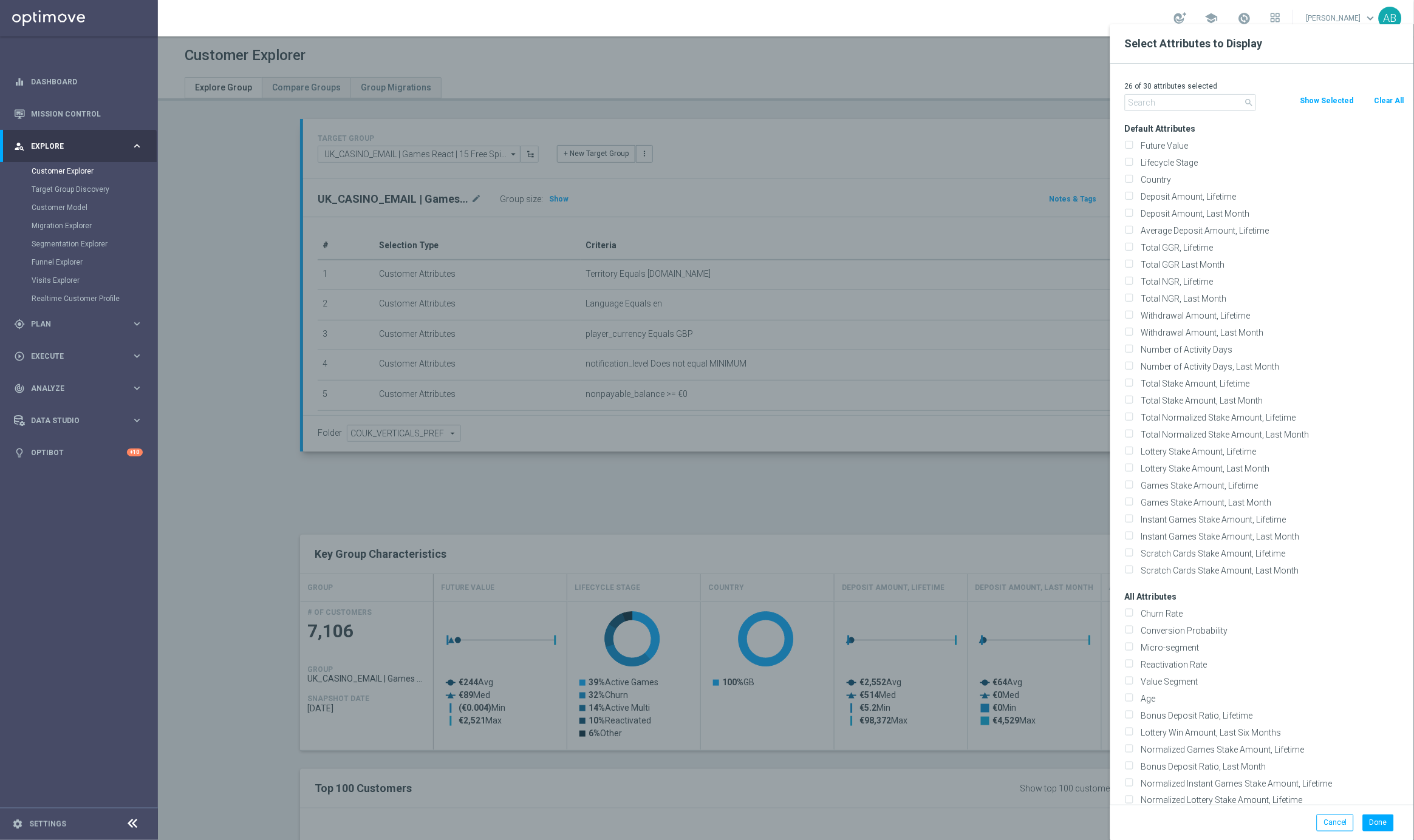
checkbox input "false"
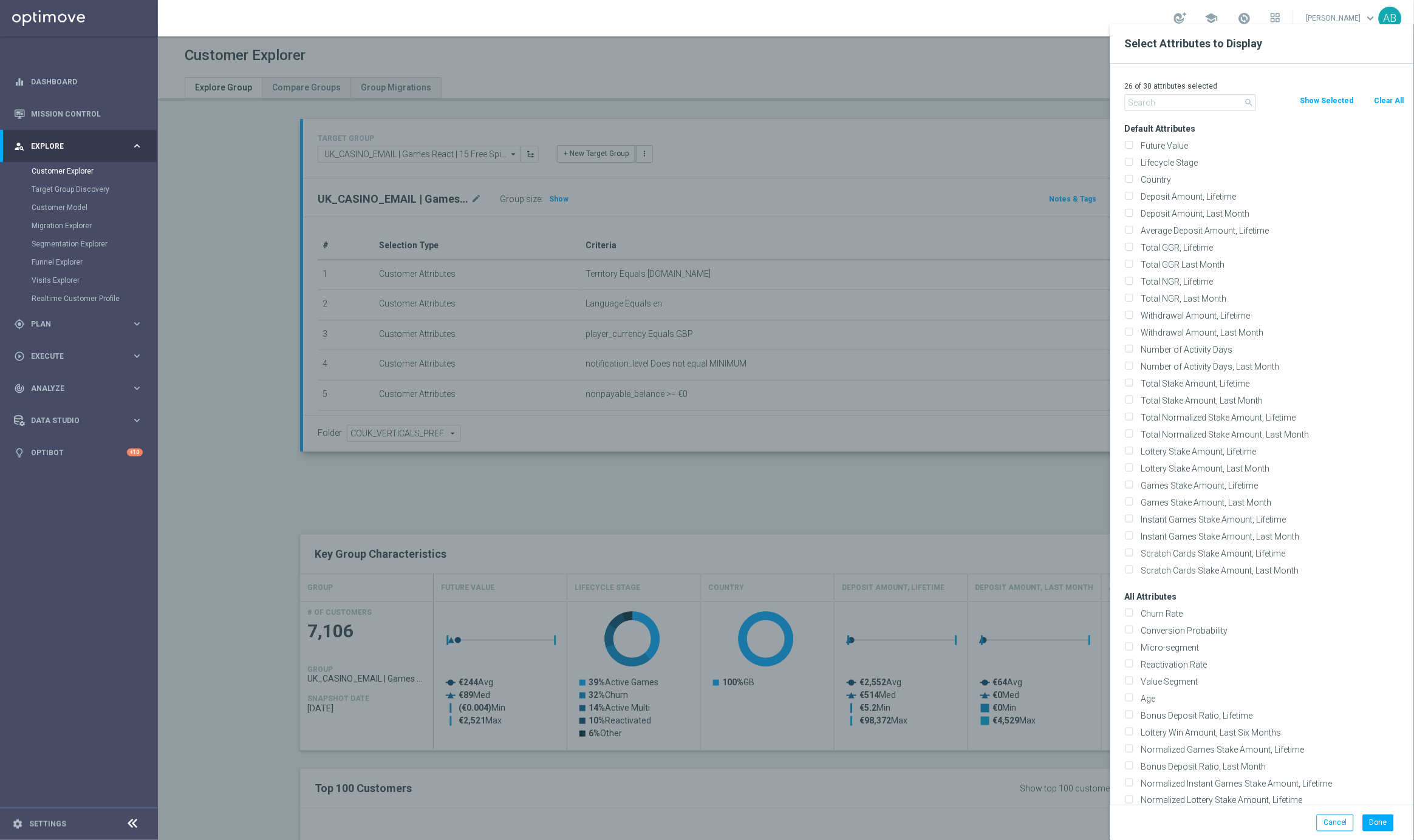
checkbox input "false"
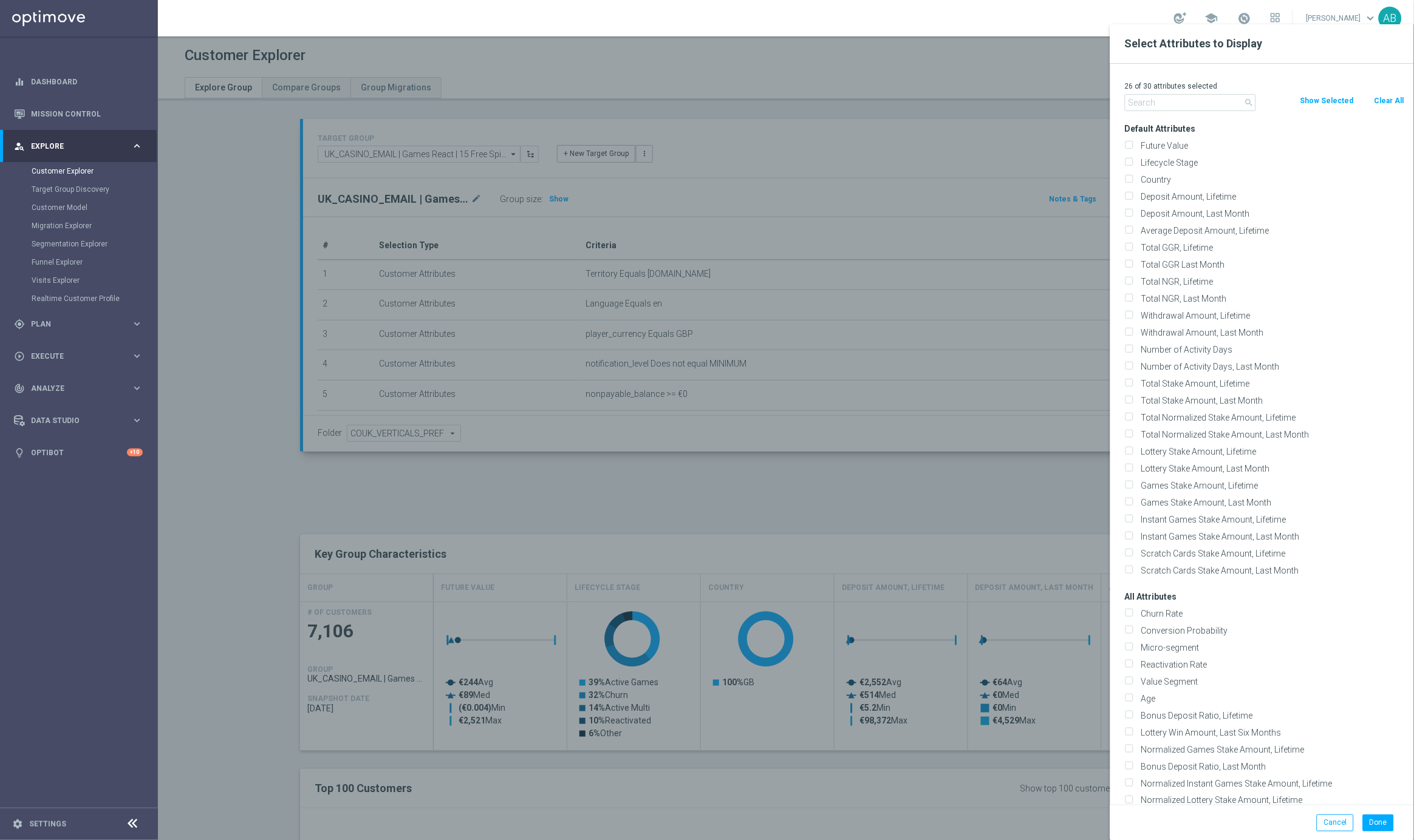
checkbox input "false"
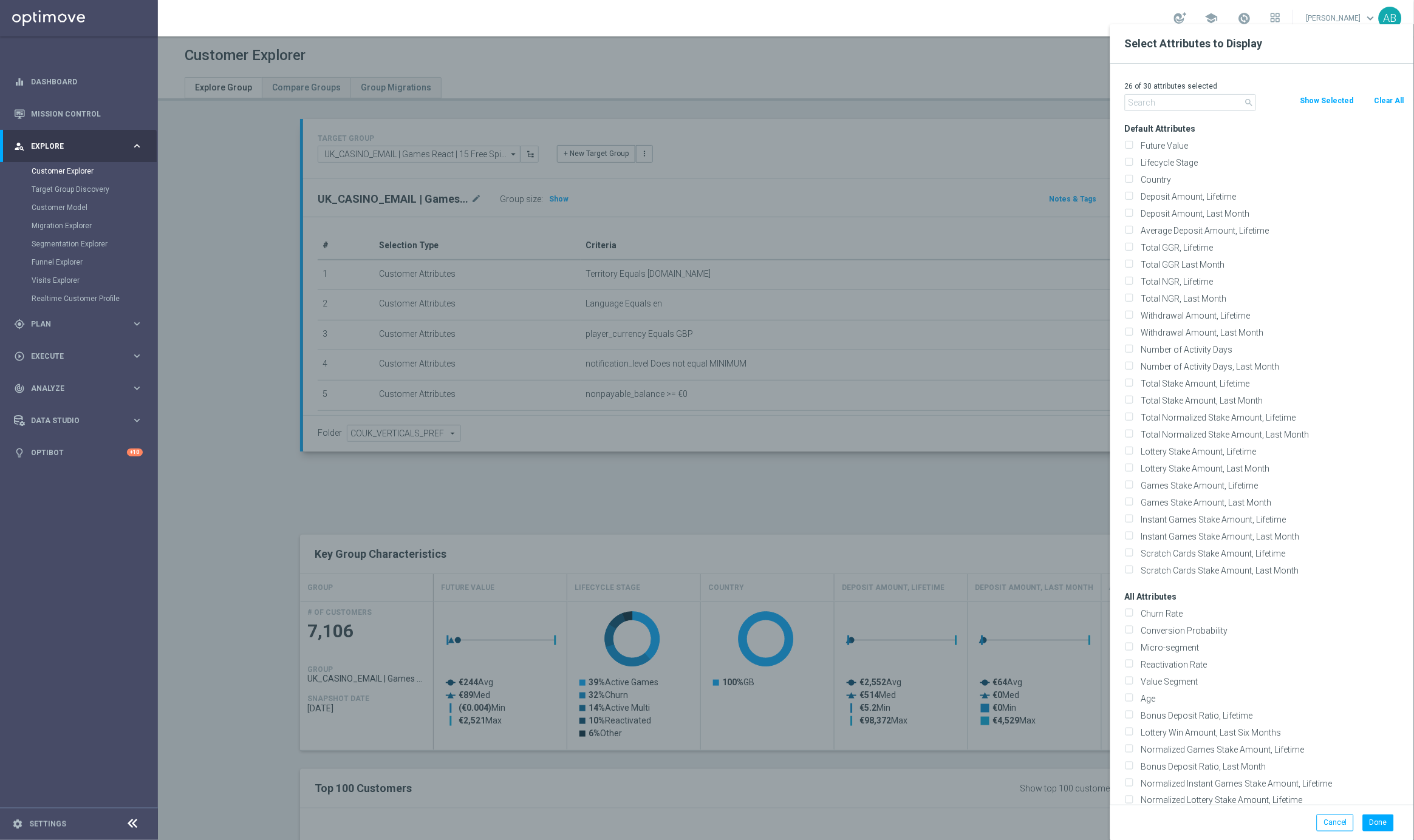
checkbox input "false"
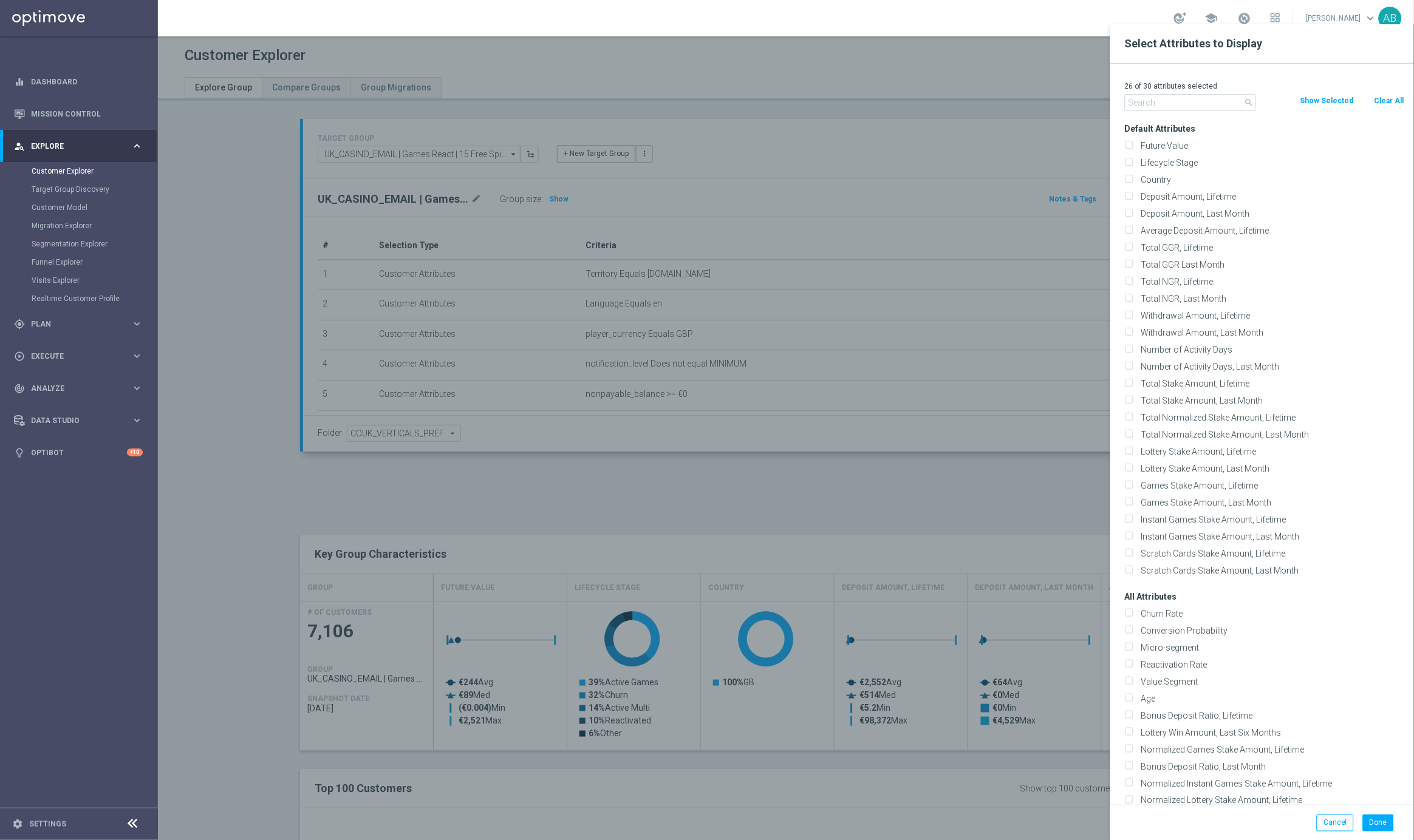
checkbox input "false"
click at [1185, 111] on input "text" at bounding box center [1190, 102] width 131 height 17
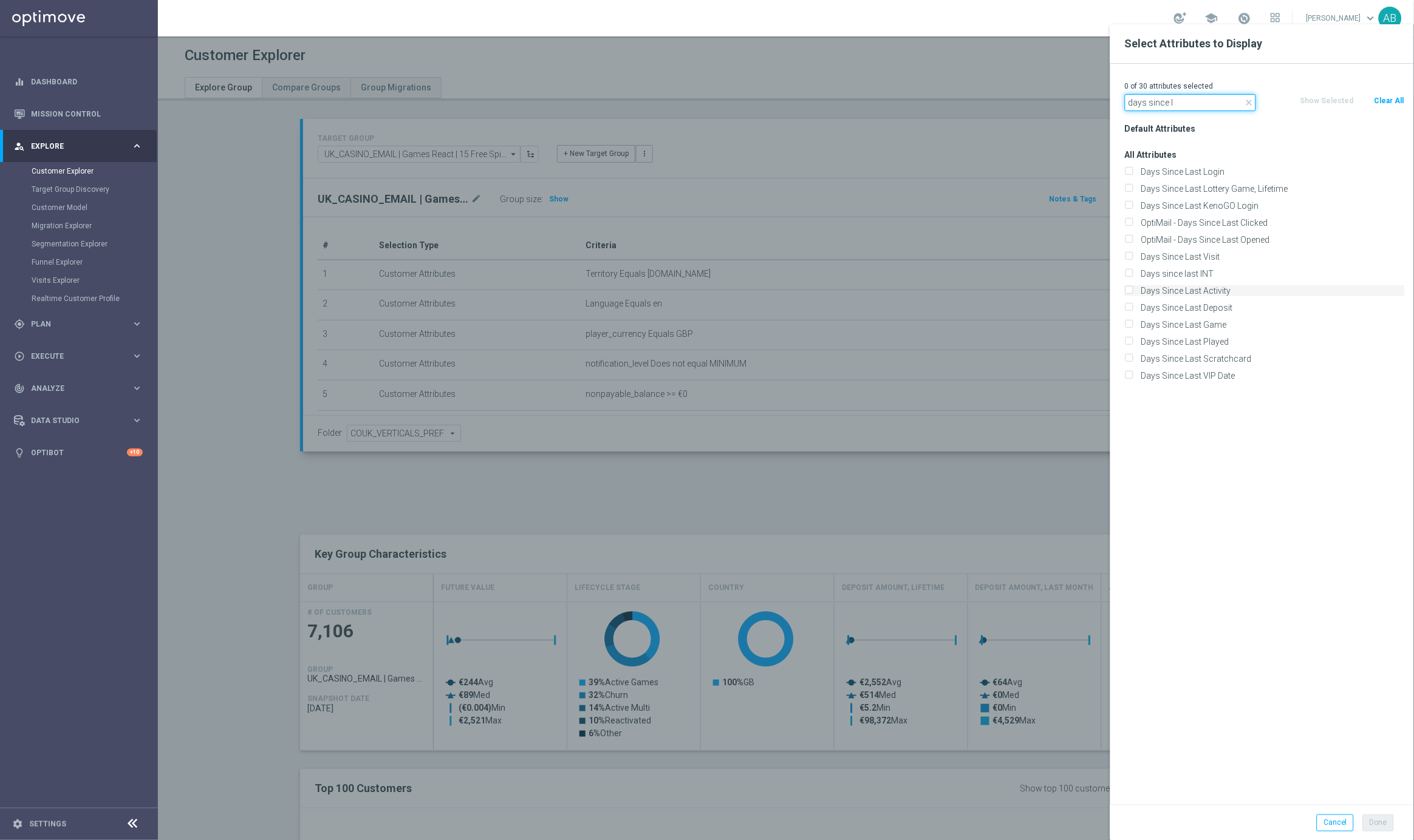
type input "days since l"
click at [1211, 292] on label "Days Since Last Activity" at bounding box center [1271, 291] width 268 height 11
click at [1133, 292] on input "Days Since Last Activity" at bounding box center [1129, 292] width 8 height 8
checkbox input "true"
click at [1386, 824] on button "Done" at bounding box center [1378, 823] width 31 height 17
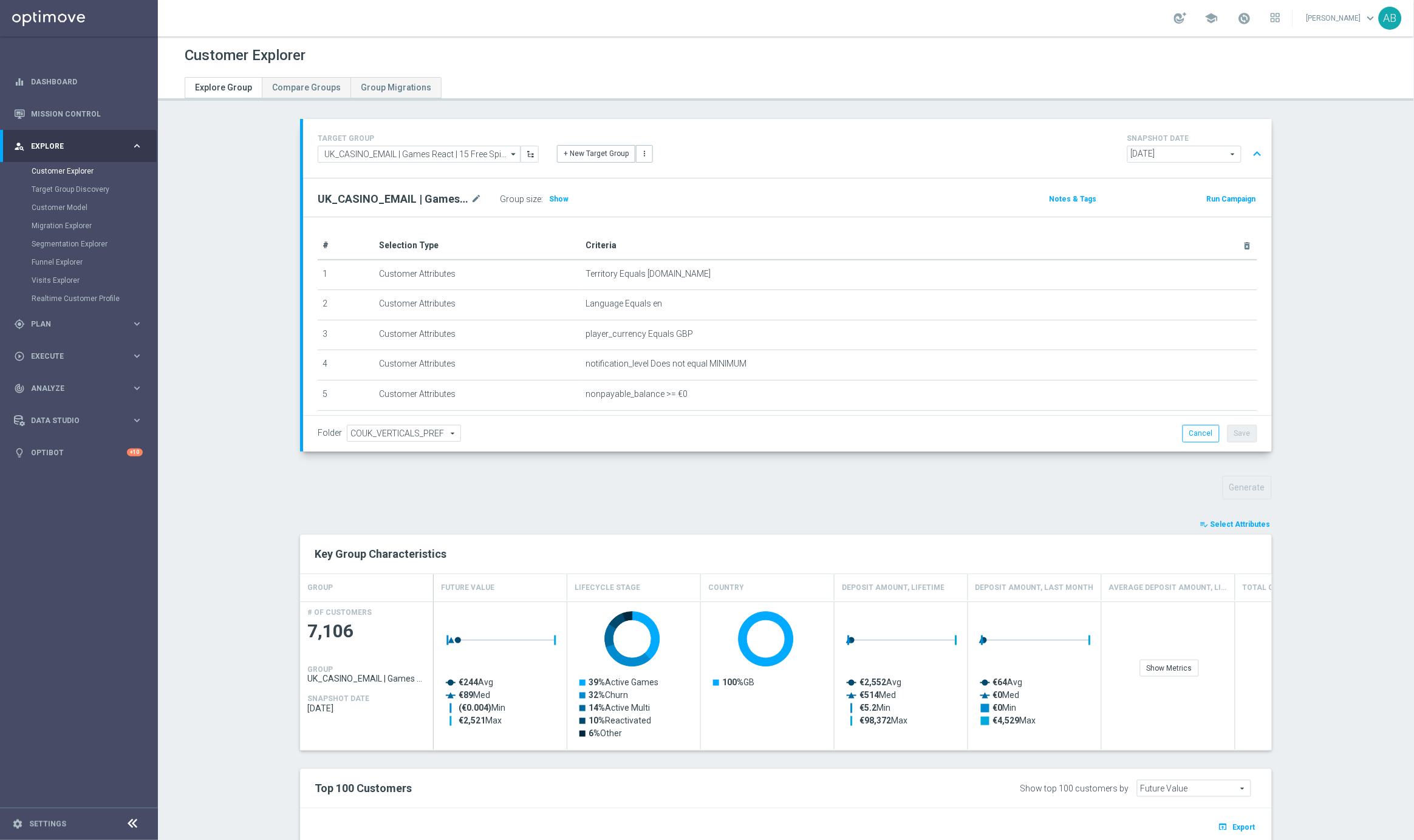
type input "Search"
